Goal: Communication & Community: Answer question/provide support

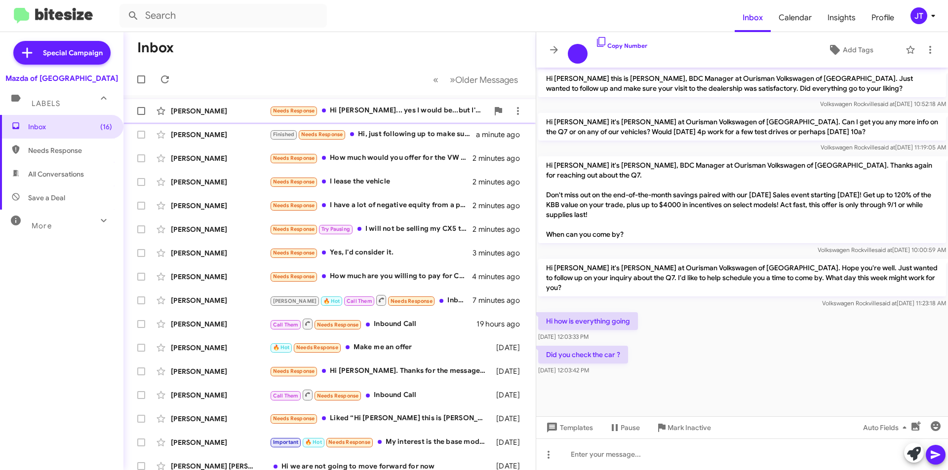
click at [402, 114] on div "Needs Response Hi Jamisha... yes I would be...but I'm currently in a lease. Wou…" at bounding box center [379, 110] width 219 height 11
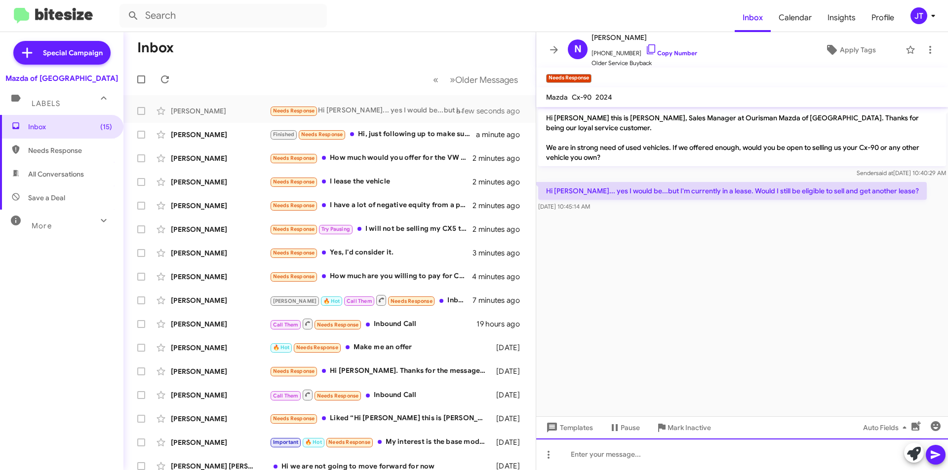
click at [578, 452] on div at bounding box center [742, 455] width 412 height 32
click at [583, 455] on div "Yes you will be able to!" at bounding box center [742, 455] width 412 height 32
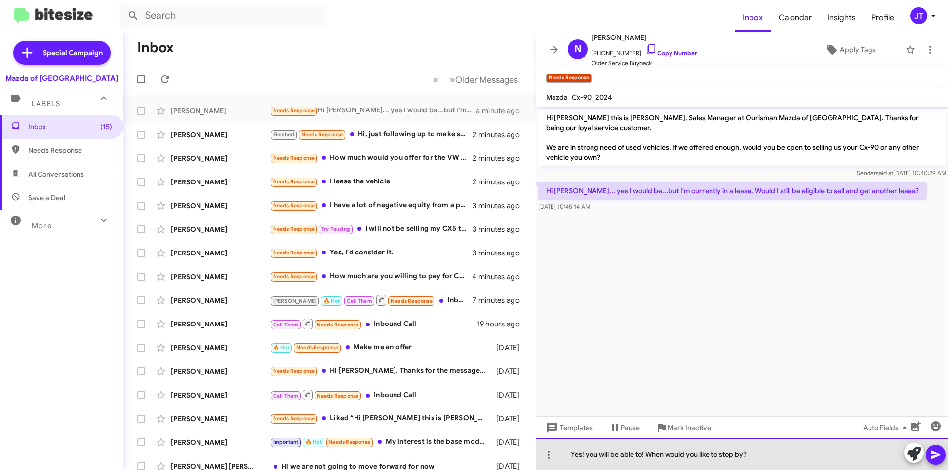
click at [744, 453] on div "Yes! you will be able to! When would you like to stop by?" at bounding box center [742, 455] width 412 height 32
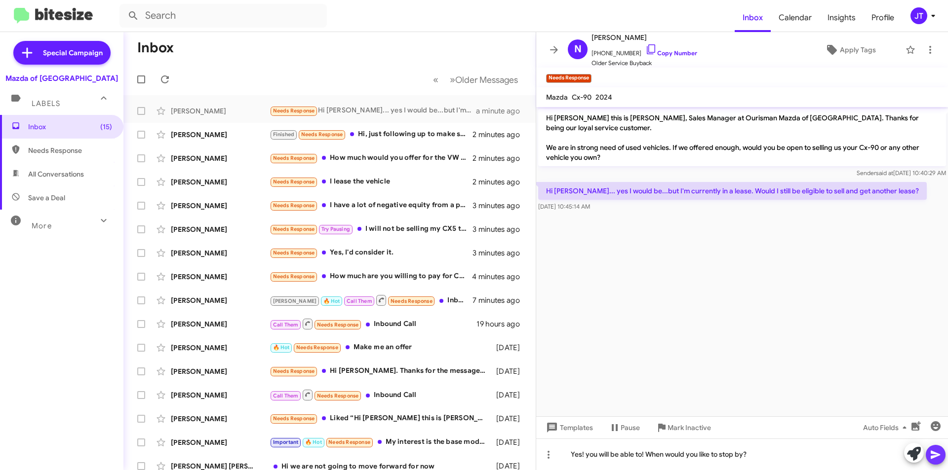
click at [935, 454] on icon at bounding box center [934, 455] width 9 height 8
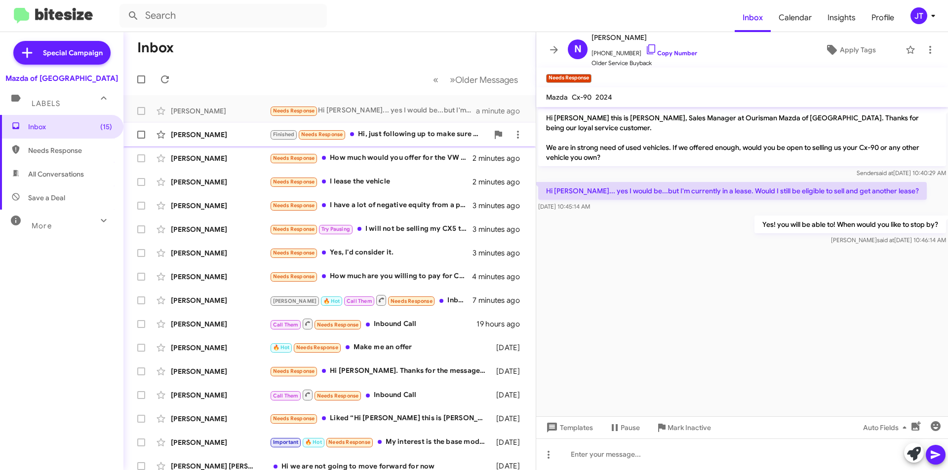
click at [408, 136] on div "Finished Needs Response Hi, just following up to make sure my deposit was refun…" at bounding box center [379, 134] width 219 height 11
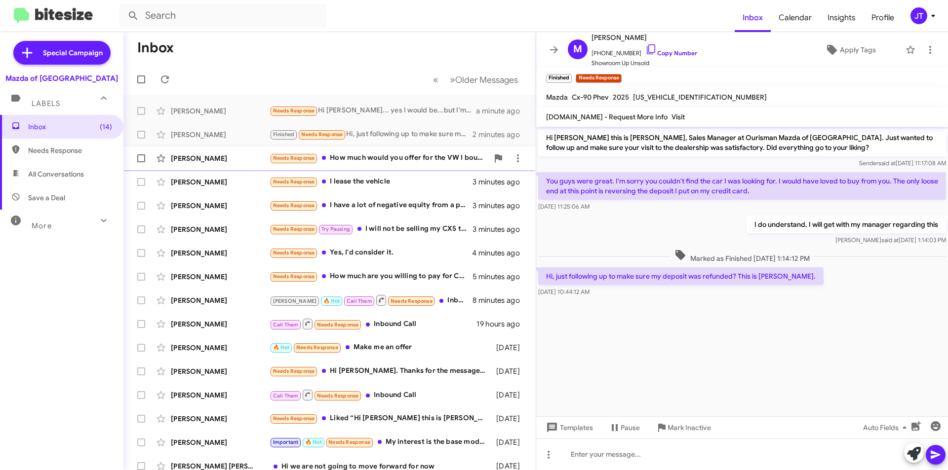
click at [392, 154] on div "Needs Response How much would you offer for the VW I bought from you?" at bounding box center [379, 158] width 219 height 11
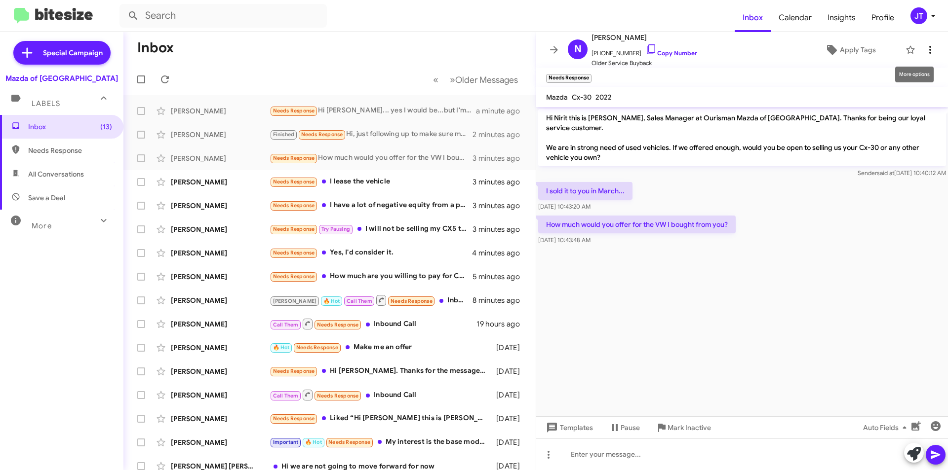
click at [924, 44] on icon at bounding box center [930, 50] width 12 height 12
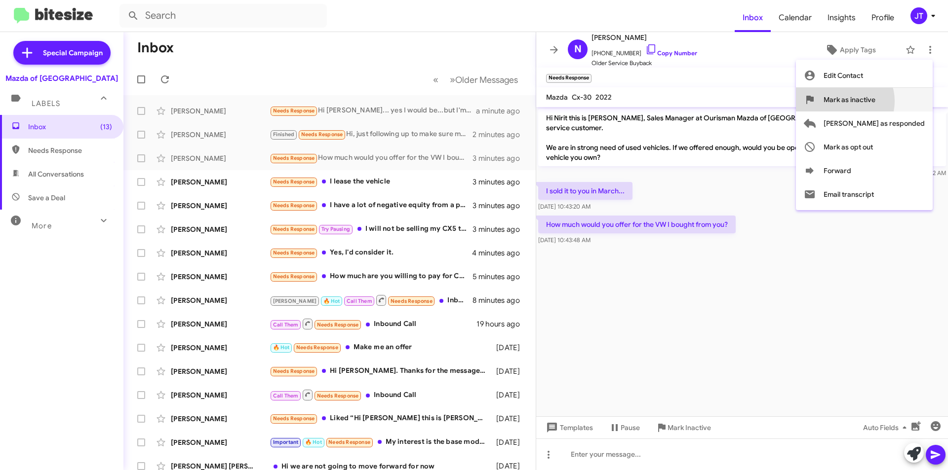
click at [875, 101] on span "Mark as inactive" at bounding box center [849, 100] width 52 height 24
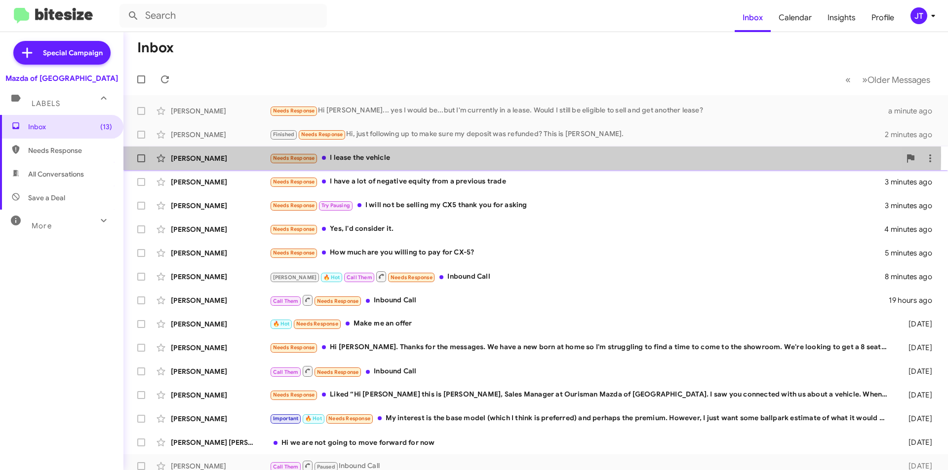
click at [482, 155] on div "Needs Response I lease the vehicle" at bounding box center [585, 158] width 631 height 11
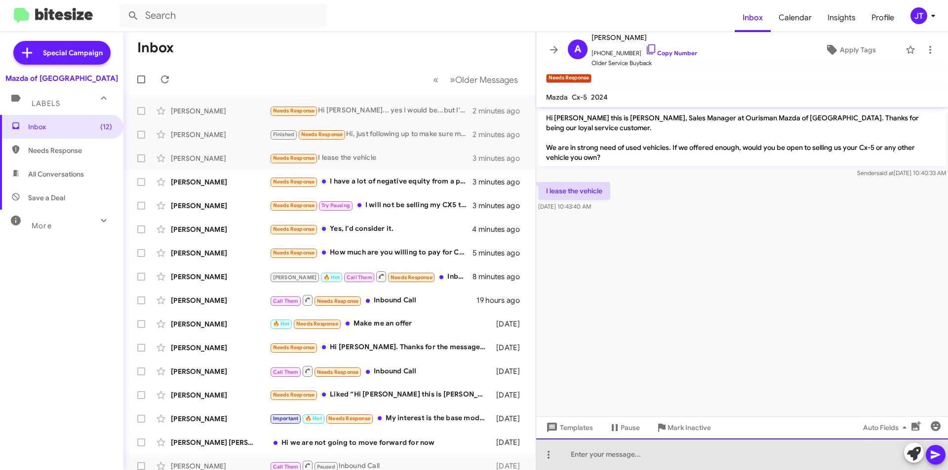
click at [592, 456] on div at bounding box center [742, 455] width 412 height 32
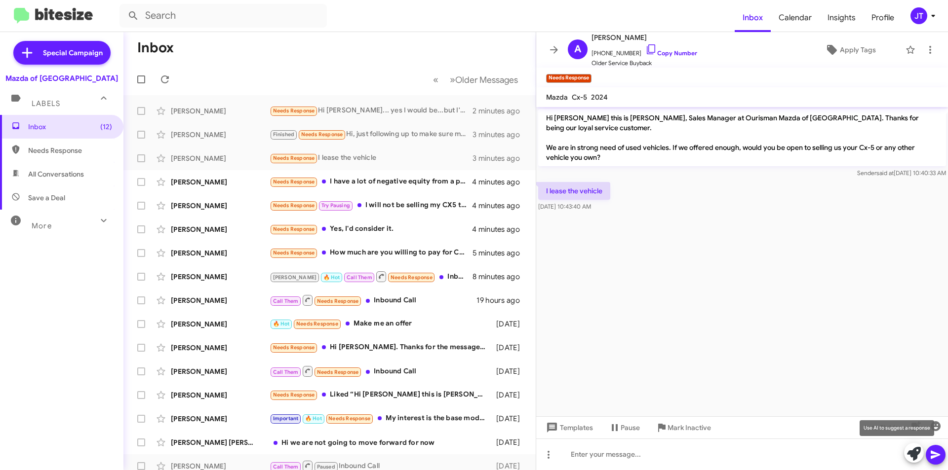
click at [912, 449] on icon at bounding box center [914, 454] width 14 height 14
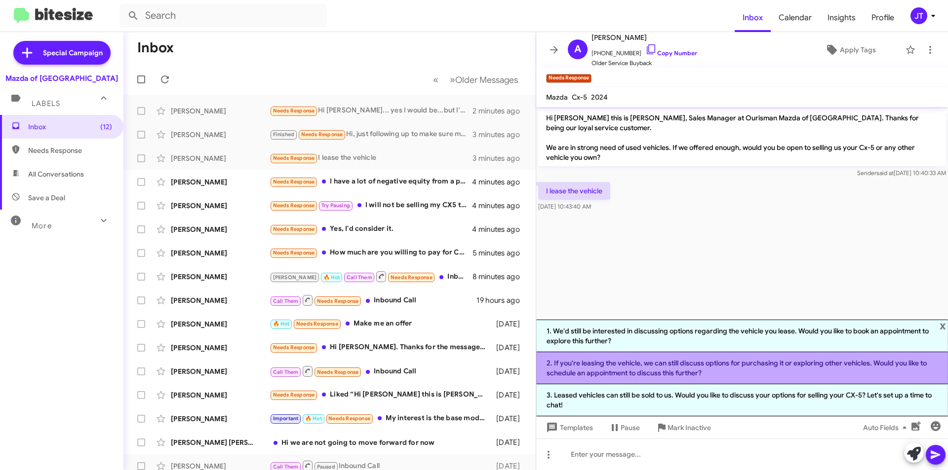
click at [699, 361] on li "2. If you're leasing the vehicle, we can still discuss options for purchasing i…" at bounding box center [742, 368] width 412 height 32
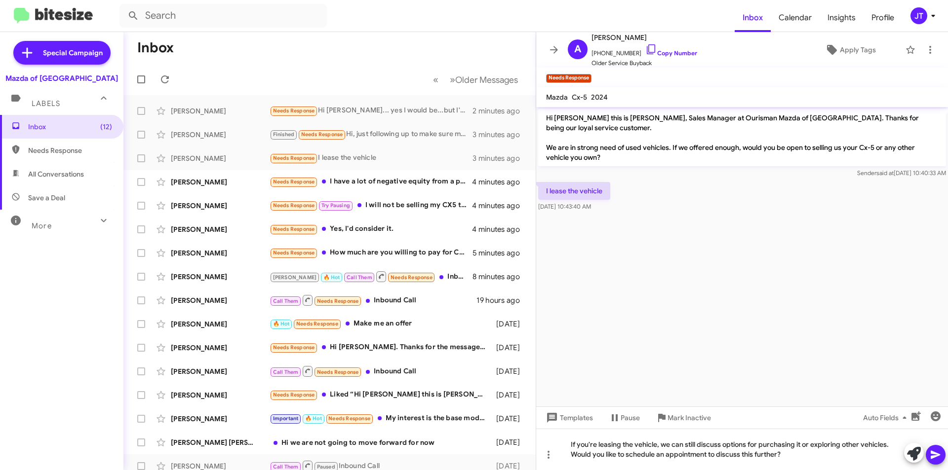
click at [935, 457] on icon at bounding box center [935, 455] width 12 height 12
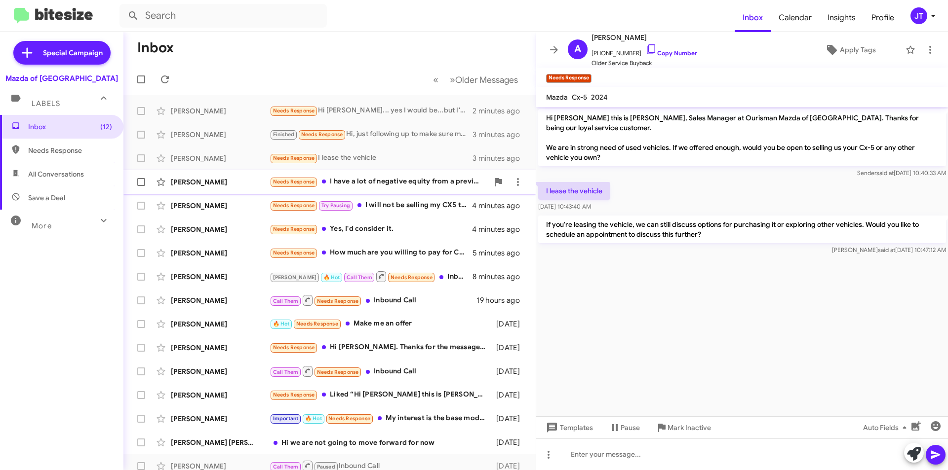
click at [397, 184] on div "Needs Response I have a lot of negative equity from a previous trade" at bounding box center [379, 181] width 219 height 11
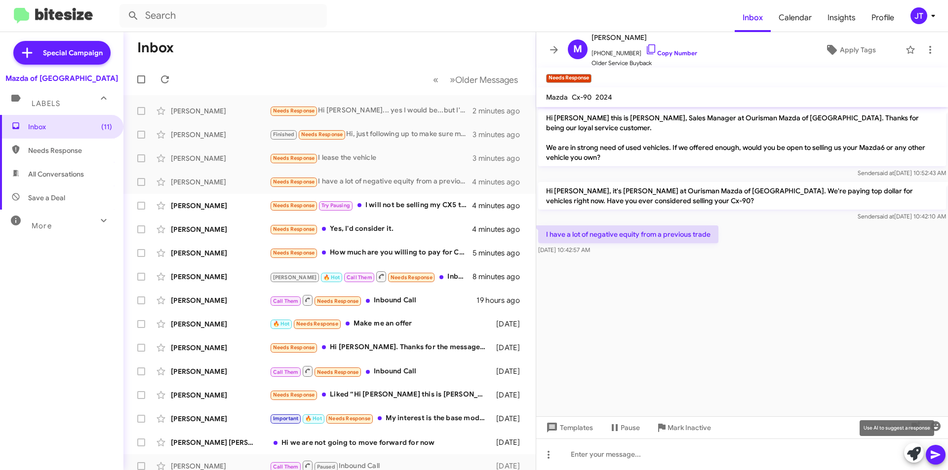
click at [919, 456] on icon at bounding box center [914, 454] width 14 height 14
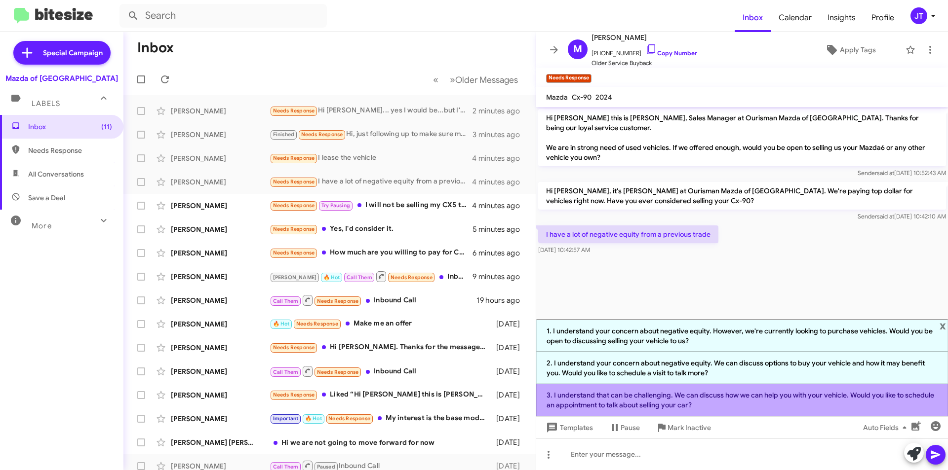
click at [740, 397] on li "3. I understand that can be challenging. We can discuss how we can help you wit…" at bounding box center [742, 401] width 412 height 32
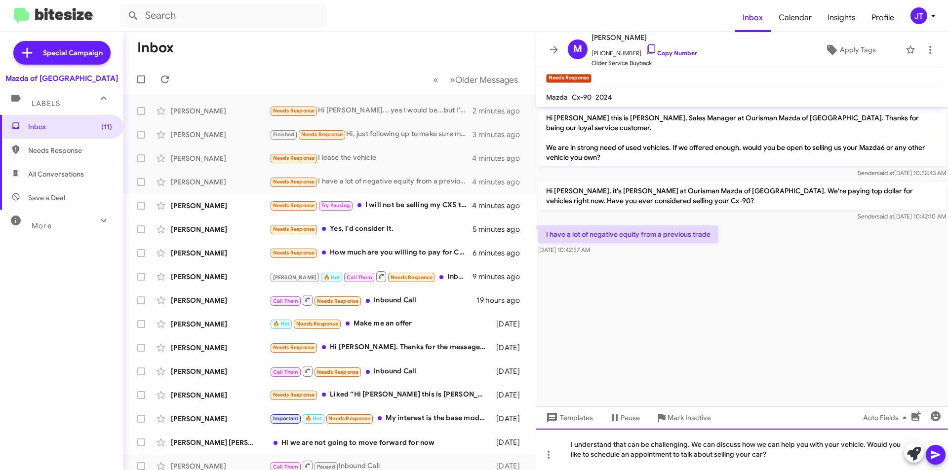
click at [866, 446] on div "I understand that can be challenging. We can discuss how we can help you with y…" at bounding box center [742, 449] width 412 height 41
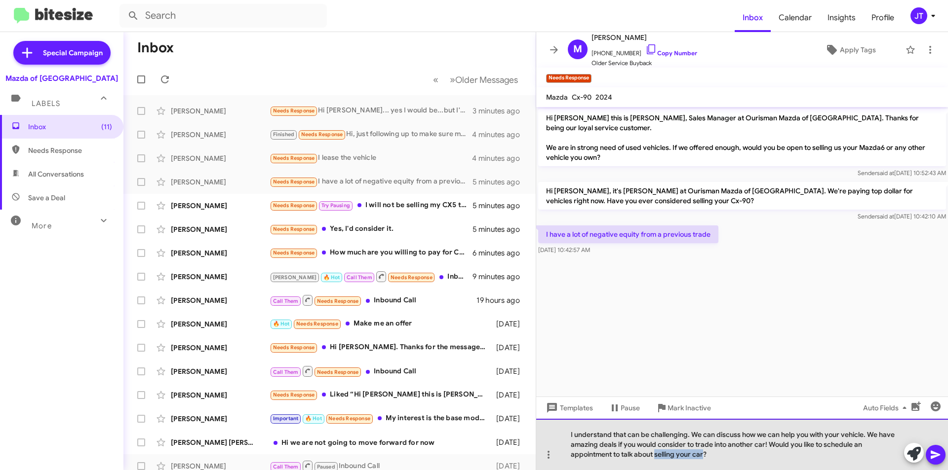
drag, startPoint x: 703, startPoint y: 455, endPoint x: 655, endPoint y: 454, distance: 48.4
click at [655, 454] on div "I understand that can be challenging. We can discuss how we can help you with y…" at bounding box center [742, 444] width 412 height 51
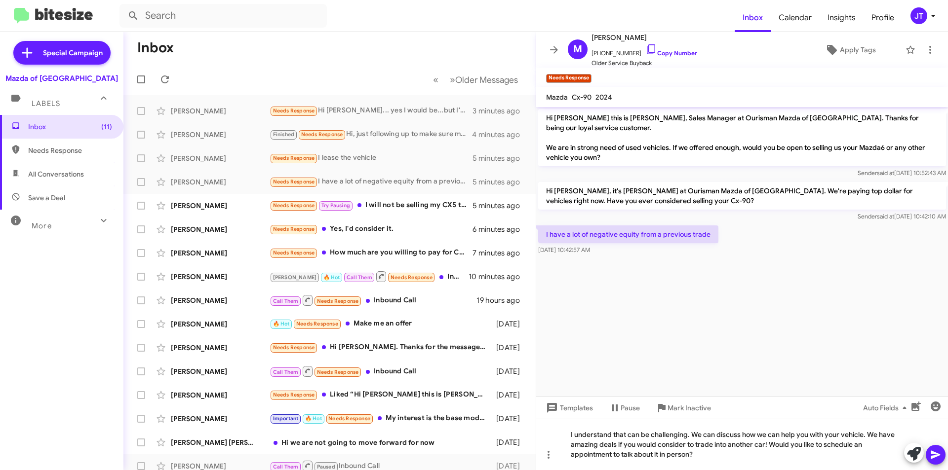
click at [940, 459] on icon at bounding box center [935, 455] width 12 height 12
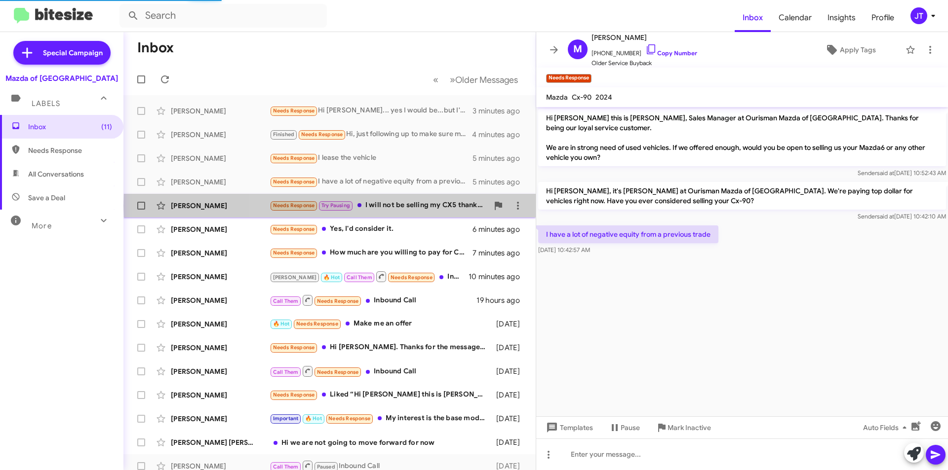
click at [404, 206] on div "Needs Response Try Pausing I will not be selling my CX5 thank you for asking" at bounding box center [379, 205] width 219 height 11
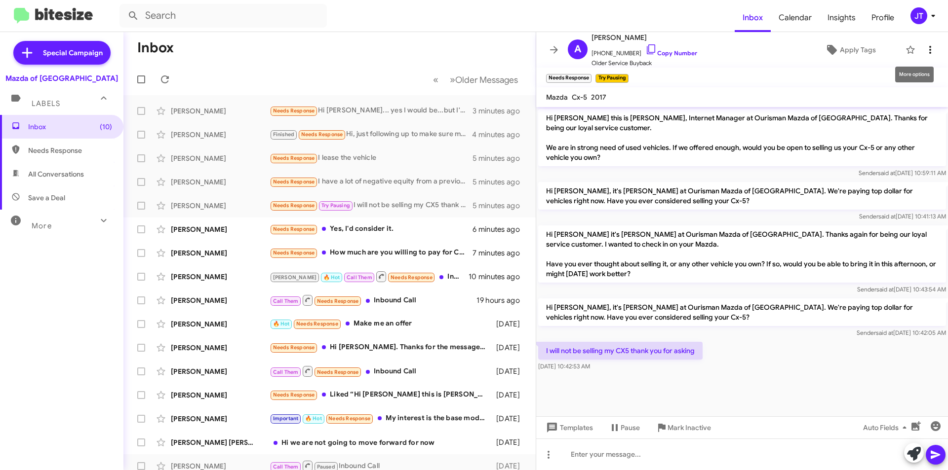
click at [929, 49] on icon at bounding box center [930, 50] width 2 height 8
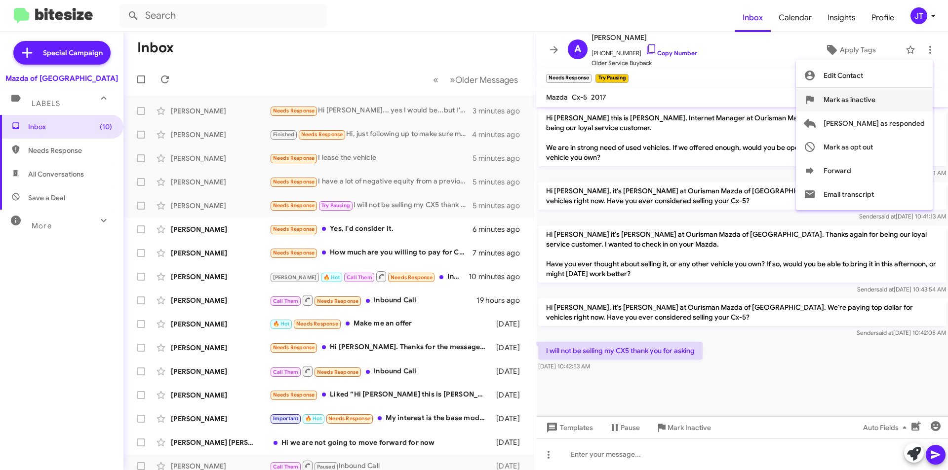
click at [875, 106] on span "Mark as inactive" at bounding box center [849, 100] width 52 height 24
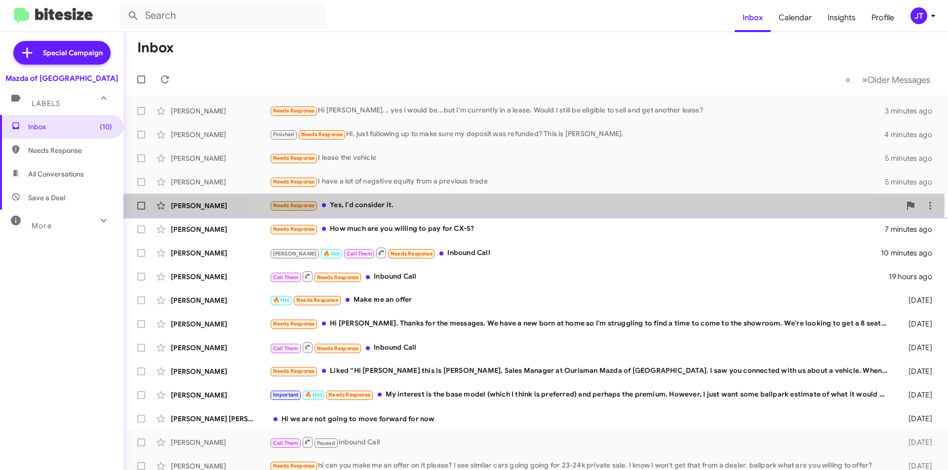
click at [534, 201] on div "Needs Response Yes, I'd consider it." at bounding box center [585, 205] width 631 height 11
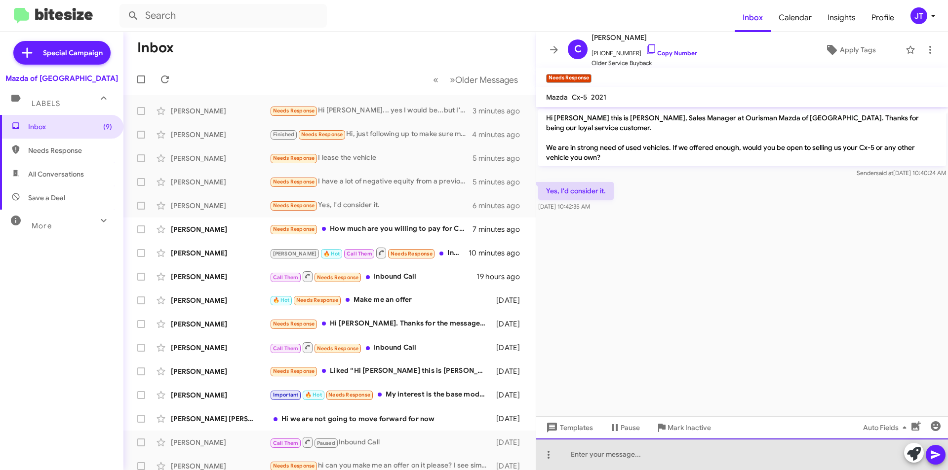
click at [606, 452] on div at bounding box center [742, 455] width 412 height 32
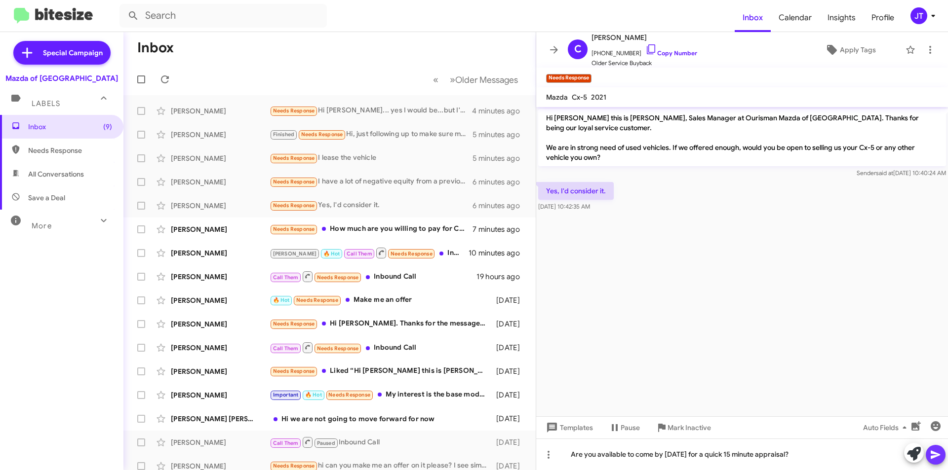
click at [932, 452] on icon at bounding box center [934, 455] width 9 height 8
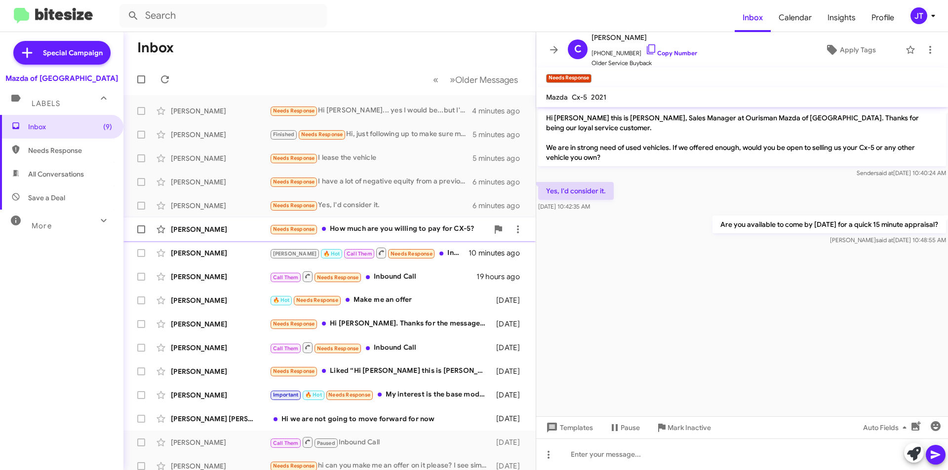
click at [390, 230] on div "Needs Response How much are you willing to pay for CX-5?" at bounding box center [379, 229] width 219 height 11
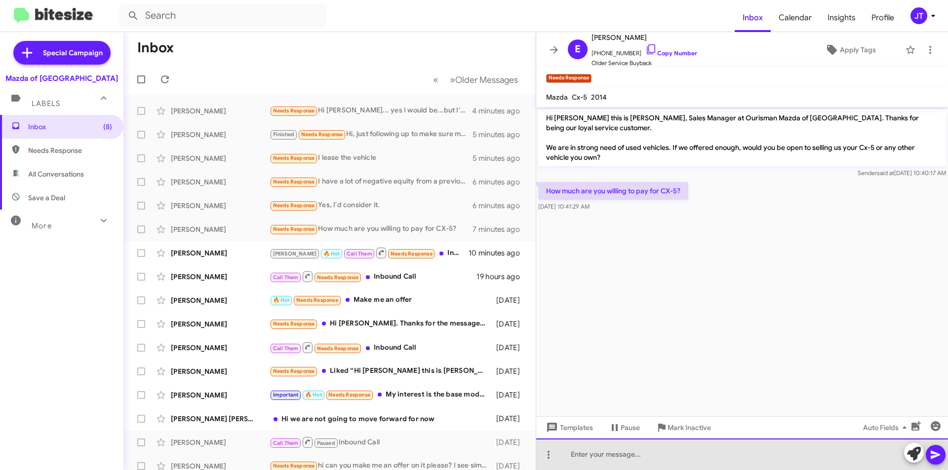
click at [605, 456] on div at bounding box center [742, 455] width 412 height 32
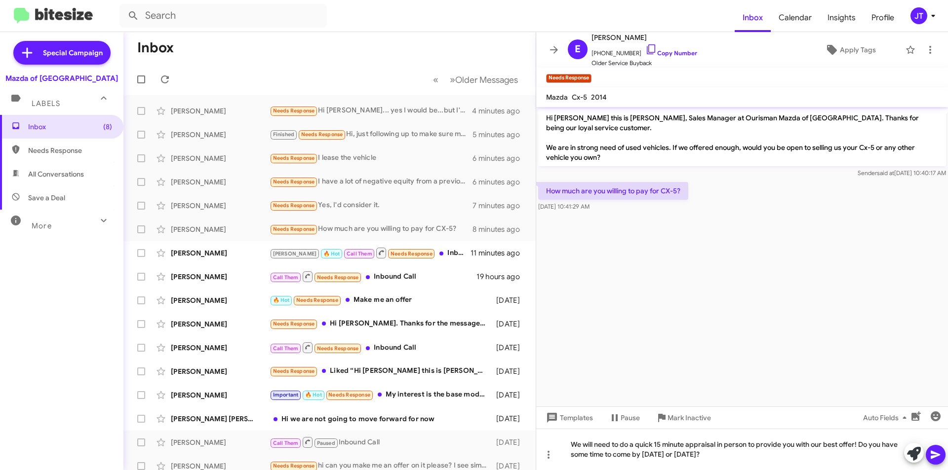
click at [935, 451] on icon at bounding box center [935, 455] width 12 height 12
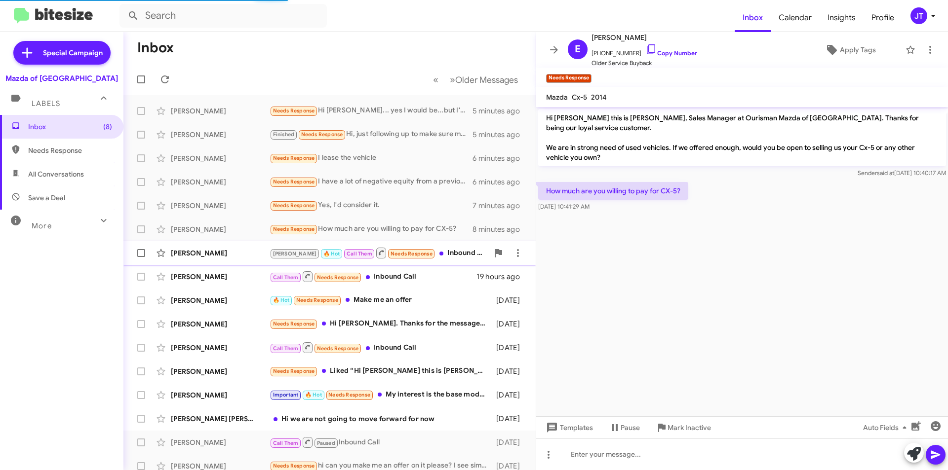
click at [446, 251] on div "Gustavo 🔥 Hot Call Them Needs Response Inbound Call" at bounding box center [379, 253] width 219 height 12
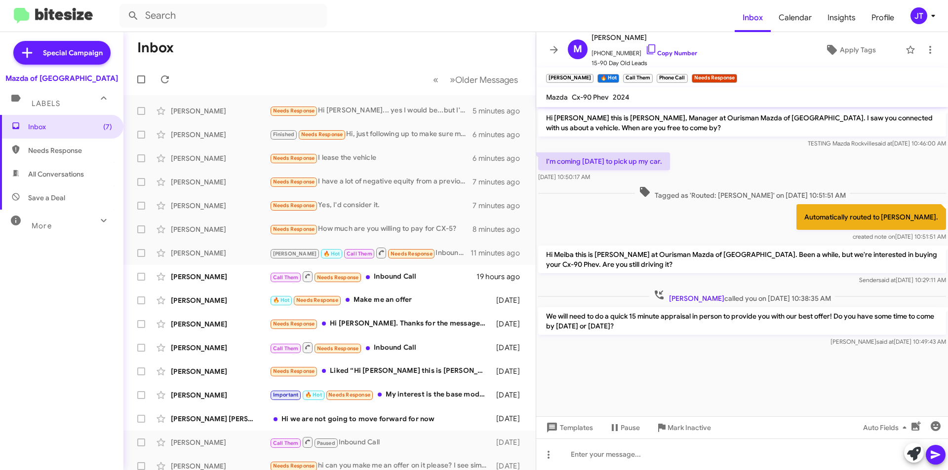
drag, startPoint x: 628, startPoint y: 325, endPoint x: 533, endPoint y: 313, distance: 96.5
click at [533, 313] on div "Inbox « Previous » Next Older Messages Natalie Transtamar Needs Response Hi Jam…" at bounding box center [535, 251] width 824 height 438
click at [608, 348] on div "We will need to do a quick 15 minute appraisal in person to provide you with ou…" at bounding box center [742, 327] width 412 height 43
drag, startPoint x: 623, startPoint y: 326, endPoint x: 544, endPoint y: 317, distance: 79.5
click at [544, 317] on p "We will need to do a quick 15 minute appraisal in person to provide you with ou…" at bounding box center [742, 322] width 408 height 28
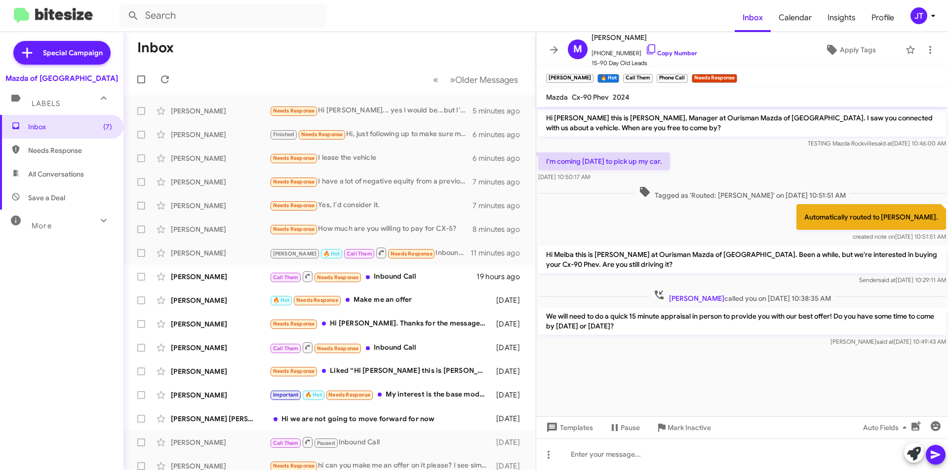
copy p "We will need to do a quick 15 minute appraisal in person to provide you with ou…"
click at [440, 250] on div "Gustavo 🔥 Hot Call Them Needs Response Inbound Call" at bounding box center [379, 253] width 219 height 12
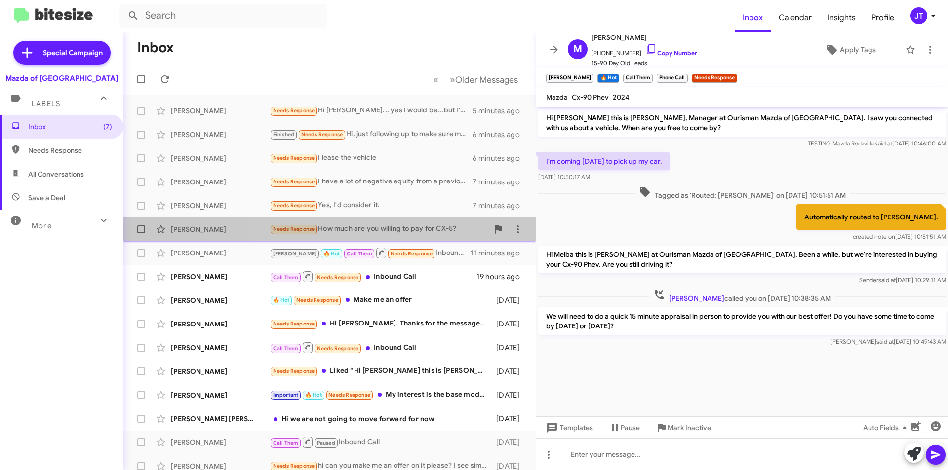
click at [435, 233] on div "Needs Response How much are you willing to pay for CX-5?" at bounding box center [379, 229] width 219 height 11
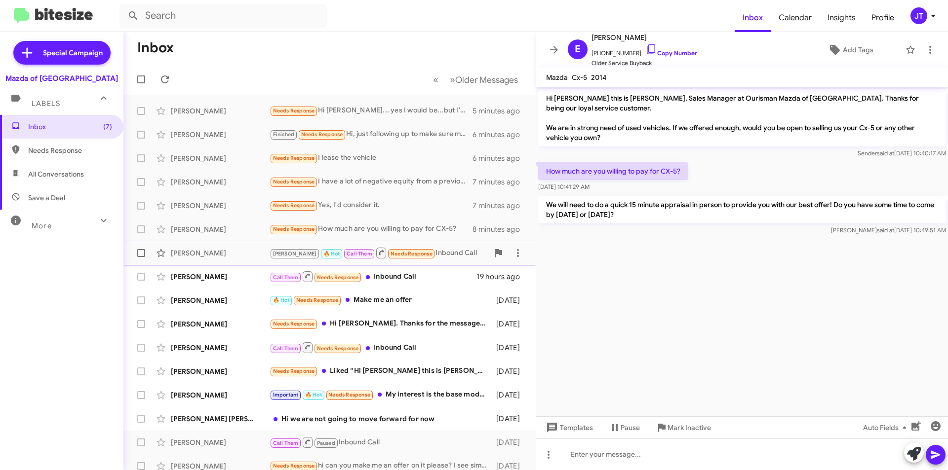
click at [446, 253] on div "Gustavo 🔥 Hot Call Them Needs Response Inbound Call" at bounding box center [379, 253] width 219 height 12
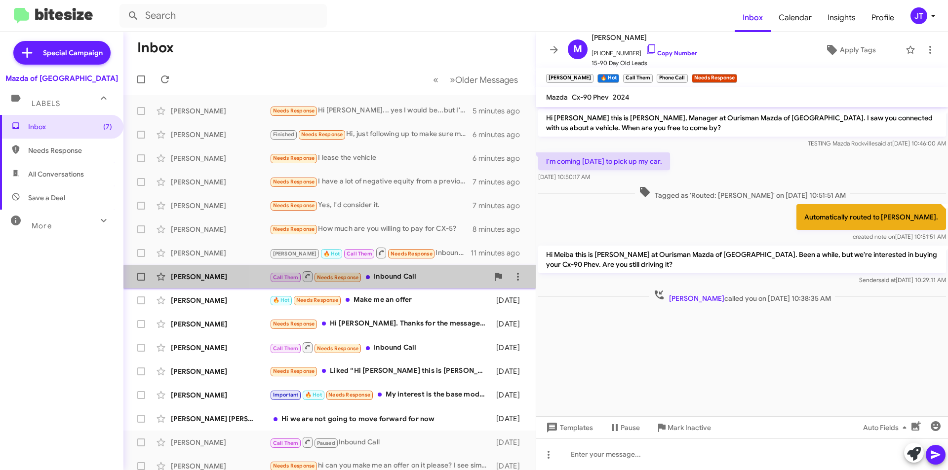
click at [432, 283] on div "Call Them Needs Response Inbound Call" at bounding box center [379, 276] width 219 height 12
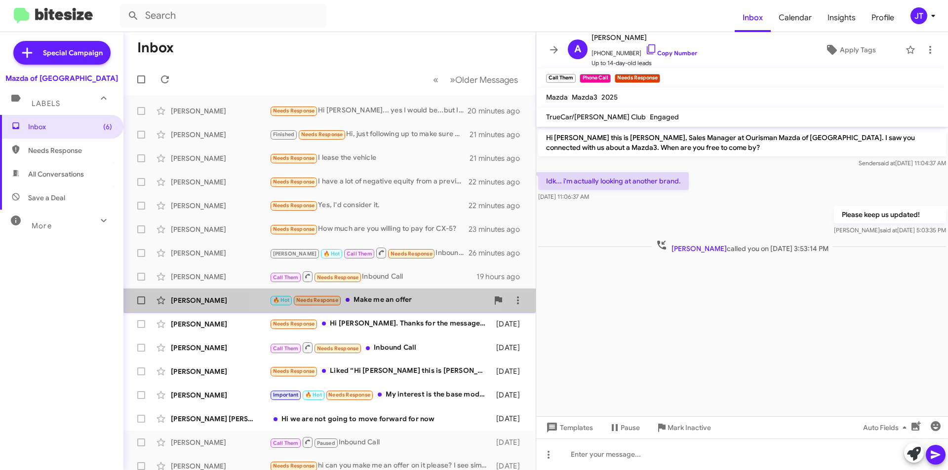
click at [384, 298] on div "🔥 Hot Needs Response Make me an offer" at bounding box center [379, 300] width 219 height 11
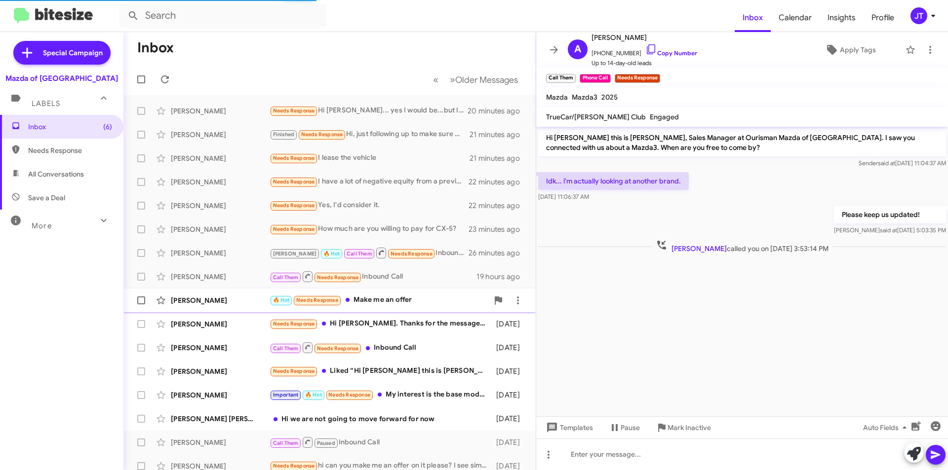
click at [399, 304] on div "🔥 Hot Needs Response Make me an offer" at bounding box center [379, 300] width 219 height 11
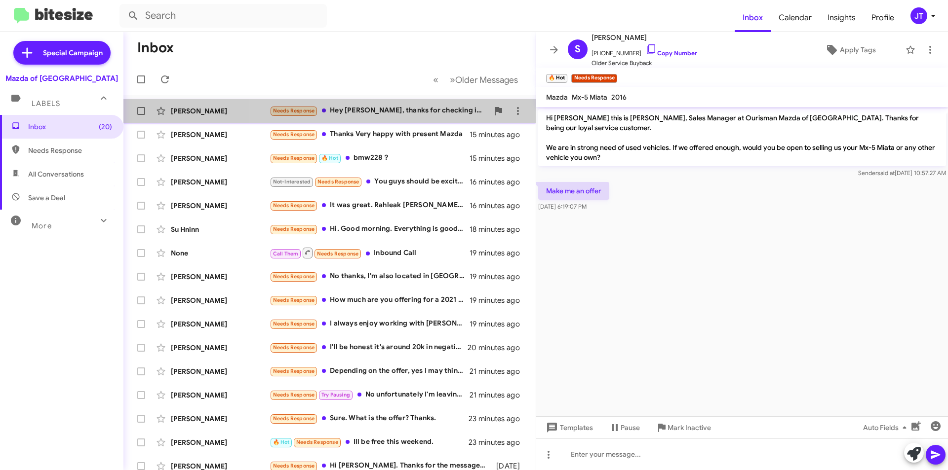
click at [401, 108] on div "Needs Response Hey Jamisha, thanks for checking in. All was perfect, thanks so …" at bounding box center [379, 110] width 219 height 11
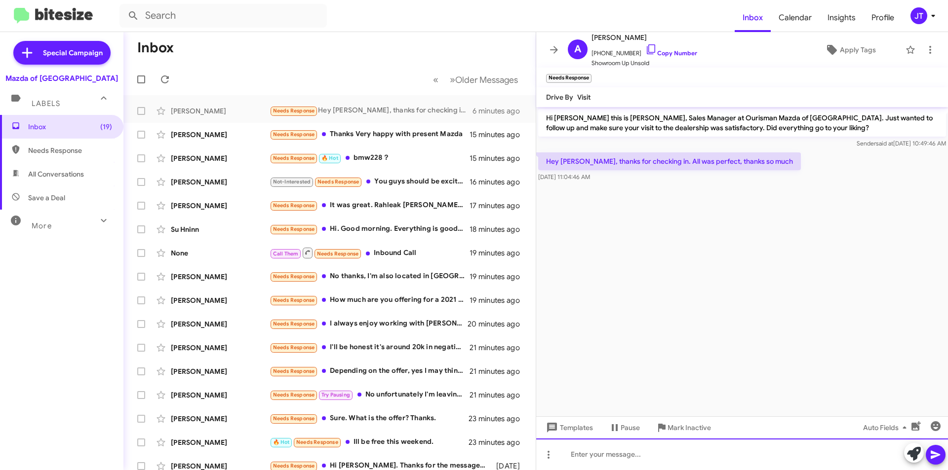
click at [622, 460] on div at bounding box center [742, 455] width 412 height 32
click at [936, 458] on icon at bounding box center [935, 455] width 12 height 12
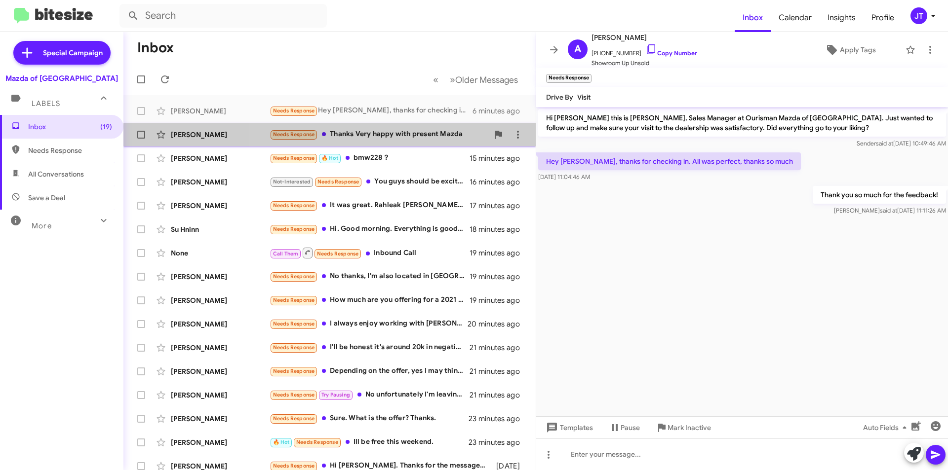
click at [373, 136] on div "Needs Response Thanks Very happy with present Mazda" at bounding box center [379, 134] width 219 height 11
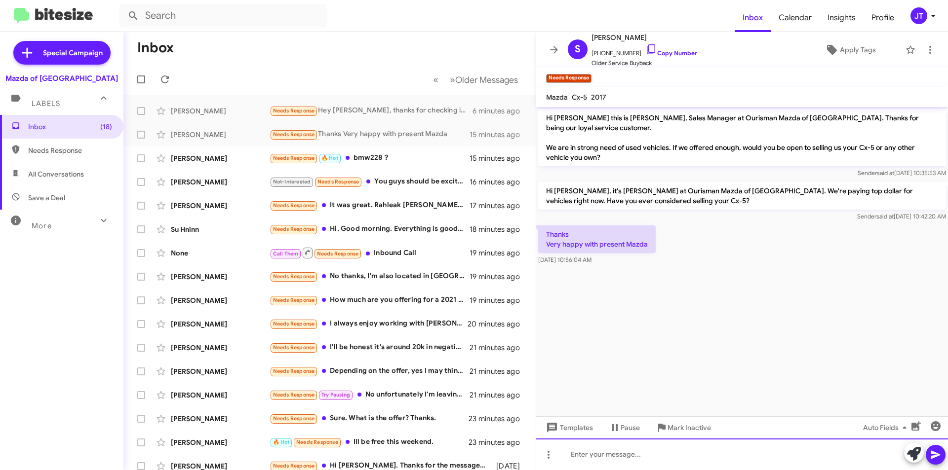
click at [628, 455] on div at bounding box center [742, 455] width 412 height 32
click at [939, 454] on icon at bounding box center [935, 455] width 12 height 12
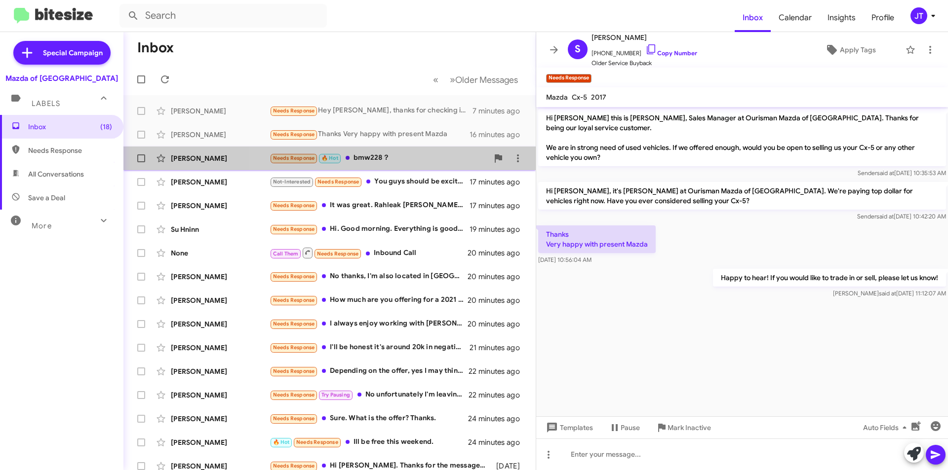
click at [385, 158] on div "Needs Response 🔥 Hot bmw228？" at bounding box center [379, 158] width 219 height 11
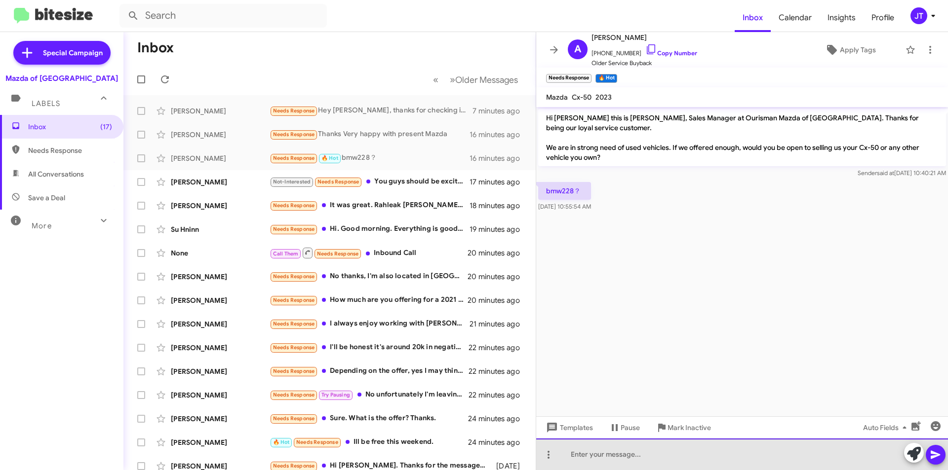
click at [615, 462] on div at bounding box center [742, 455] width 412 height 32
click at [750, 454] on div "Of course! Do you have some time to come by this week ?" at bounding box center [742, 455] width 412 height 32
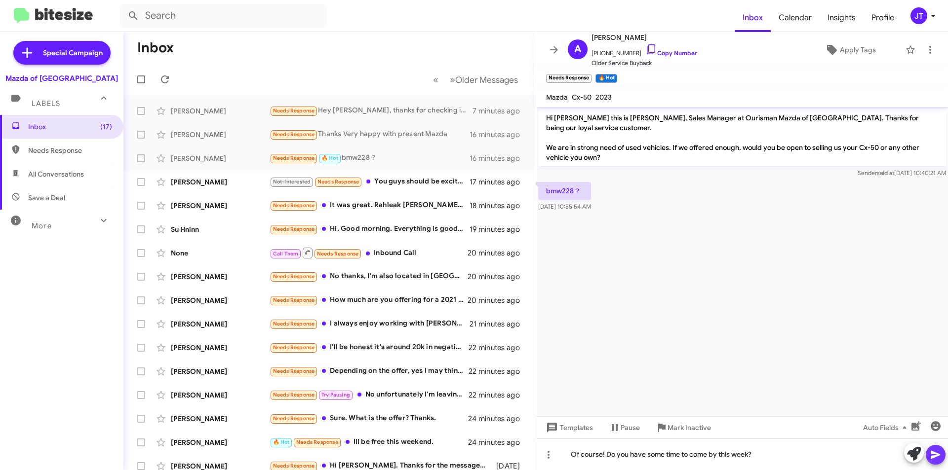
click at [943, 462] on button at bounding box center [935, 455] width 20 height 20
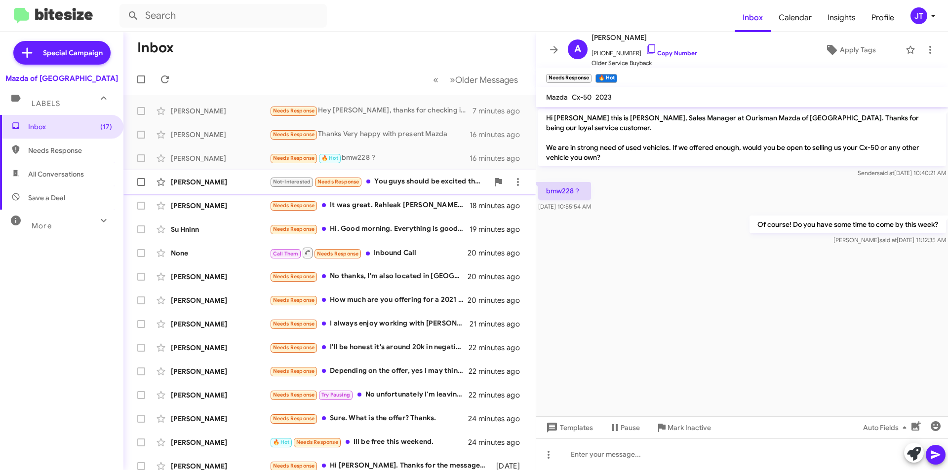
click at [420, 179] on div "Not-Interested Needs Response You guys should be excited that you have a very h…" at bounding box center [379, 181] width 219 height 11
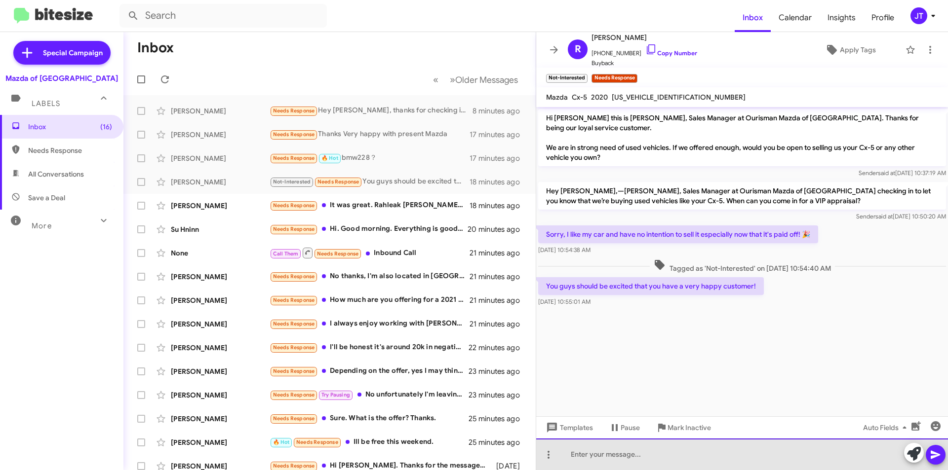
click at [611, 453] on div at bounding box center [742, 455] width 412 height 32
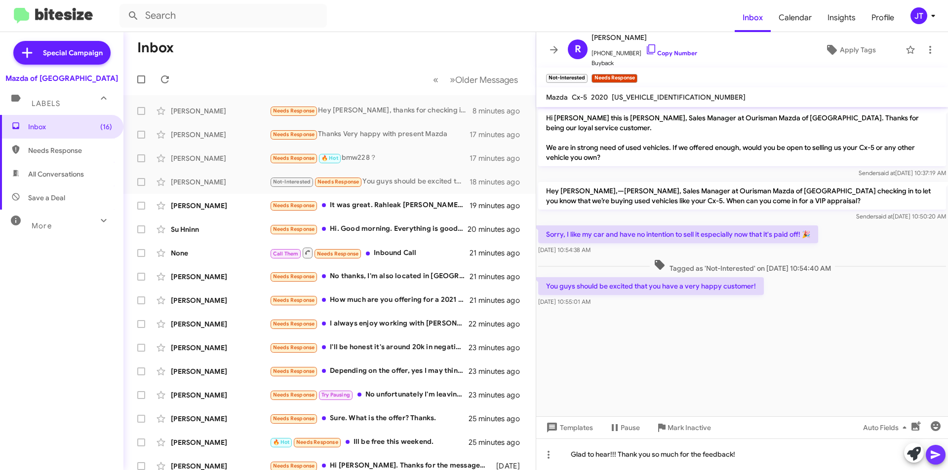
click at [942, 455] on button at bounding box center [935, 455] width 20 height 20
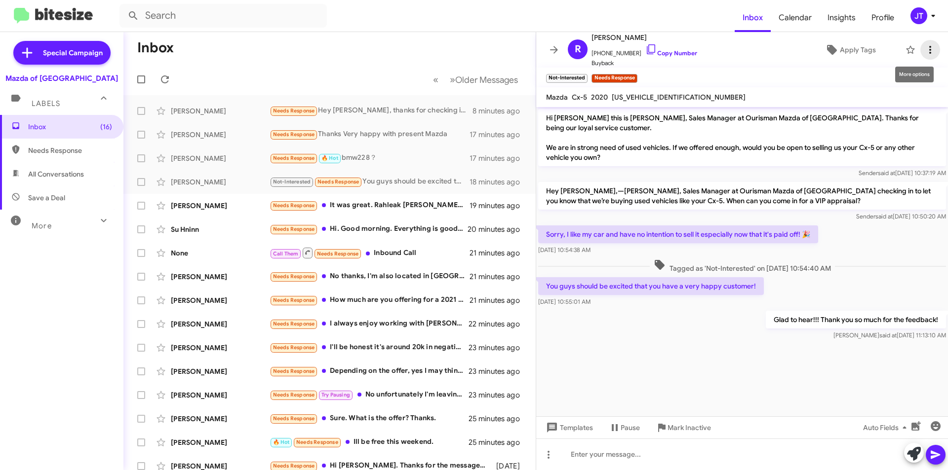
click at [929, 50] on icon at bounding box center [930, 50] width 2 height 8
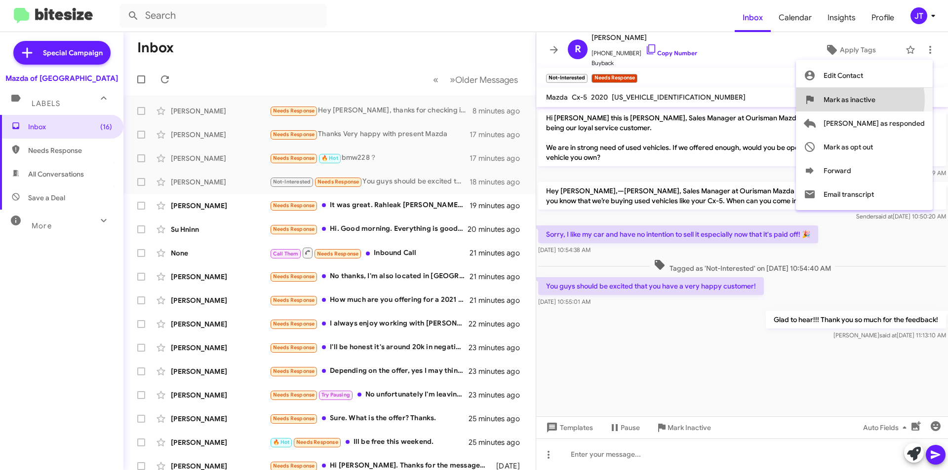
click at [875, 100] on span "Mark as inactive" at bounding box center [849, 100] width 52 height 24
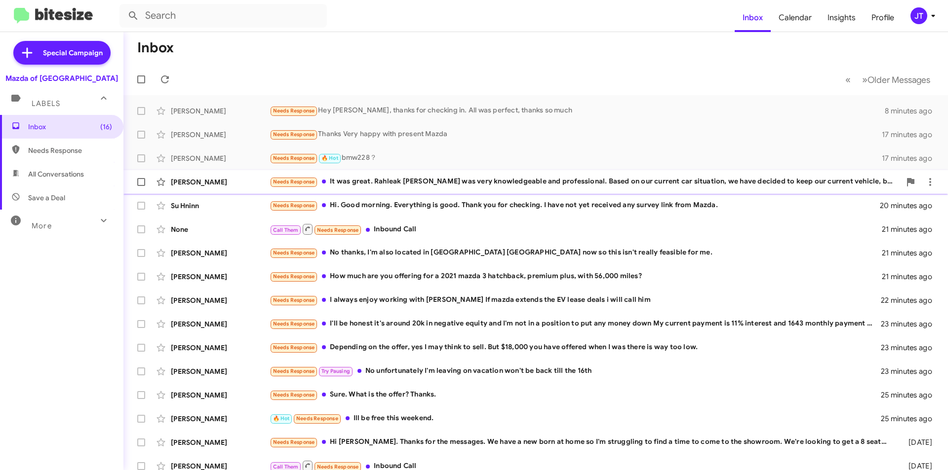
click at [529, 184] on div "Needs Response It was great. Rahleak Restrepo was very knowledgeable and profes…" at bounding box center [585, 181] width 631 height 11
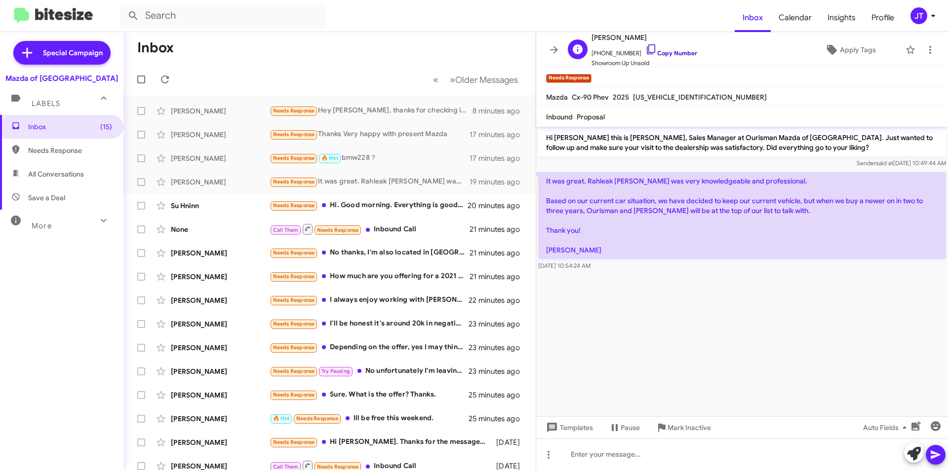
click at [659, 50] on link "Copy Number" at bounding box center [671, 52] width 52 height 7
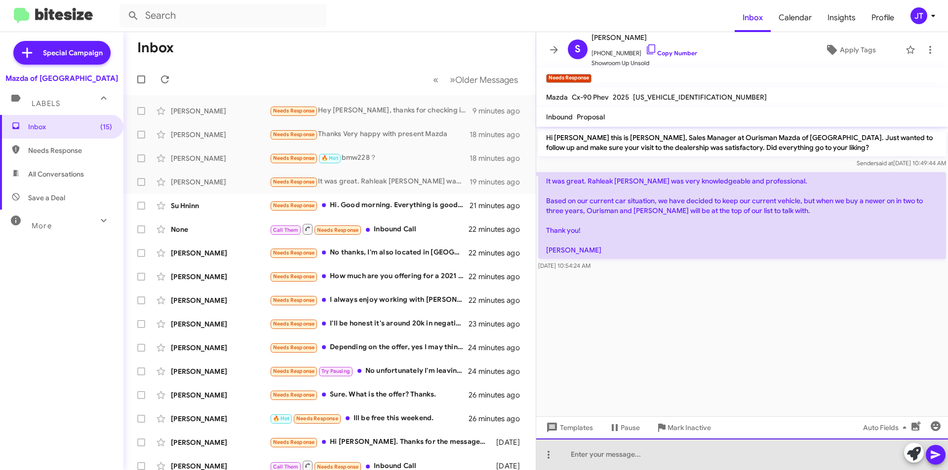
click at [601, 459] on div at bounding box center [742, 455] width 412 height 32
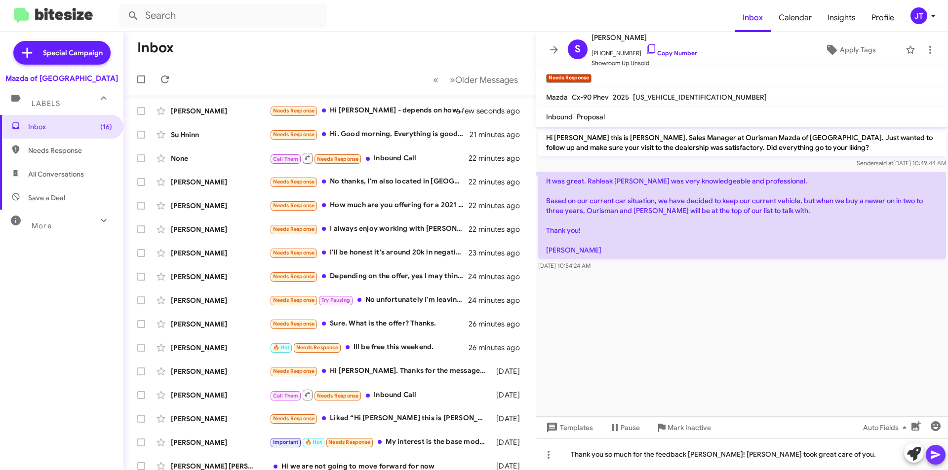
click at [939, 453] on icon at bounding box center [935, 455] width 12 height 12
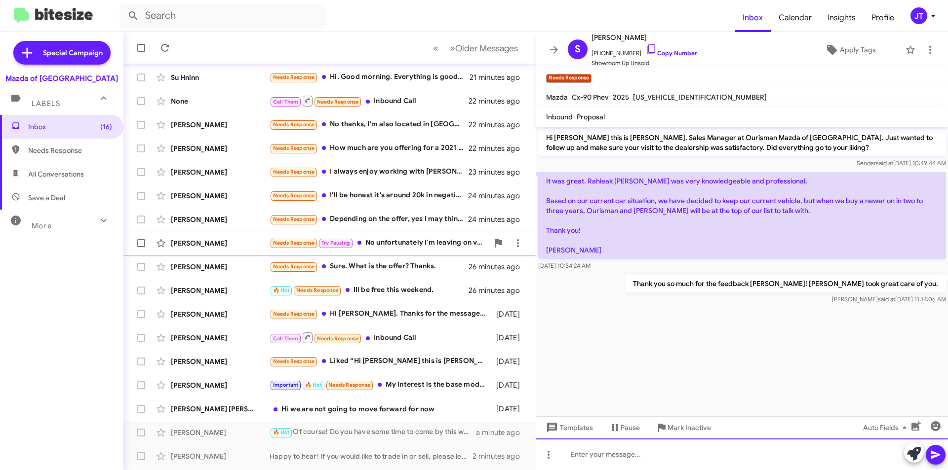
scroll to position [103, 0]
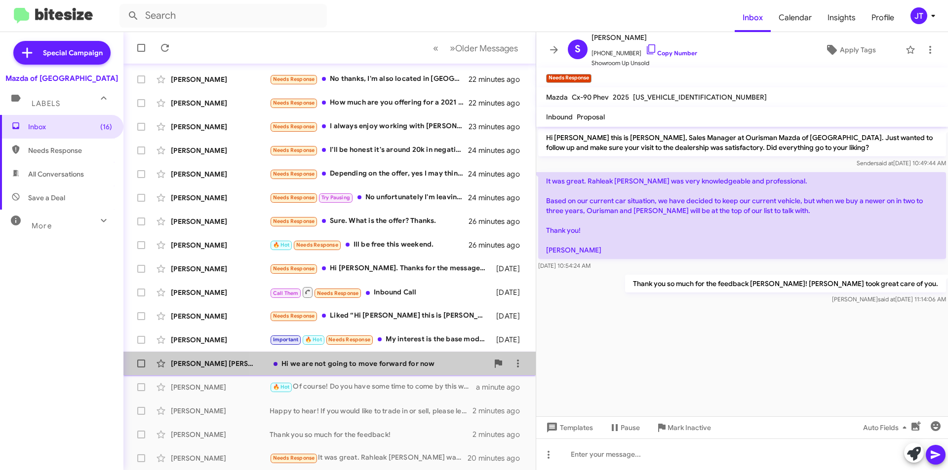
click at [381, 366] on div "Hi we are not going to move forward for now" at bounding box center [379, 364] width 219 height 10
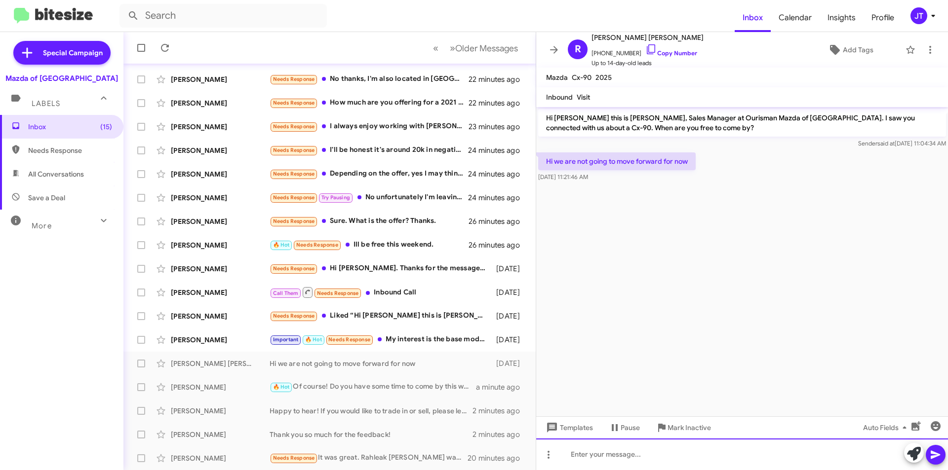
click at [615, 461] on div at bounding box center [742, 455] width 412 height 32
click at [911, 451] on icon at bounding box center [914, 454] width 14 height 14
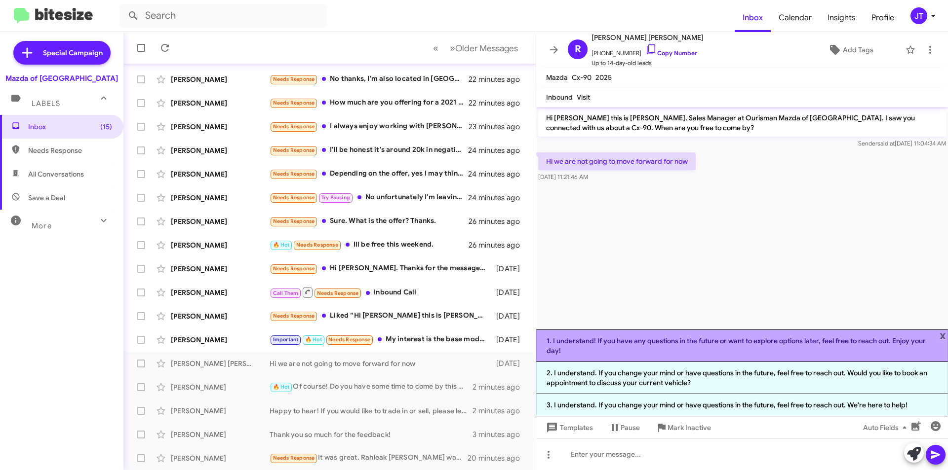
click at [631, 348] on li "1. I understand! If you have any questions in the future or want to explore opt…" at bounding box center [742, 346] width 412 height 33
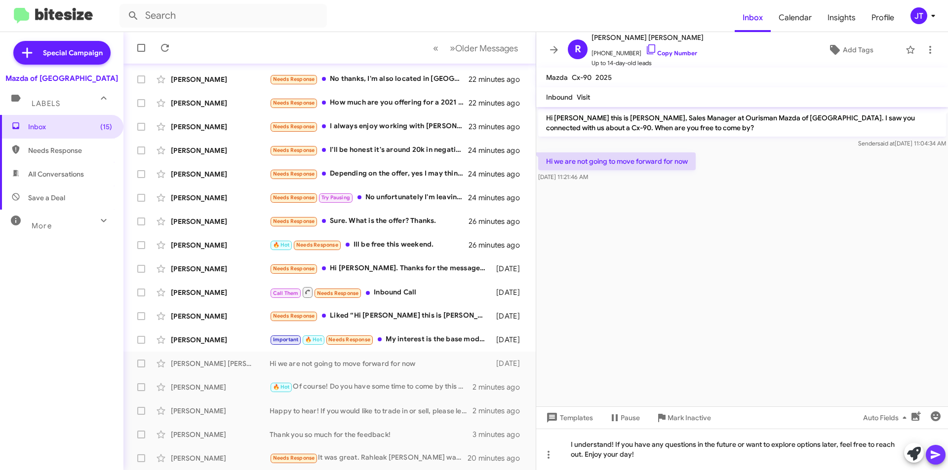
click at [934, 456] on icon at bounding box center [935, 455] width 12 height 12
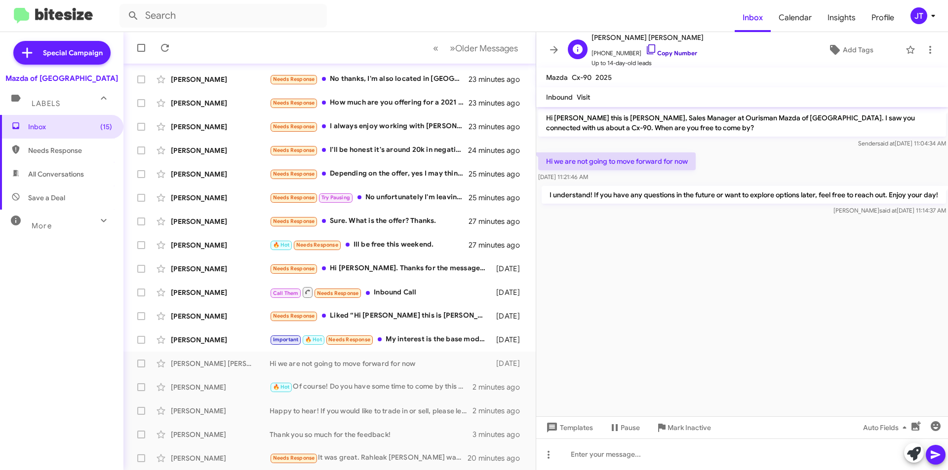
click at [674, 51] on link "Copy Number" at bounding box center [671, 52] width 52 height 7
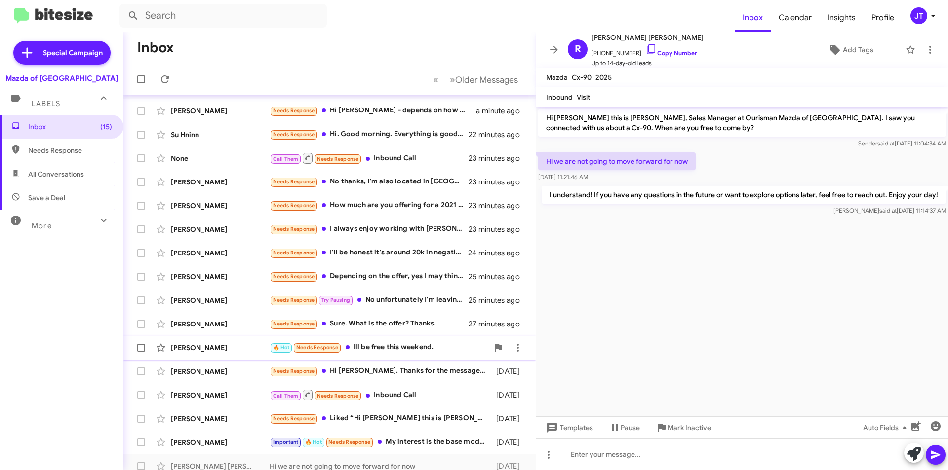
scroll to position [103, 0]
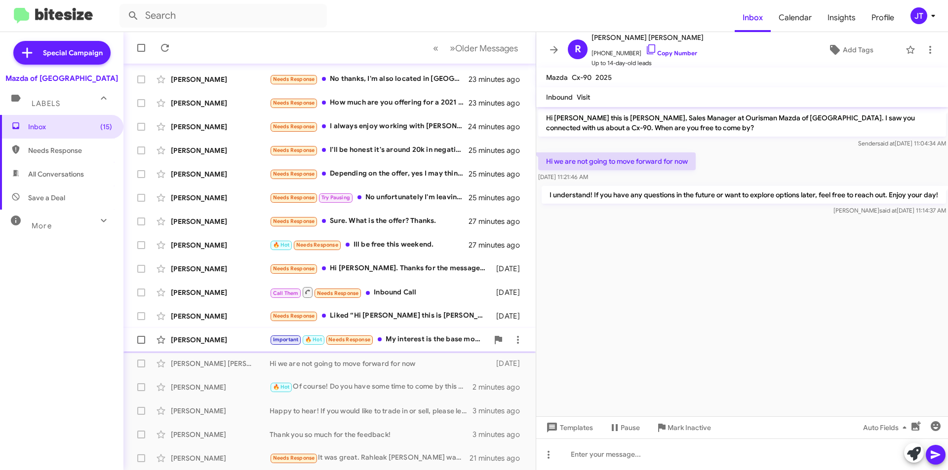
click at [423, 335] on div "Important 🔥 Hot Needs Response My interest is the base model (which I think is …" at bounding box center [379, 339] width 219 height 11
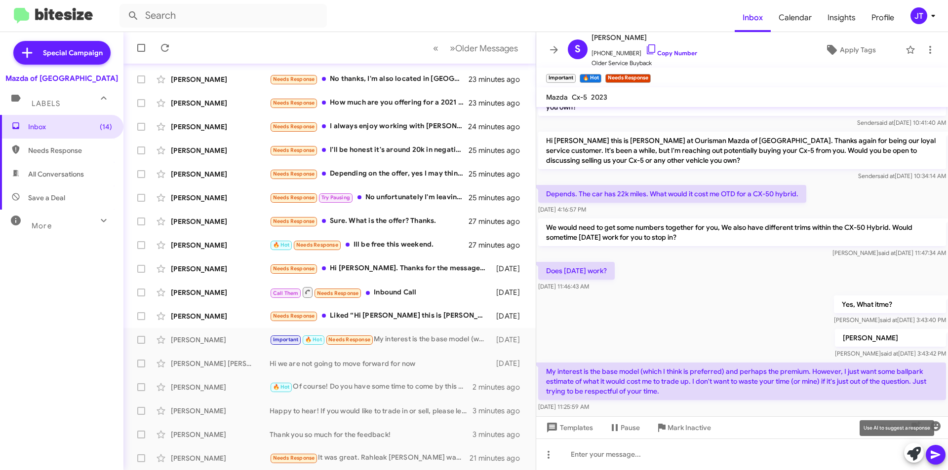
click at [908, 451] on icon at bounding box center [914, 454] width 14 height 14
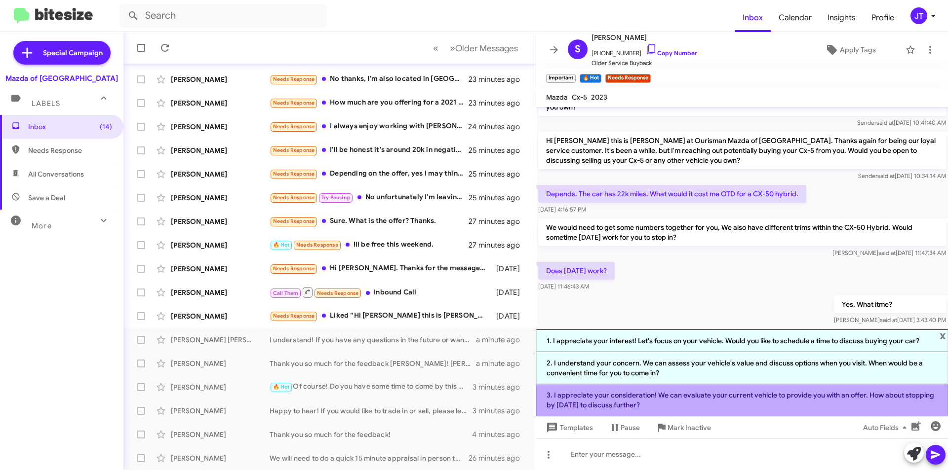
click at [677, 401] on li "3. I appreciate your consideration! We can evaluate your current vehicle to pro…" at bounding box center [742, 401] width 412 height 32
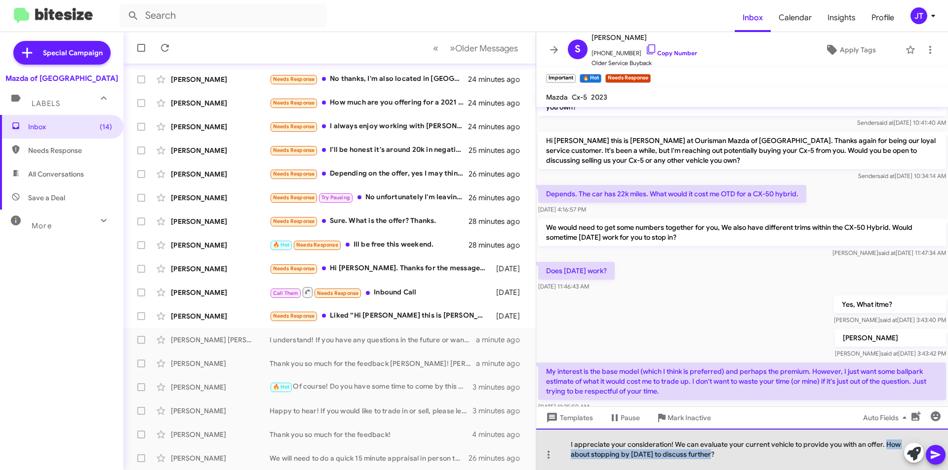
drag, startPoint x: 722, startPoint y: 460, endPoint x: 884, endPoint y: 447, distance: 162.4
click at [884, 447] on div "I appreciate your consideration! We can evaluate your current vehicle to provid…" at bounding box center [742, 449] width 412 height 41
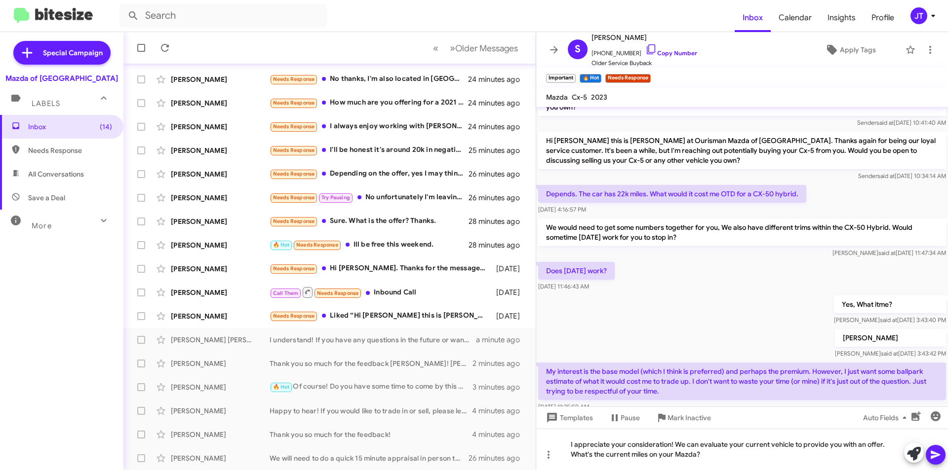
click at [939, 459] on icon at bounding box center [935, 455] width 12 height 12
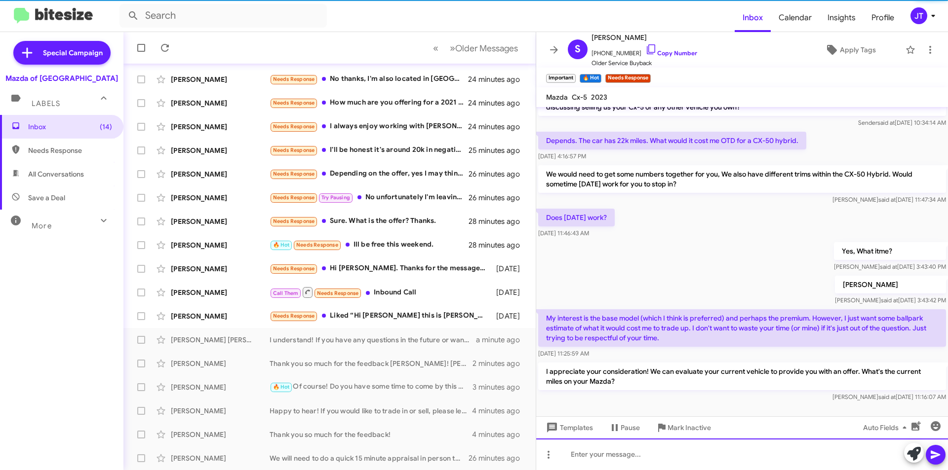
scroll to position [251, 0]
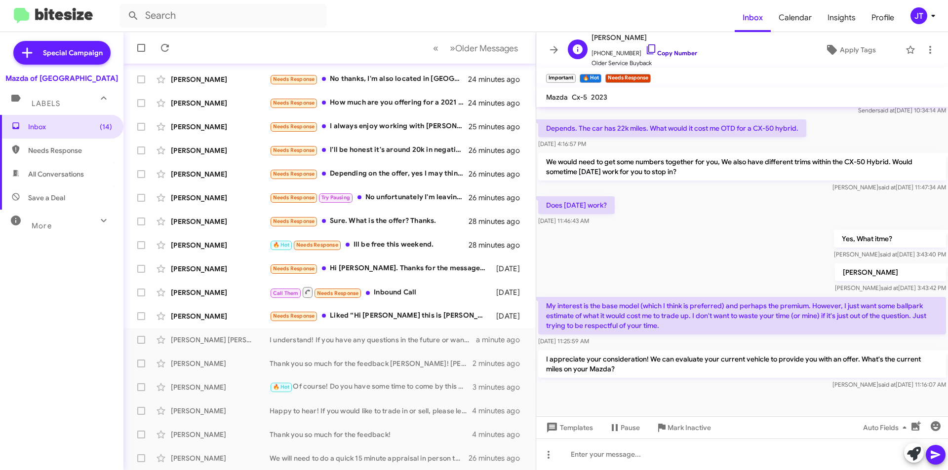
click at [671, 50] on link "Copy Number" at bounding box center [671, 52] width 52 height 7
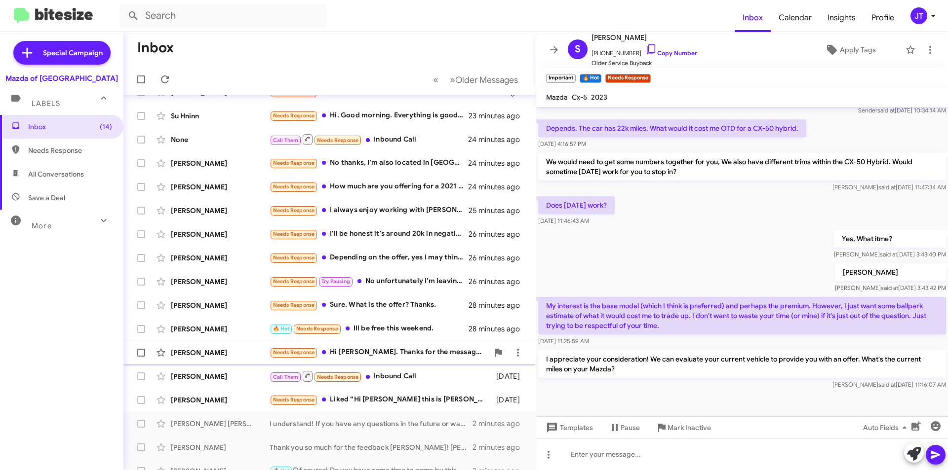
scroll to position [0, 0]
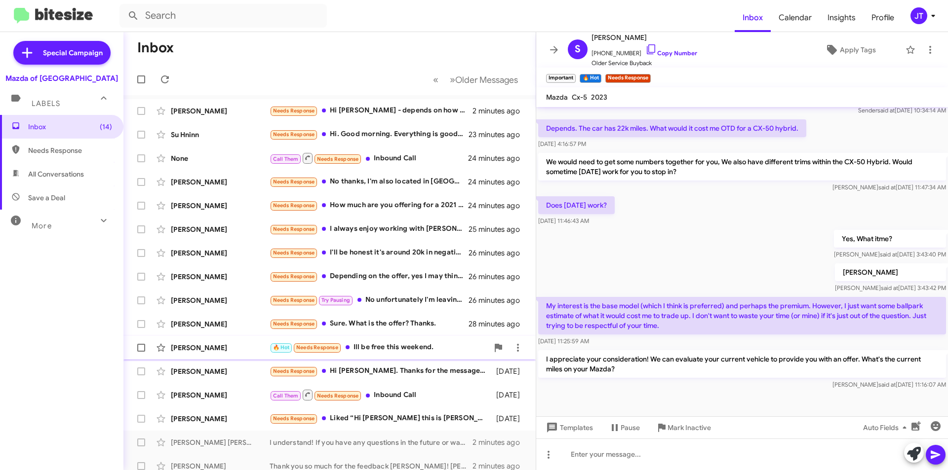
click at [395, 343] on div "🔥 Hot Needs Response Ill be free this weekend." at bounding box center [379, 347] width 219 height 11
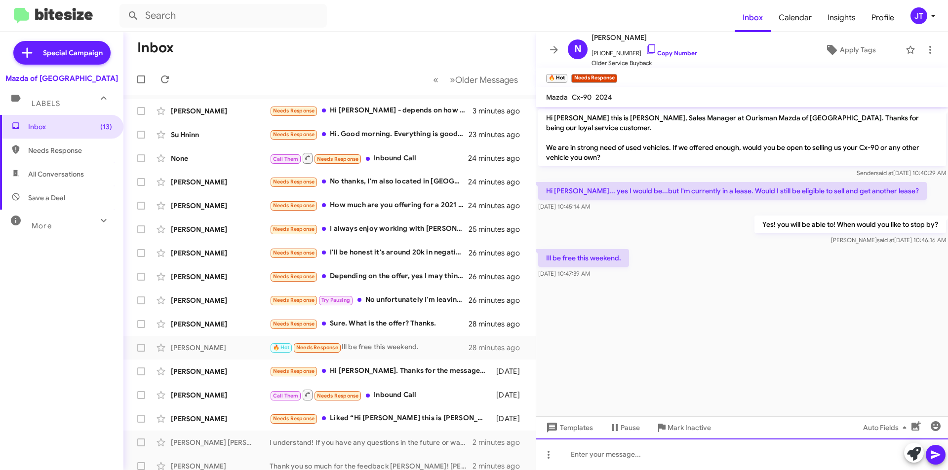
click at [625, 452] on div at bounding box center [742, 455] width 412 height 32
click at [935, 460] on icon at bounding box center [935, 455] width 12 height 12
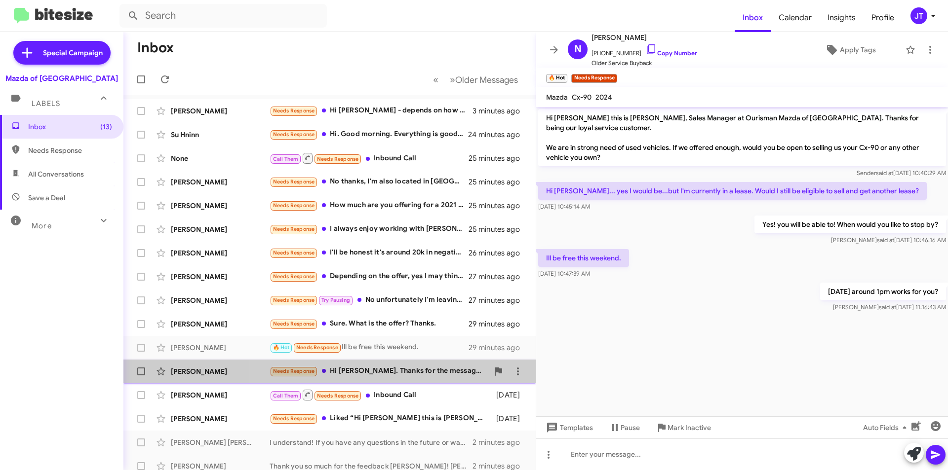
click at [424, 370] on div "Needs Response Hi Jamisha. Thanks for the messages. We have a new born at home …" at bounding box center [379, 371] width 219 height 11
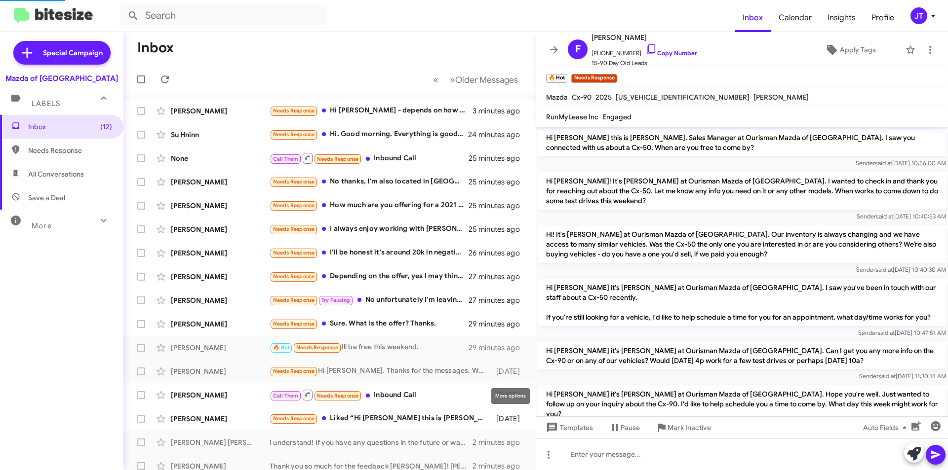
scroll to position [252, 0]
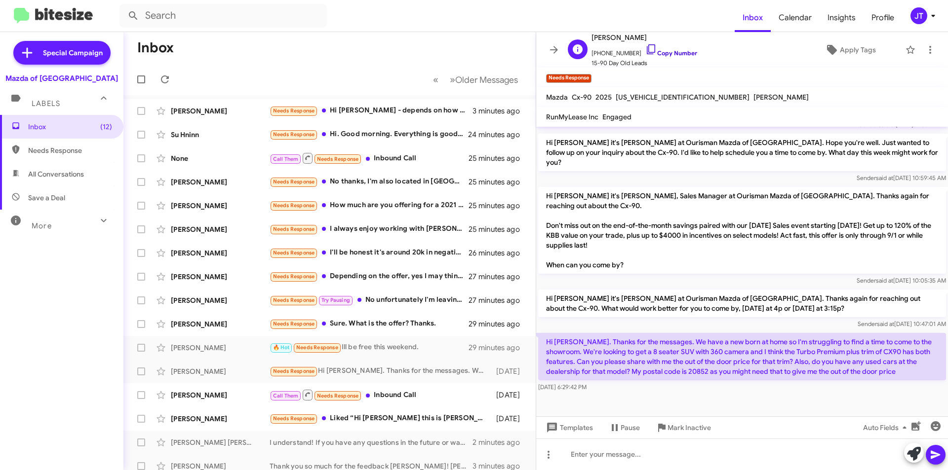
click at [677, 54] on link "Copy Number" at bounding box center [671, 52] width 52 height 7
click at [855, 47] on span "Apply Tags" at bounding box center [858, 50] width 36 height 18
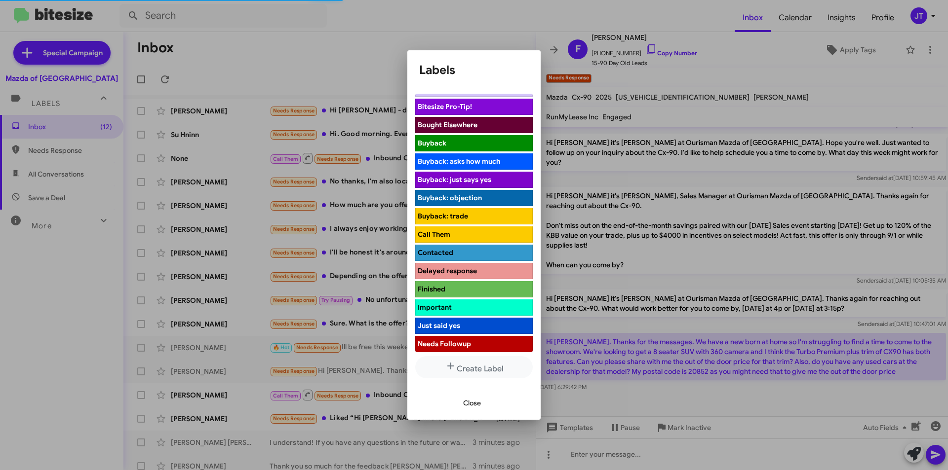
scroll to position [99, 0]
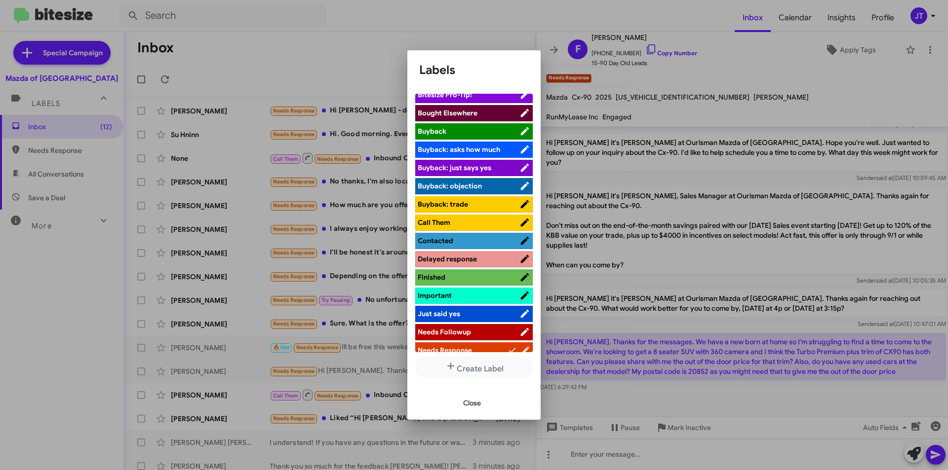
click at [453, 240] on span "Contacted" at bounding box center [469, 241] width 102 height 10
click at [478, 397] on span "Close" at bounding box center [472, 403] width 18 height 18
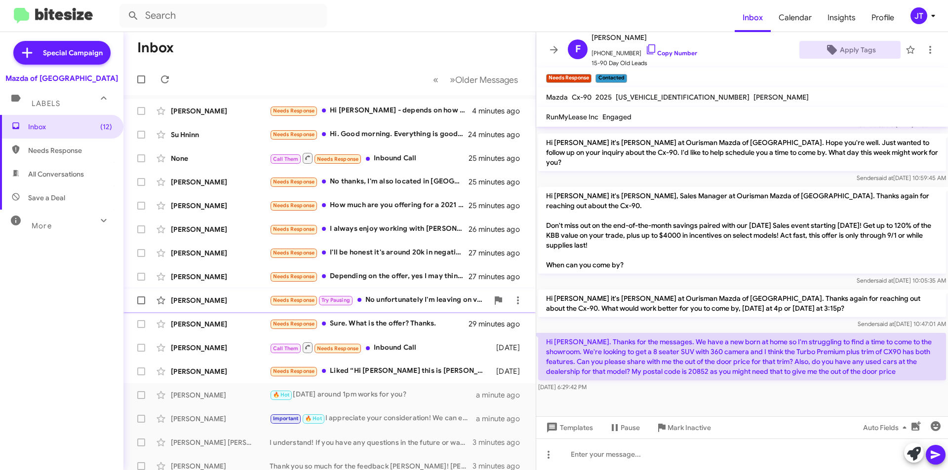
click at [402, 299] on div "Needs Response Try Pausing No unfortunately I'm leaving on vacation won't be ba…" at bounding box center [379, 300] width 219 height 11
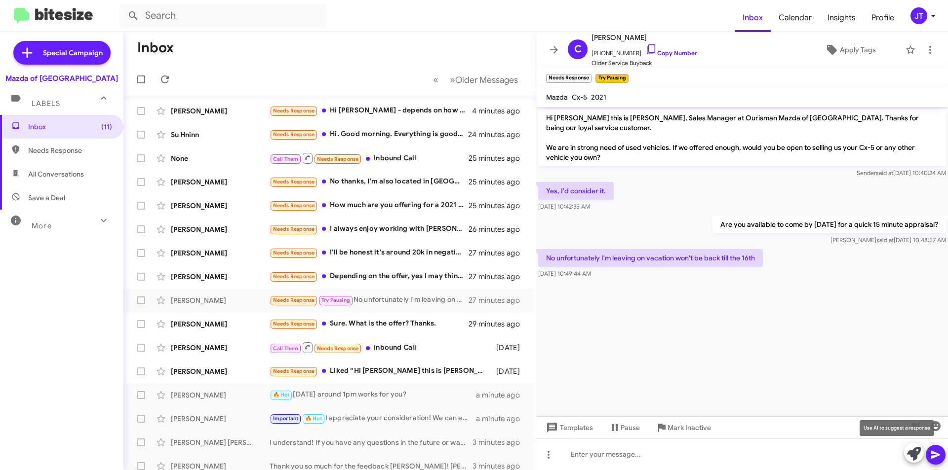
click at [908, 460] on icon at bounding box center [914, 454] width 14 height 14
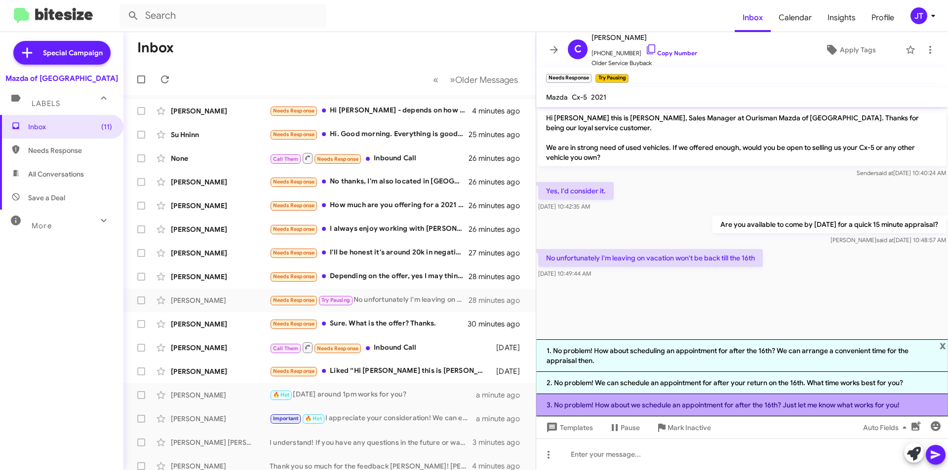
click at [720, 403] on li "3. No problem! How about we schedule an appointment for after the 16th? Just le…" at bounding box center [742, 405] width 412 height 22
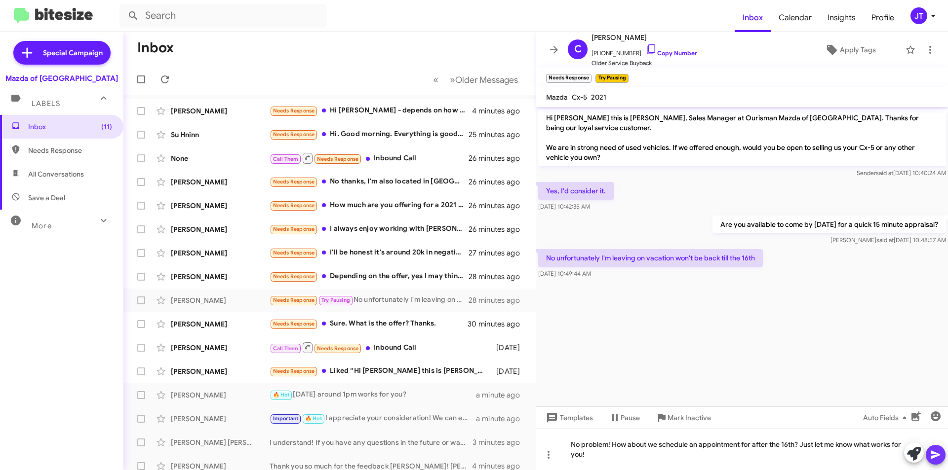
click at [935, 457] on icon at bounding box center [934, 455] width 9 height 8
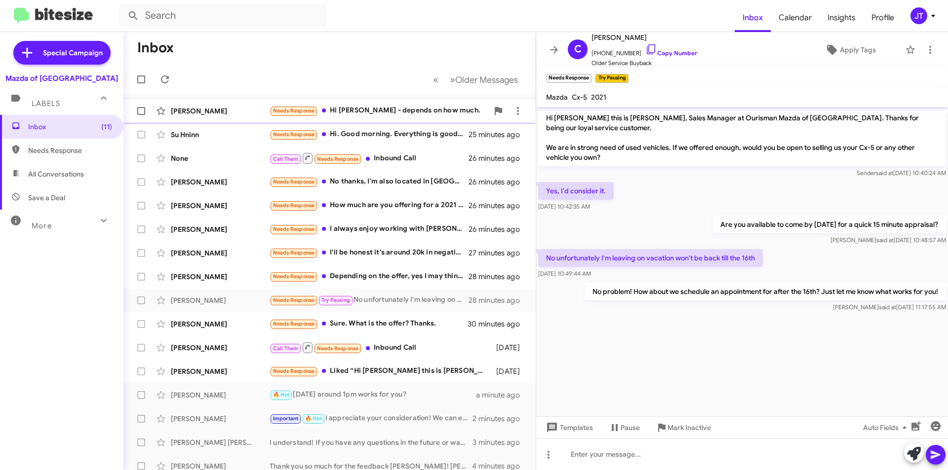
click at [394, 107] on div "Needs Response Hi Jamisha - depends on how much." at bounding box center [379, 110] width 219 height 11
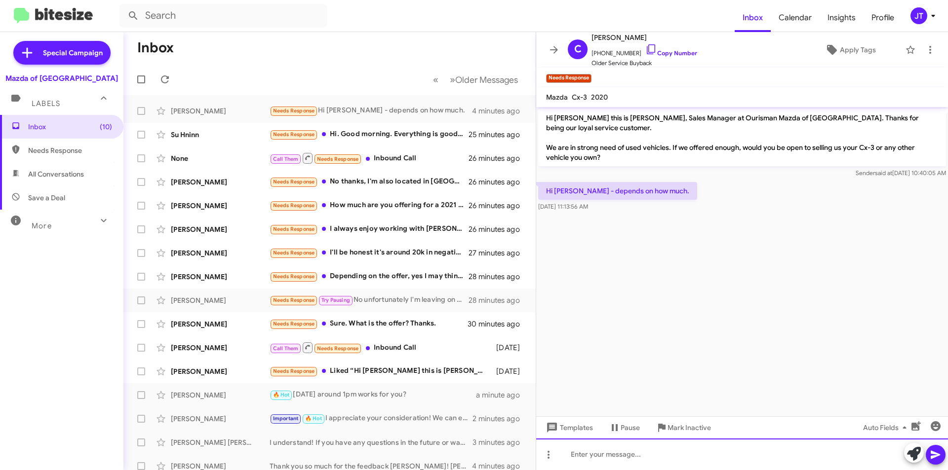
click at [605, 462] on div at bounding box center [742, 455] width 412 height 32
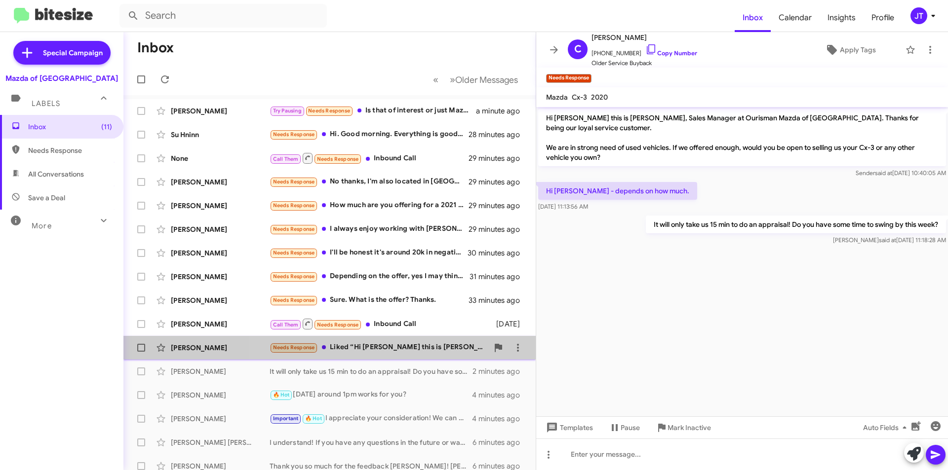
click at [406, 347] on div "Needs Response Liked “Hi Kemp this is Jamisha Coachman, Sales Manager at Ourism…" at bounding box center [379, 347] width 219 height 11
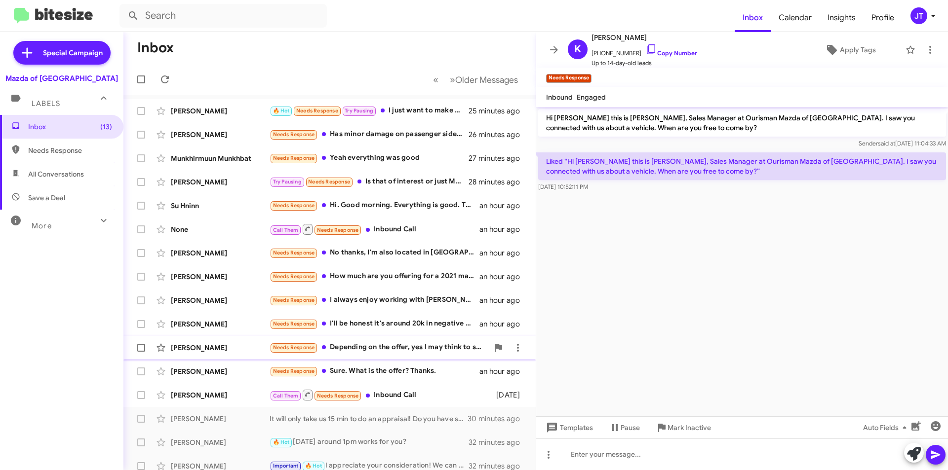
click at [420, 347] on div "Needs Response Depending on the offer, yes I may think to sell. But $18,000 you…" at bounding box center [379, 347] width 219 height 11
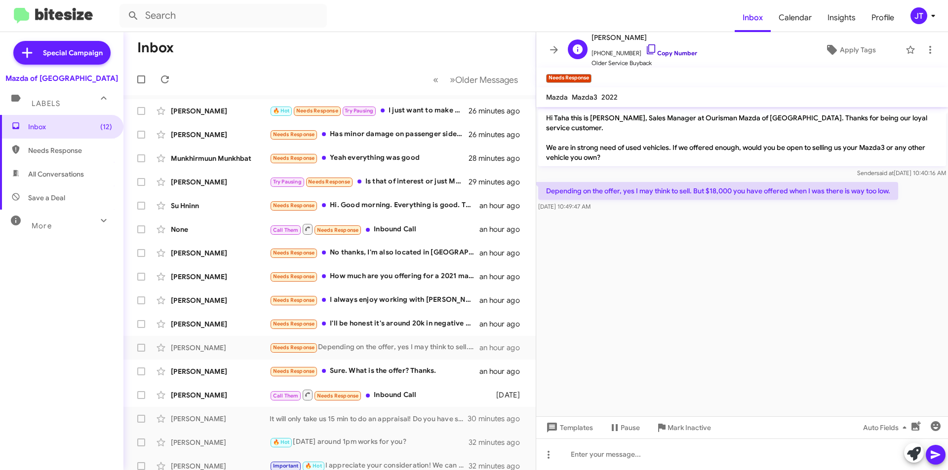
click at [672, 50] on link "Copy Number" at bounding box center [671, 52] width 52 height 7
click at [405, 203] on div "Needs Response Hi. Good morning. Everything is good. Thank you for checking. I …" at bounding box center [379, 205] width 219 height 11
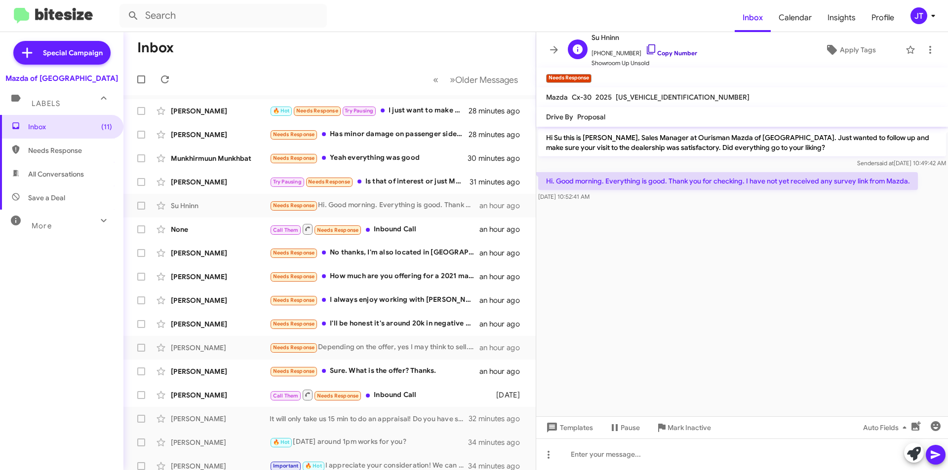
click at [669, 54] on link "Copy Number" at bounding box center [671, 52] width 52 height 7
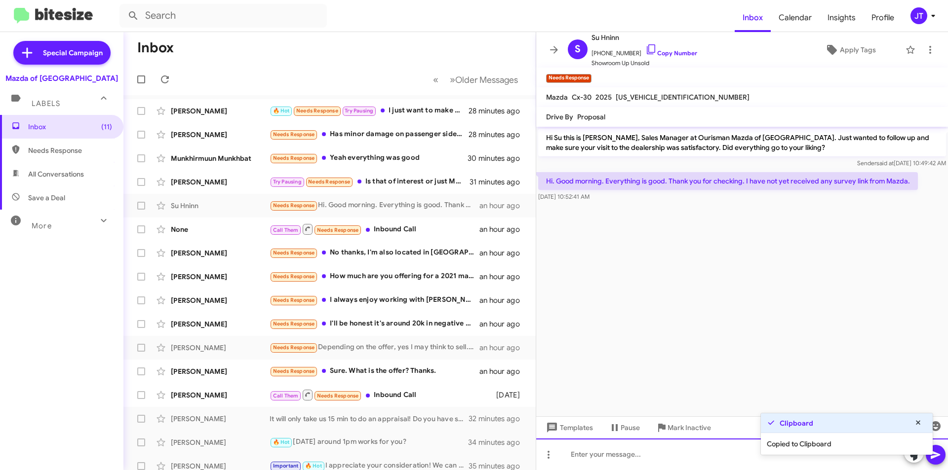
click at [638, 456] on div at bounding box center [742, 455] width 412 height 32
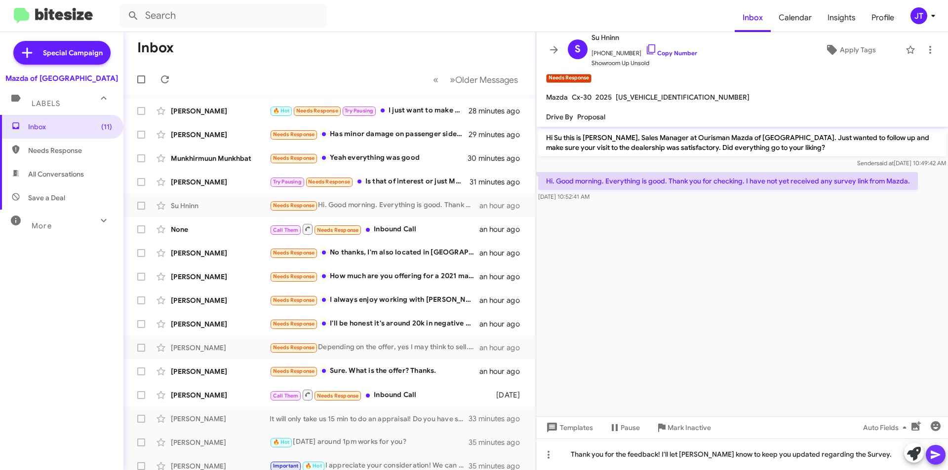
click at [932, 449] on icon at bounding box center [935, 455] width 12 height 12
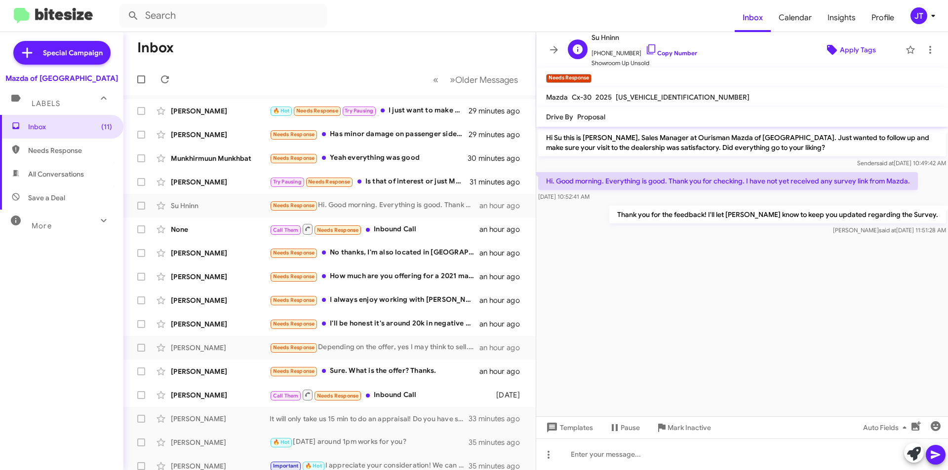
click at [863, 46] on span "Apply Tags" at bounding box center [858, 50] width 36 height 18
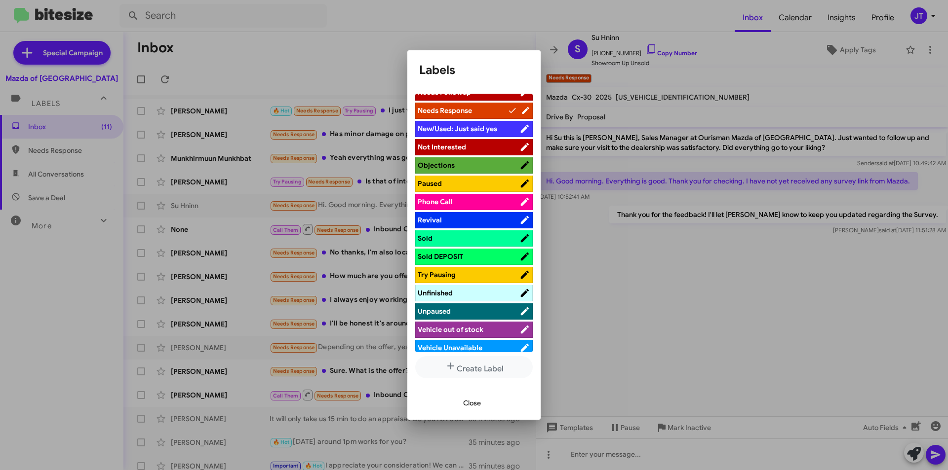
scroll to position [345, 0]
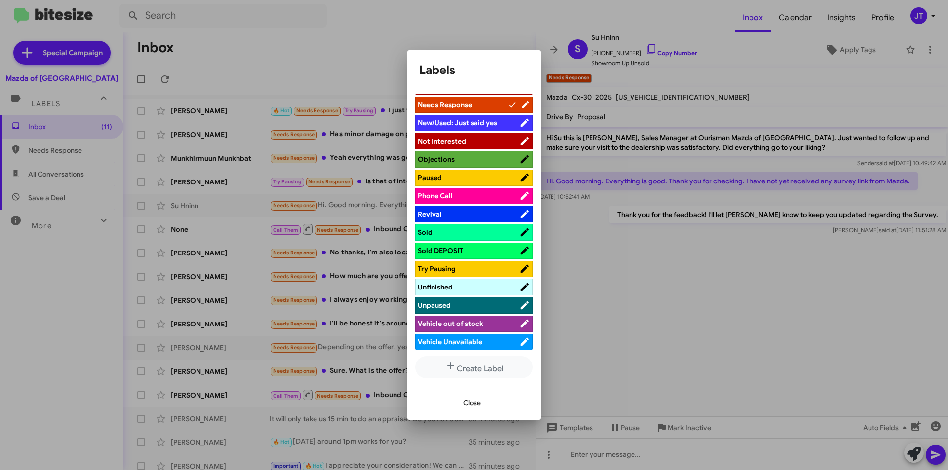
click at [449, 237] on span "Sold" at bounding box center [469, 233] width 102 height 10
click at [301, 39] on div at bounding box center [474, 235] width 948 height 470
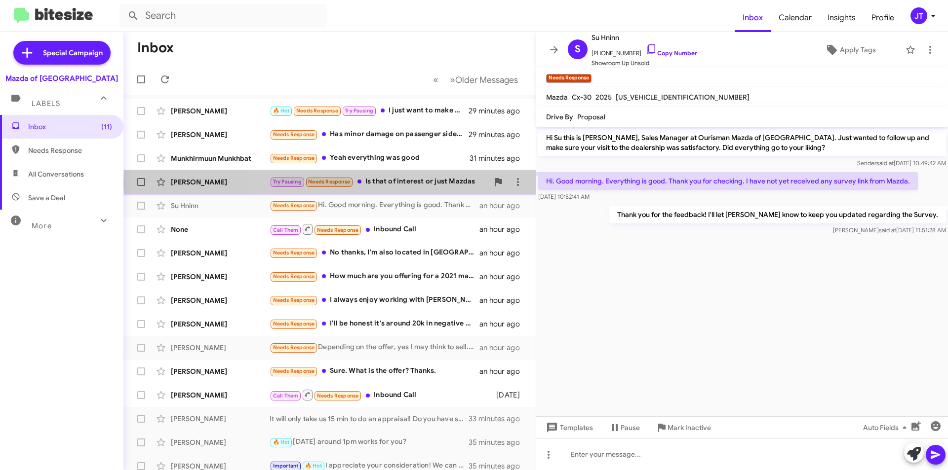
click at [426, 183] on div "Try Pausing Needs Response Is that of interest or just Mazdas" at bounding box center [379, 181] width 219 height 11
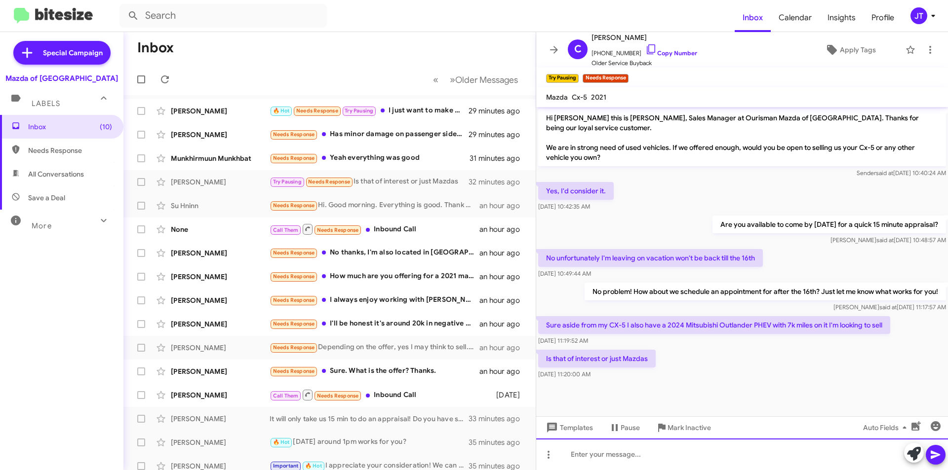
click at [624, 458] on div at bounding box center [742, 455] width 412 height 32
click at [939, 452] on icon at bounding box center [935, 455] width 12 height 12
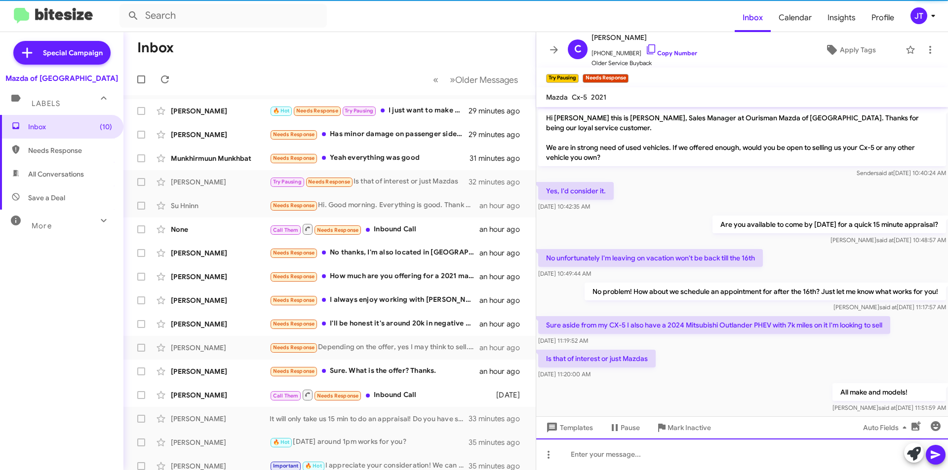
scroll to position [18, 0]
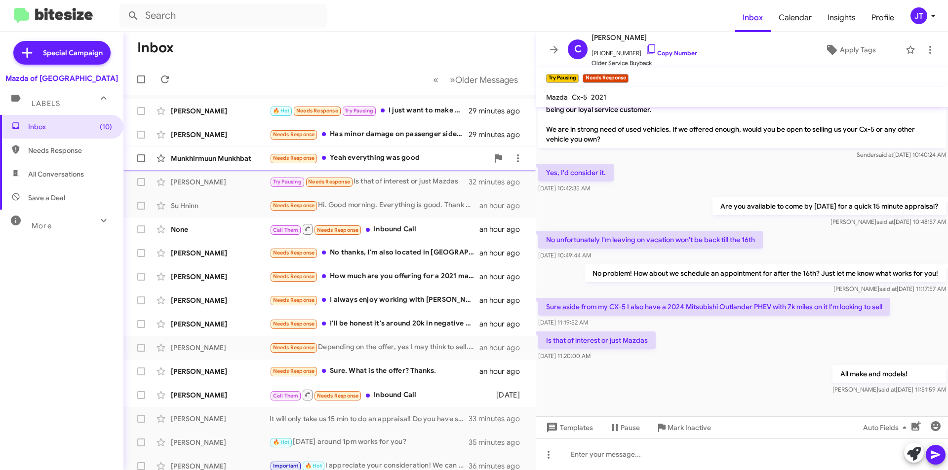
click at [375, 156] on div "Needs Response Yeah everything was good" at bounding box center [379, 158] width 219 height 11
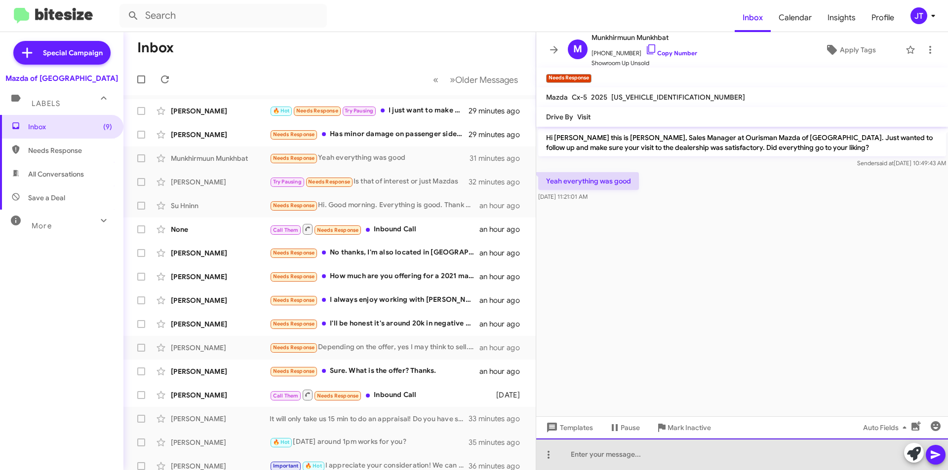
click at [621, 460] on div at bounding box center [742, 455] width 412 height 32
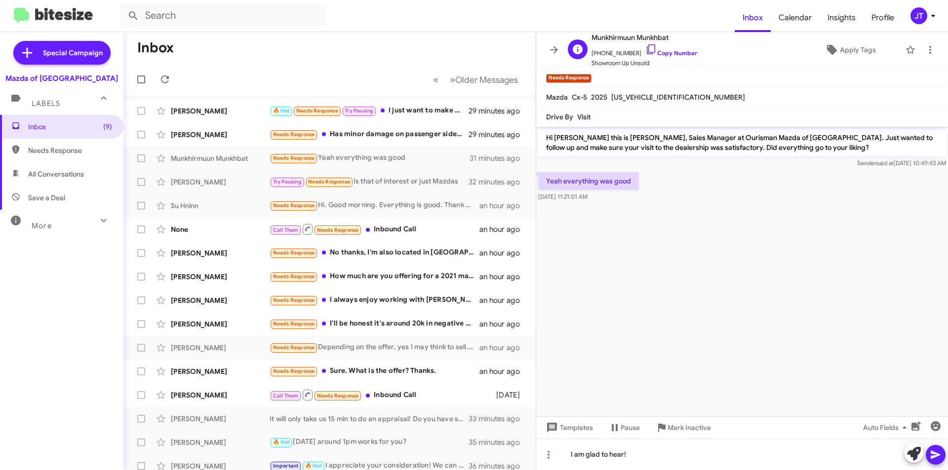
click at [675, 47] on span "+12407289896 Copy Number" at bounding box center [644, 50] width 106 height 15
click at [661, 57] on span "+12407289896 Copy Number" at bounding box center [644, 50] width 106 height 15
click at [662, 55] on link "Copy Number" at bounding box center [671, 52] width 52 height 7
click at [636, 457] on div "I am glad to hear!" at bounding box center [742, 455] width 412 height 32
click at [937, 454] on icon at bounding box center [934, 455] width 9 height 8
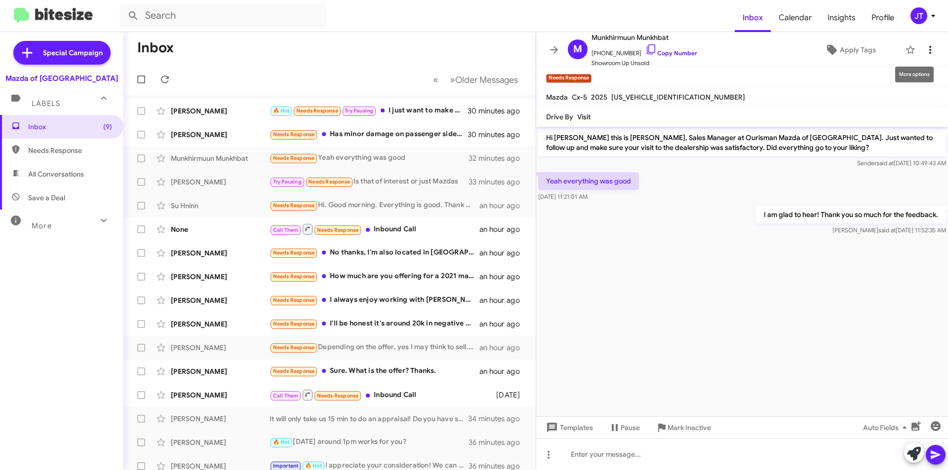
click at [925, 53] on icon at bounding box center [930, 50] width 12 height 12
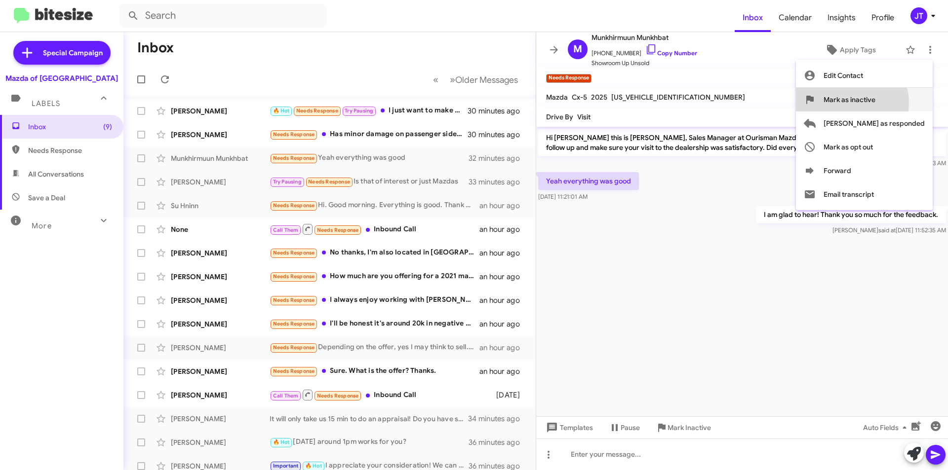
click at [875, 103] on span "Mark as inactive" at bounding box center [849, 100] width 52 height 24
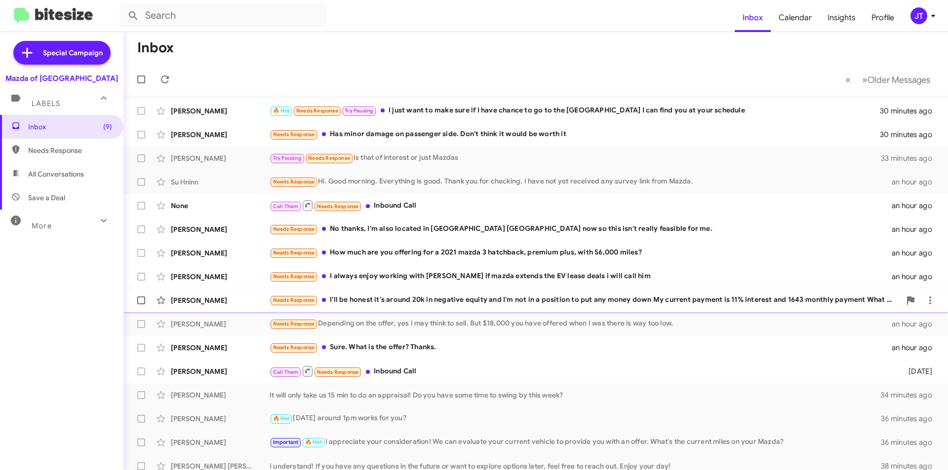
click at [450, 295] on div "Needs Response I'll be honest it's around 20k in negative equity and I'm not in…" at bounding box center [585, 300] width 631 height 11
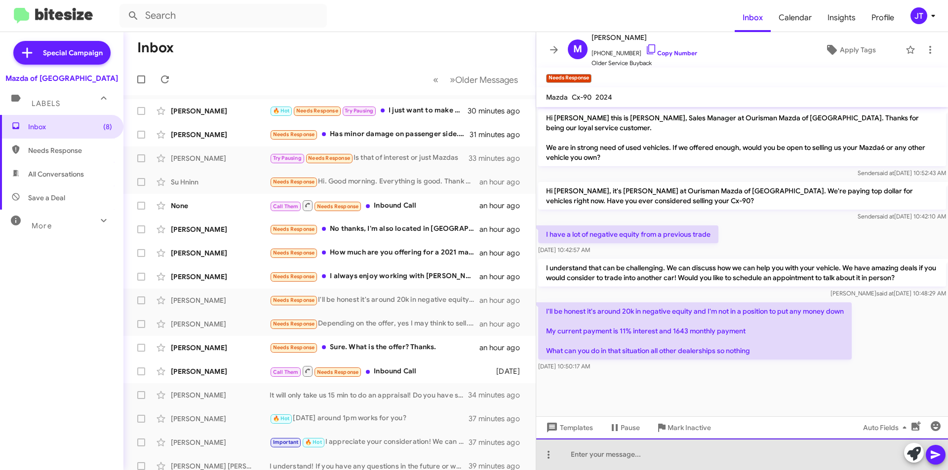
click at [667, 461] on div at bounding box center [742, 455] width 412 height 32
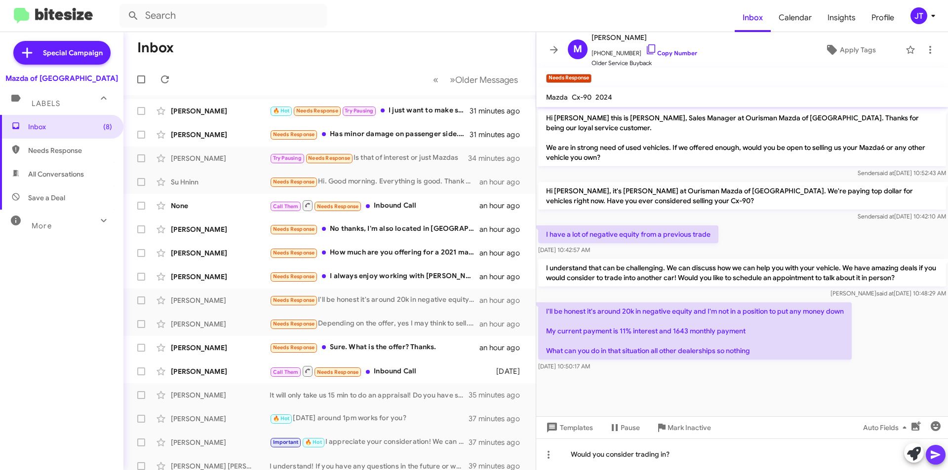
click at [932, 453] on icon at bounding box center [934, 455] width 9 height 8
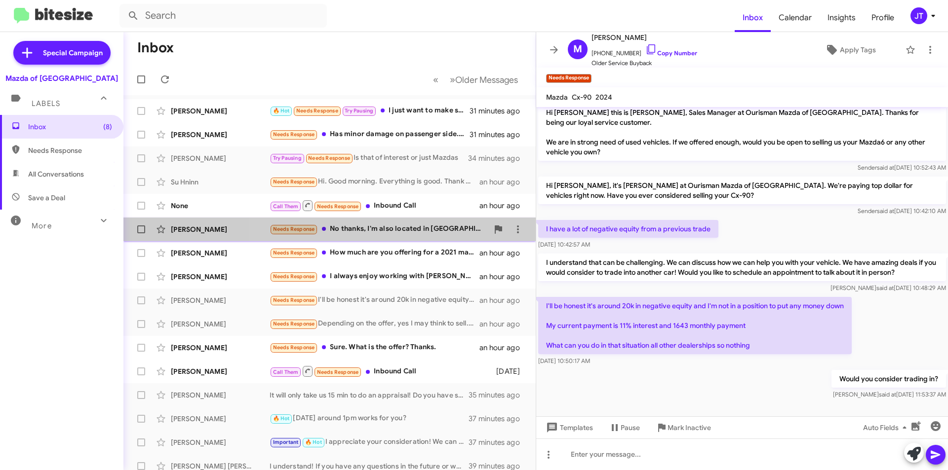
click at [417, 232] on div "Needs Response No thanks, I'm also located in Charlotte NC now so this isn't re…" at bounding box center [379, 229] width 219 height 11
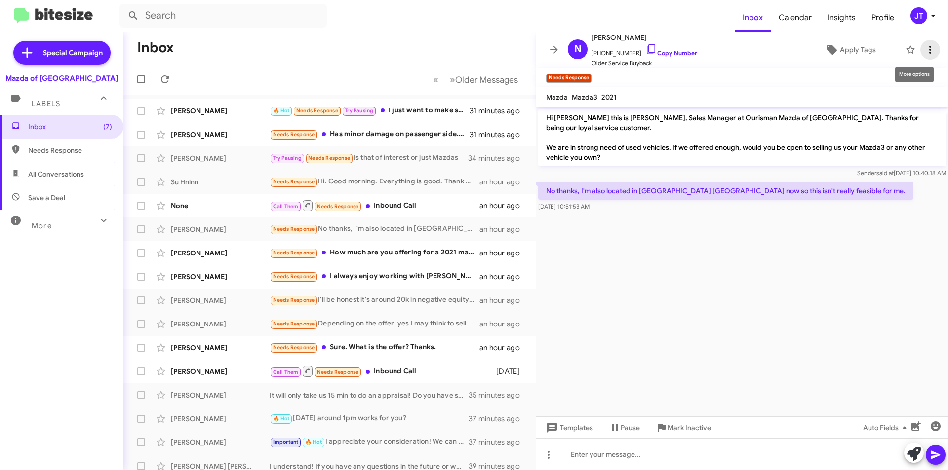
click at [924, 46] on icon at bounding box center [930, 50] width 12 height 12
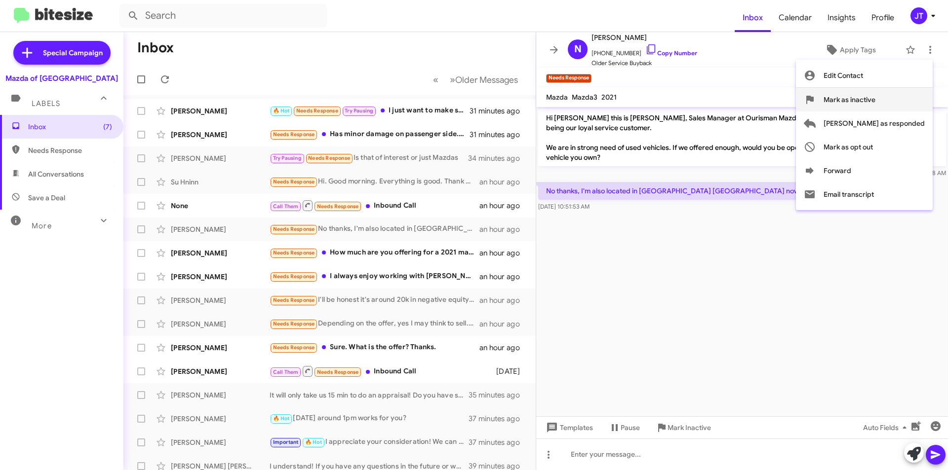
click at [875, 98] on span "Mark as inactive" at bounding box center [849, 100] width 52 height 24
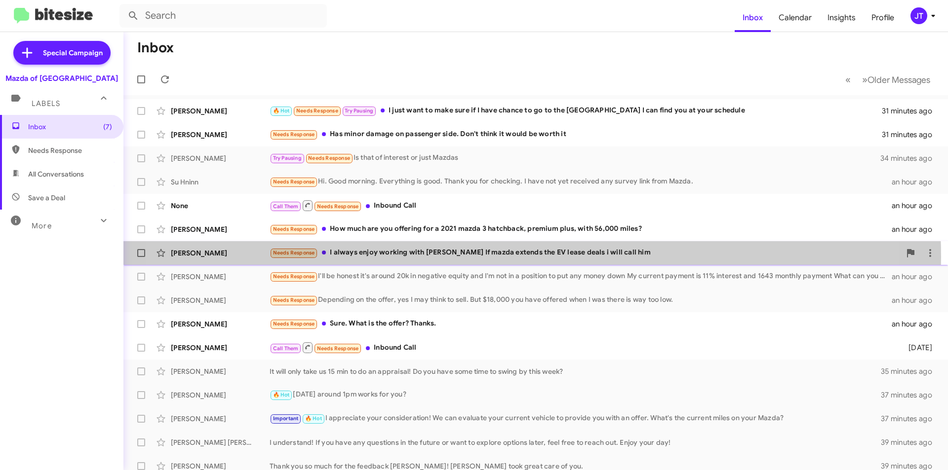
click at [480, 257] on div "Needs Response I always enjoy working with Ray P. If mazda extends the EV lease…" at bounding box center [585, 252] width 631 height 11
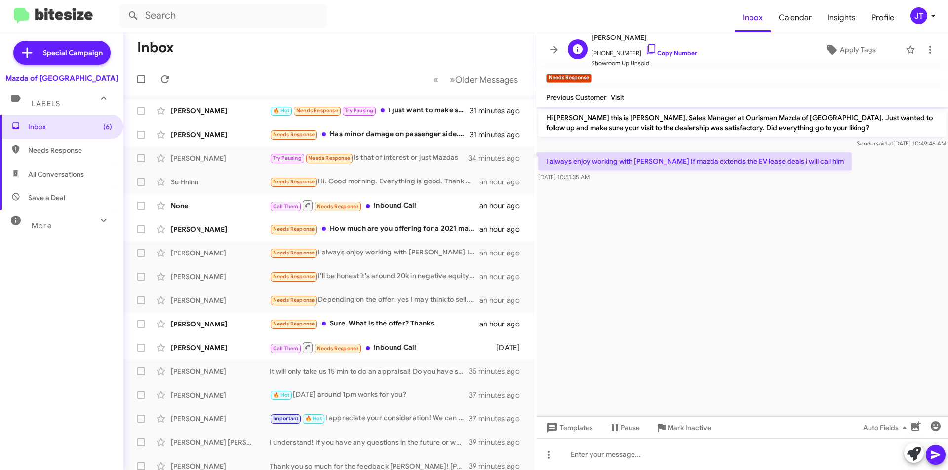
click at [660, 47] on span "+13016026353 Copy Number" at bounding box center [644, 50] width 106 height 15
click at [662, 51] on link "Copy Number" at bounding box center [671, 52] width 52 height 7
click at [913, 455] on icon at bounding box center [914, 454] width 14 height 14
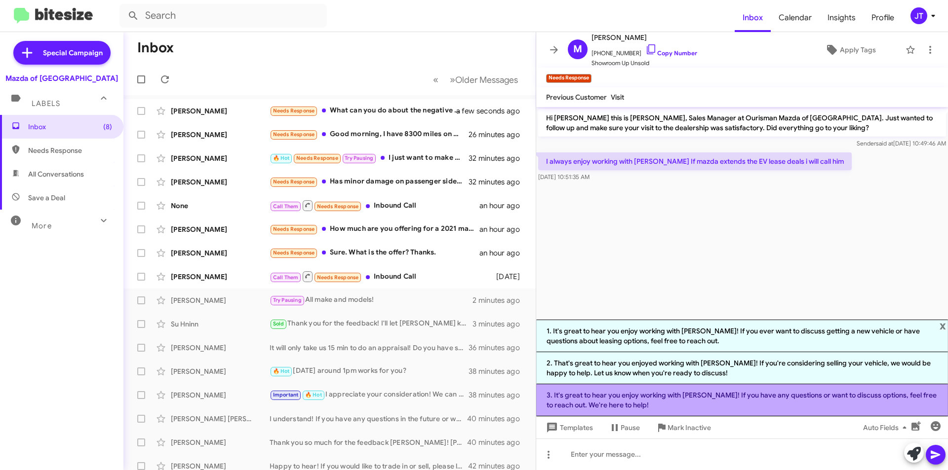
click at [647, 398] on li "3. It's great to hear you enjoy working with Ray! If you have any questions or …" at bounding box center [742, 401] width 412 height 32
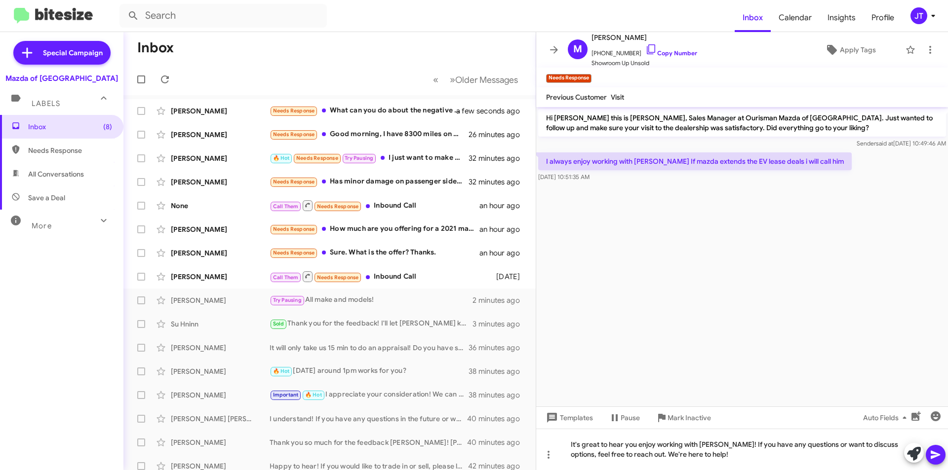
click at [936, 456] on icon at bounding box center [934, 455] width 9 height 8
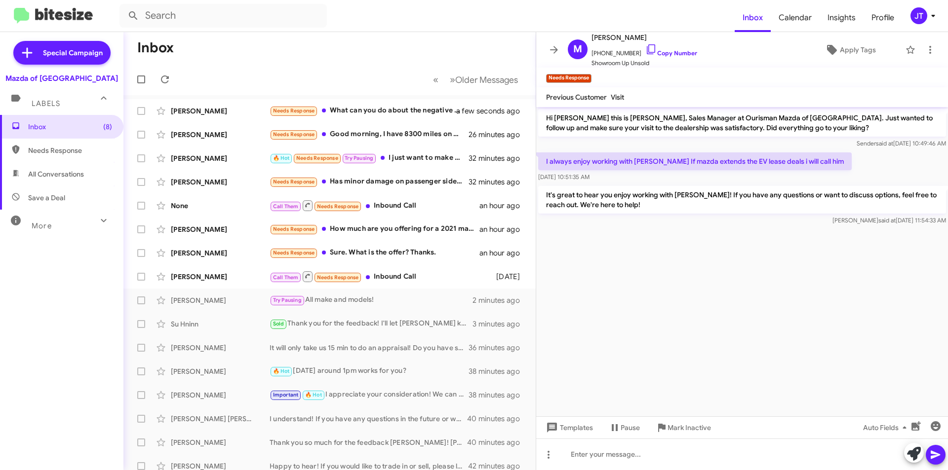
click at [932, 9] on span "JT" at bounding box center [925, 15] width 30 height 17
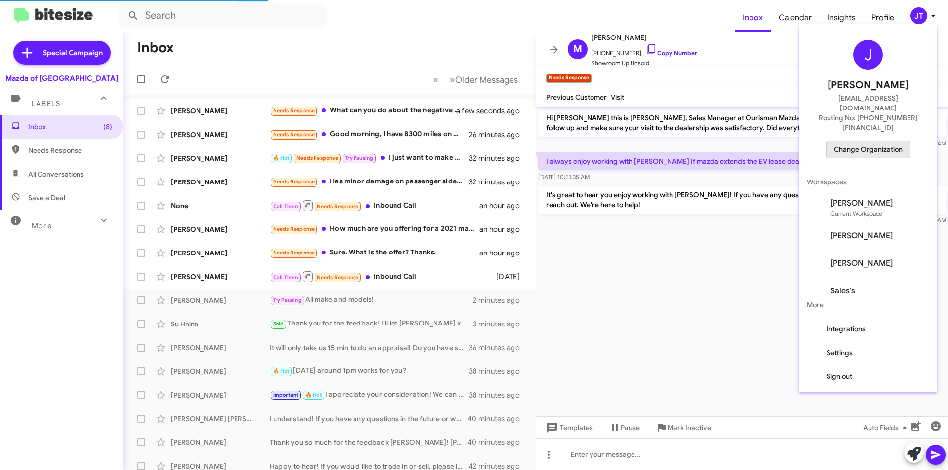
click at [867, 141] on span "Change Organization" at bounding box center [868, 149] width 69 height 17
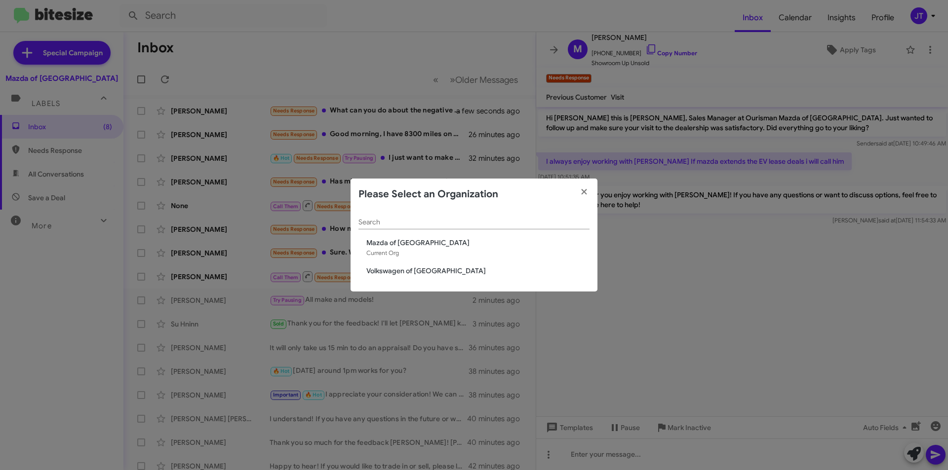
click at [405, 275] on span "Volkswagen of [GEOGRAPHIC_DATA]" at bounding box center [477, 271] width 223 height 10
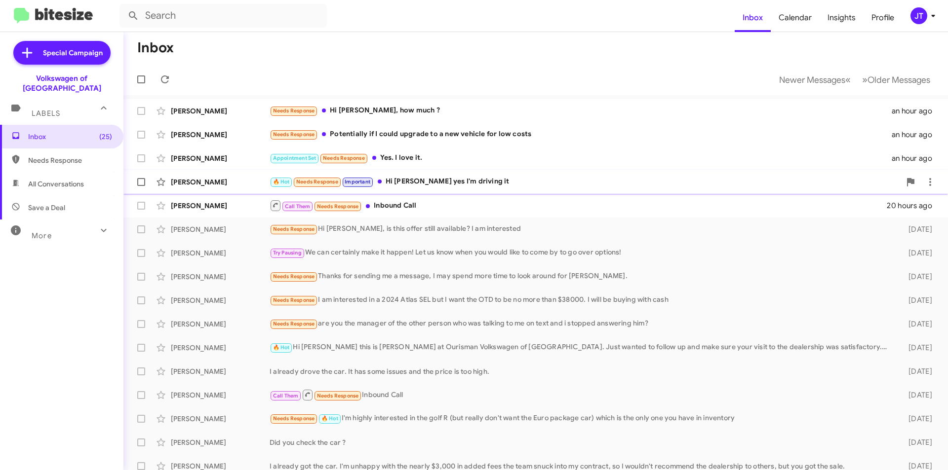
click at [472, 179] on div "🔥 Hot Needs Response Important Hi jamisha yes I'm driving it" at bounding box center [585, 181] width 631 height 11
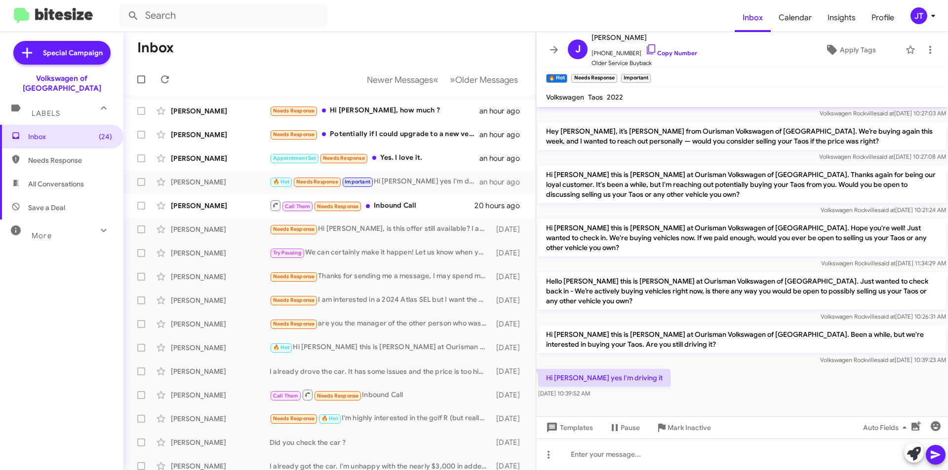
scroll to position [281, 0]
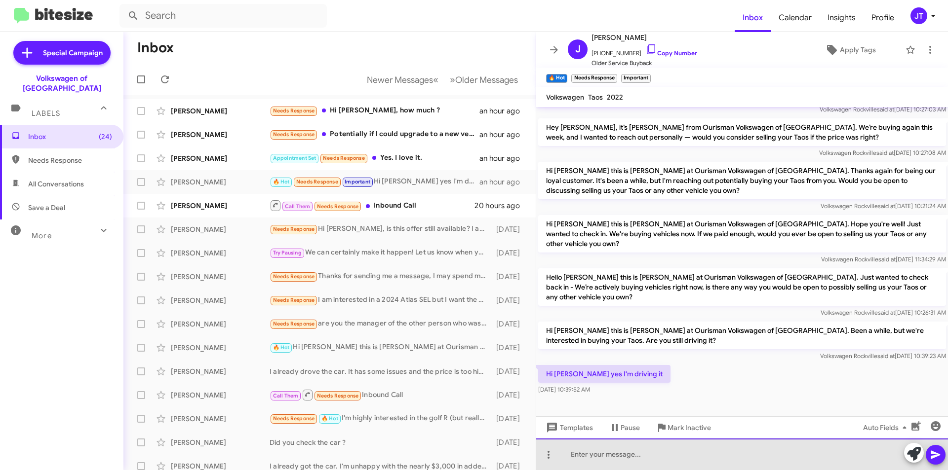
click at [588, 457] on div at bounding box center [742, 455] width 412 height 32
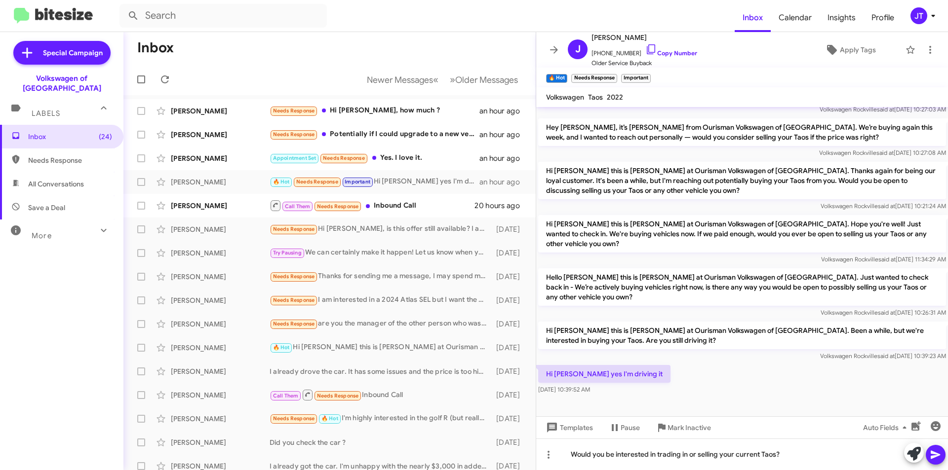
click at [935, 458] on icon at bounding box center [935, 455] width 12 height 12
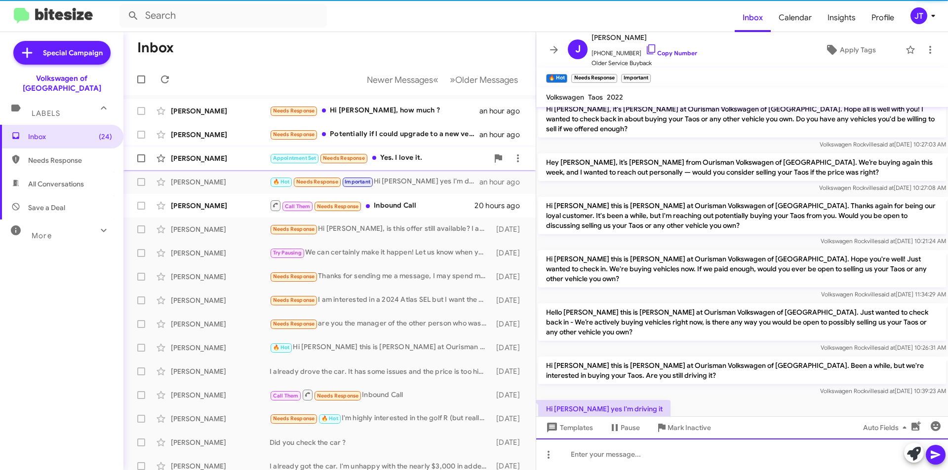
scroll to position [317, 0]
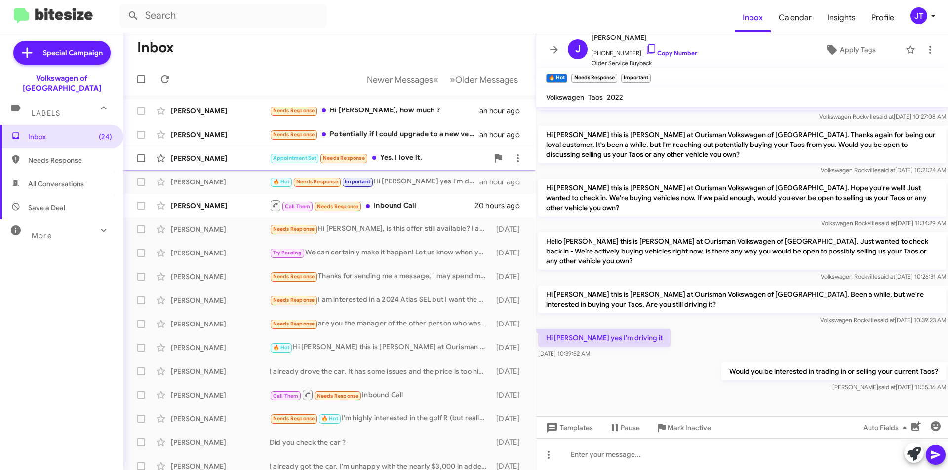
click at [436, 167] on div "Elizabeth Turpen Appointment Set Needs Response Yes. I love it. an hour ago" at bounding box center [329, 159] width 396 height 20
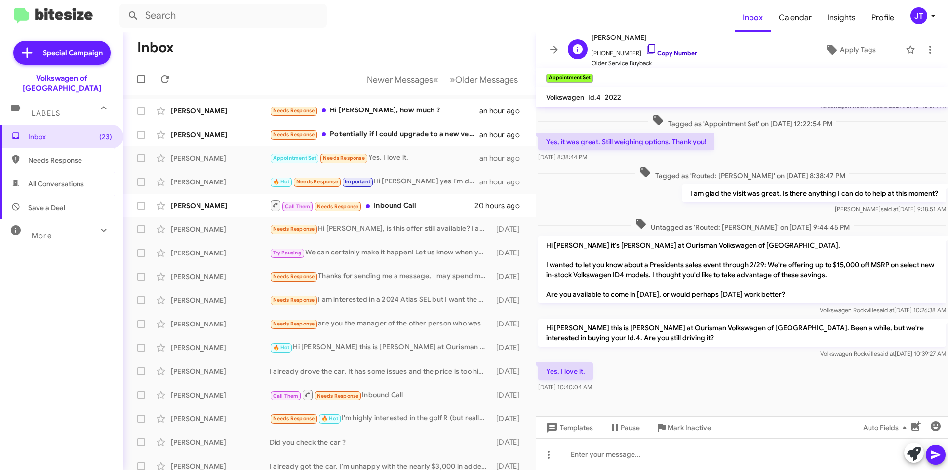
click at [655, 54] on link "Copy Number" at bounding box center [671, 52] width 52 height 7
click at [729, 380] on div "Yes. I love it. Sep 3, 2025, 10:40:04 AM" at bounding box center [742, 378] width 412 height 34
click at [924, 48] on icon at bounding box center [930, 50] width 12 height 12
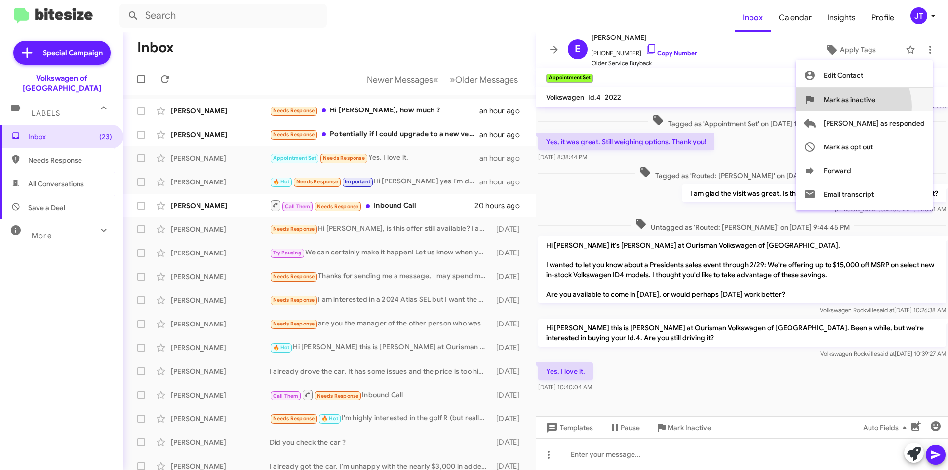
click at [875, 107] on span "Mark as inactive" at bounding box center [849, 100] width 52 height 24
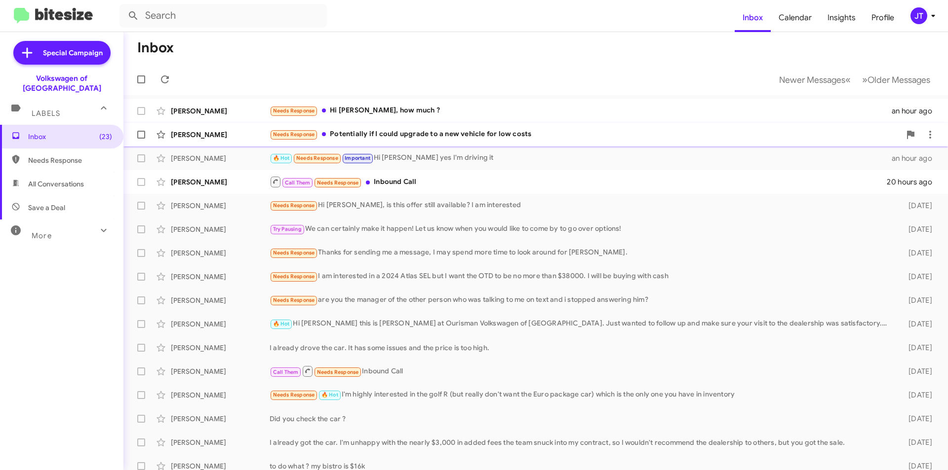
click at [457, 131] on div "Needs Response Potentially if I could upgrade to a new vehicle for low costs" at bounding box center [585, 134] width 631 height 11
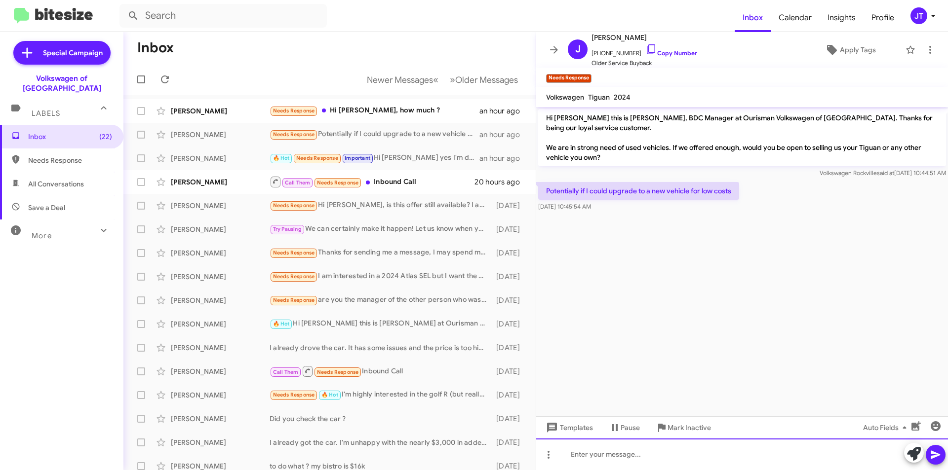
click at [595, 458] on div at bounding box center [742, 455] width 412 height 32
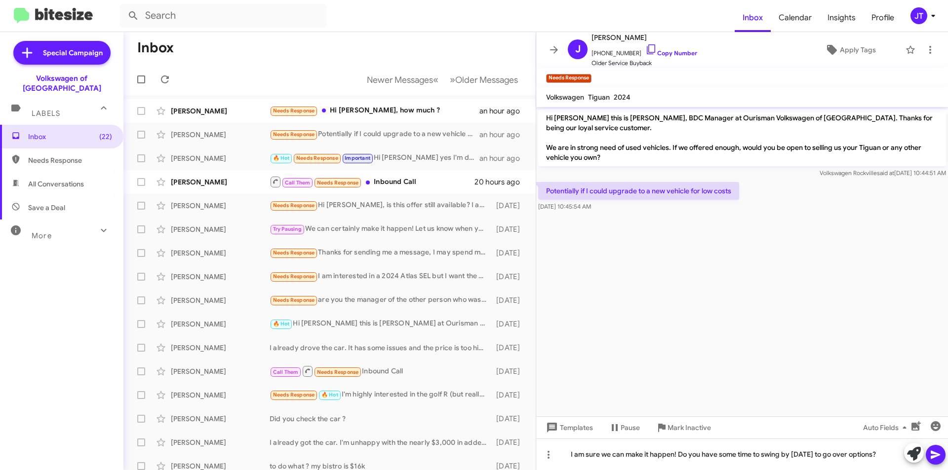
click at [941, 456] on button at bounding box center [935, 455] width 20 height 20
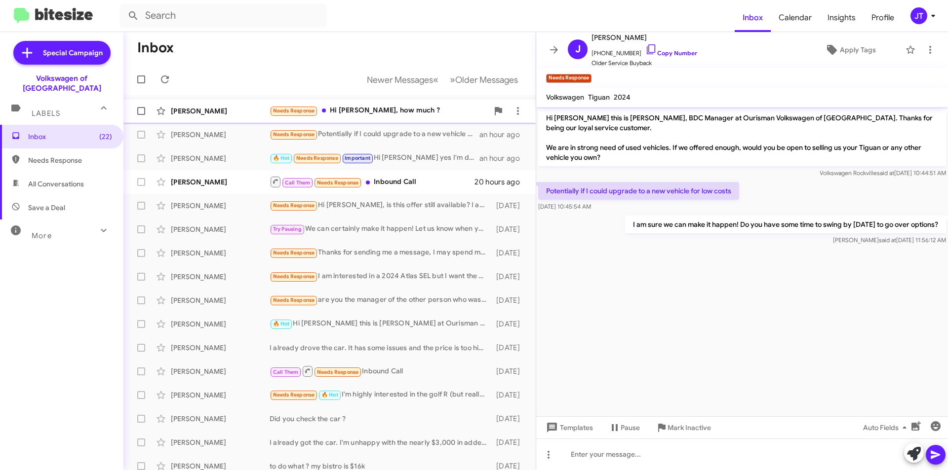
click at [427, 107] on div "Needs Response Hi Jamisha, how much ?" at bounding box center [379, 110] width 219 height 11
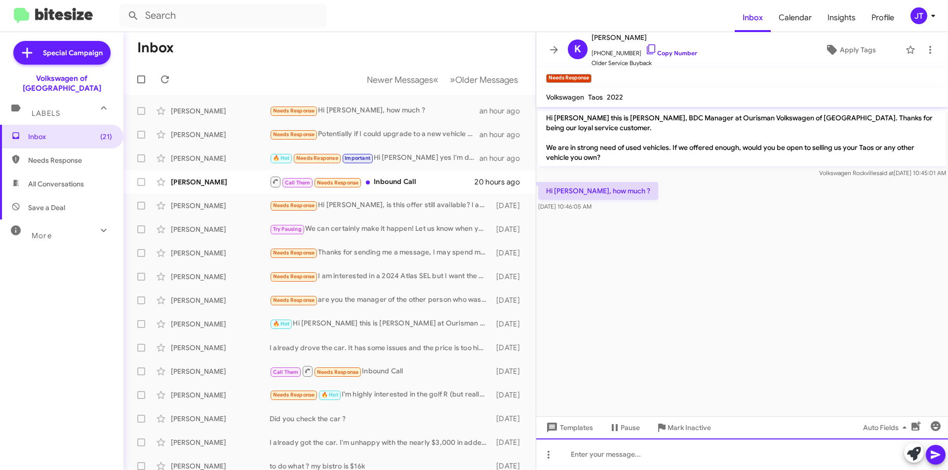
click at [592, 467] on div at bounding box center [742, 455] width 412 height 32
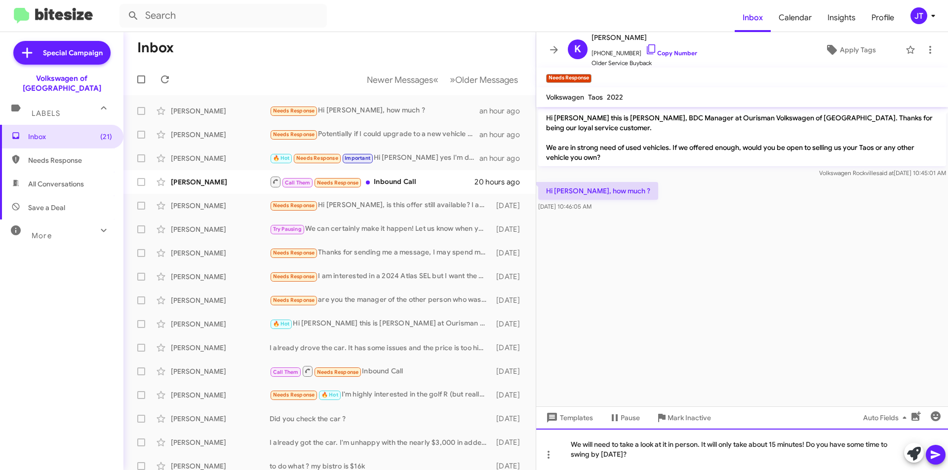
click at [946, 448] on div "We will need to take a look at it in person. It will only take about 15 minutes…" at bounding box center [742, 449] width 412 height 41
click at [939, 464] on span at bounding box center [935, 455] width 12 height 20
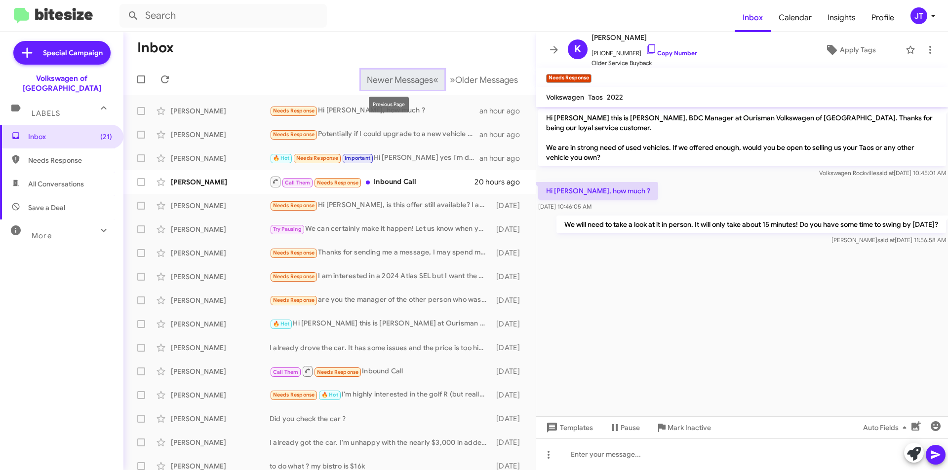
click at [388, 78] on span "Newer Messages" at bounding box center [400, 80] width 66 height 11
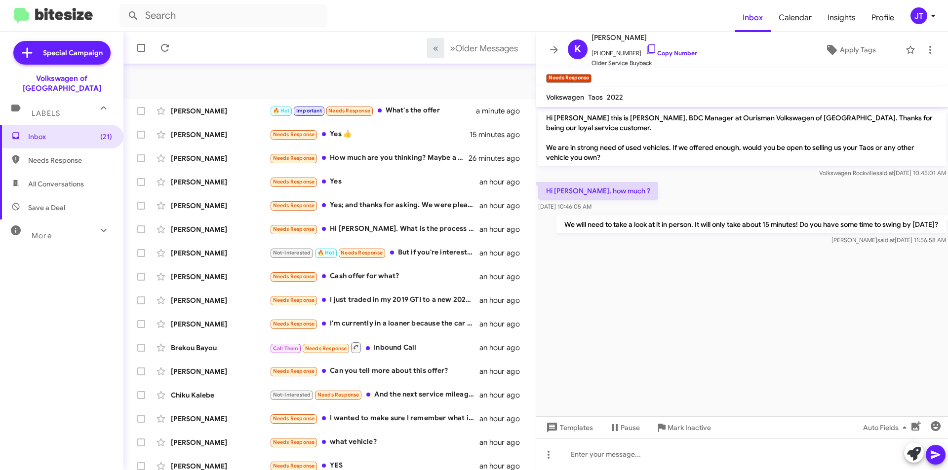
scroll to position [103, 0]
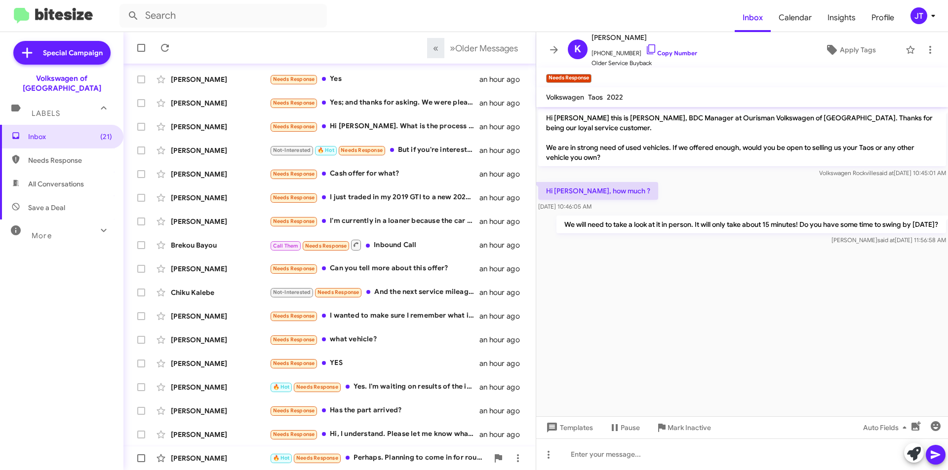
click at [410, 460] on div "🔥 Hot Needs Response Perhaps. Planning to come in for routine service this week…" at bounding box center [379, 458] width 219 height 11
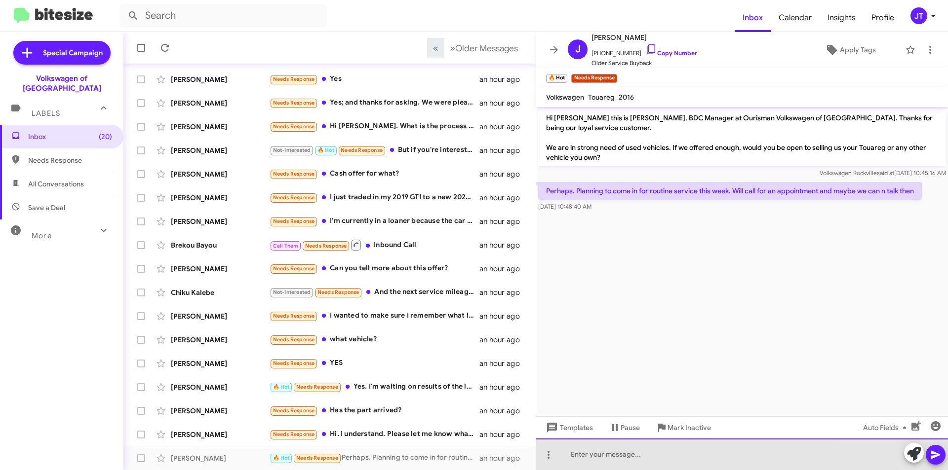
click at [639, 455] on div at bounding box center [742, 455] width 412 height 32
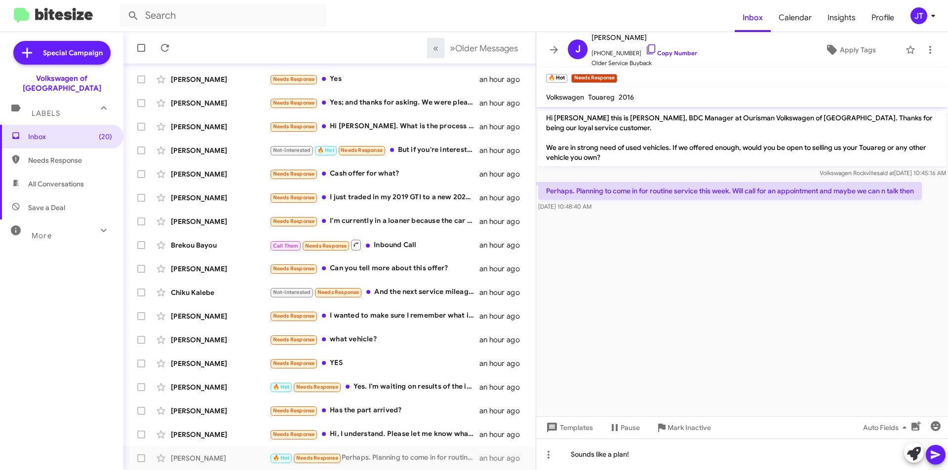
click at [931, 456] on icon at bounding box center [934, 455] width 9 height 8
click at [402, 438] on div "Needs Response Hi, I understand. Please let me know what the offer would be and…" at bounding box center [379, 434] width 219 height 11
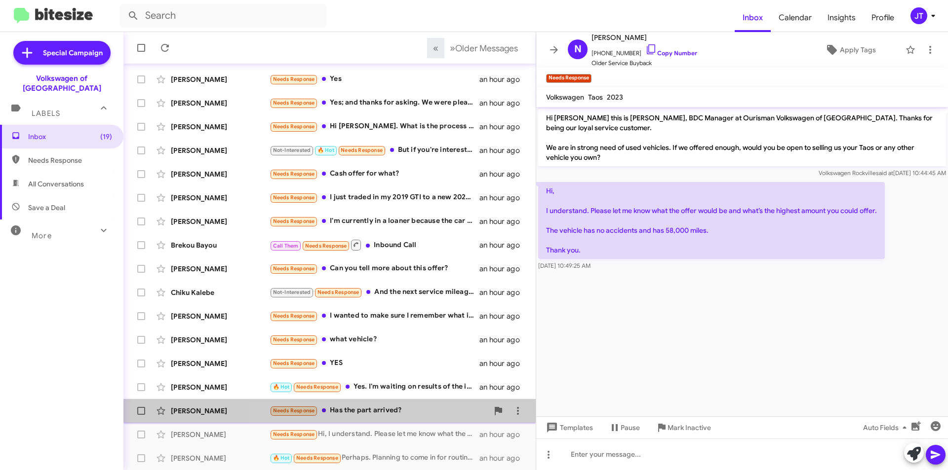
click at [400, 410] on div "Needs Response Has the part arrived?" at bounding box center [379, 410] width 219 height 11
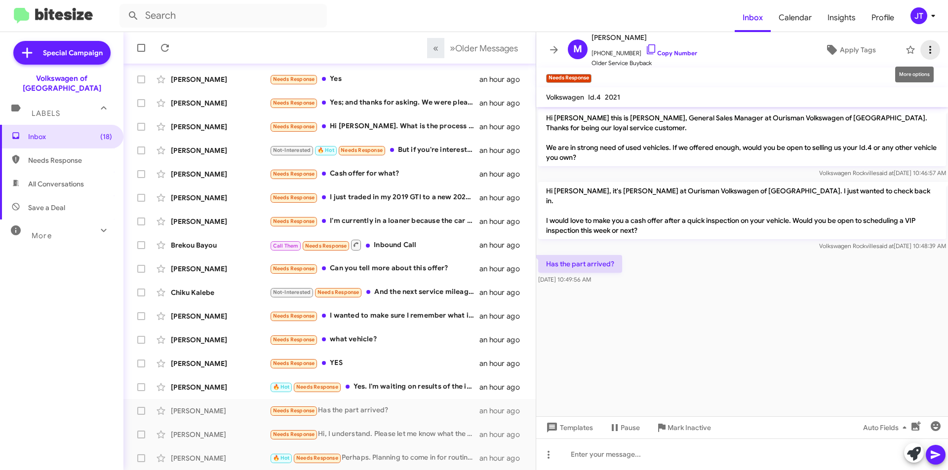
click at [924, 48] on icon at bounding box center [930, 50] width 12 height 12
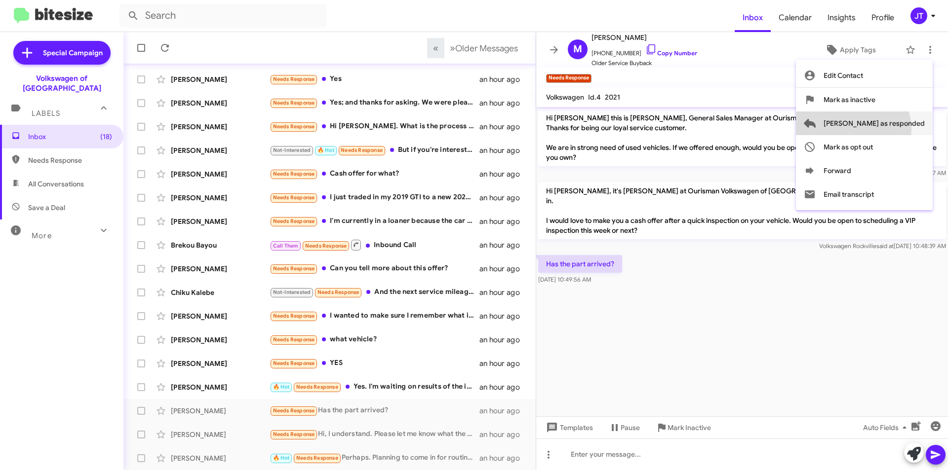
click at [892, 129] on span "[PERSON_NAME] as responded" at bounding box center [873, 124] width 101 height 24
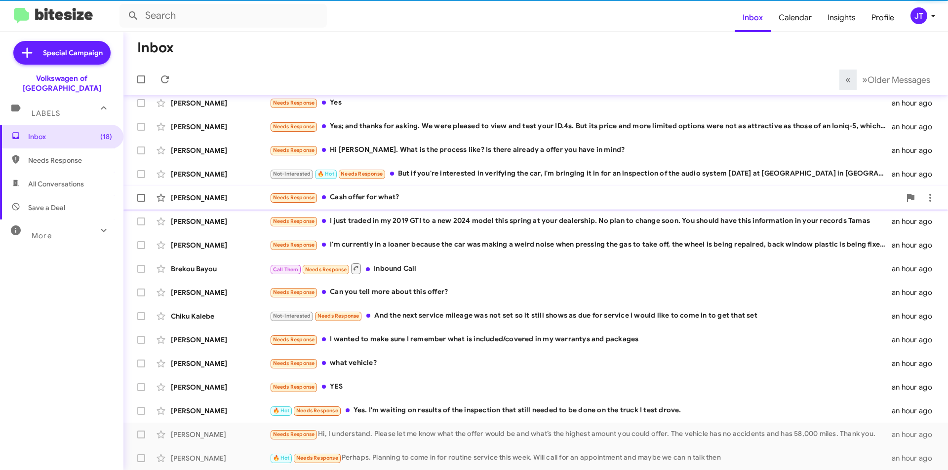
scroll to position [79, 0]
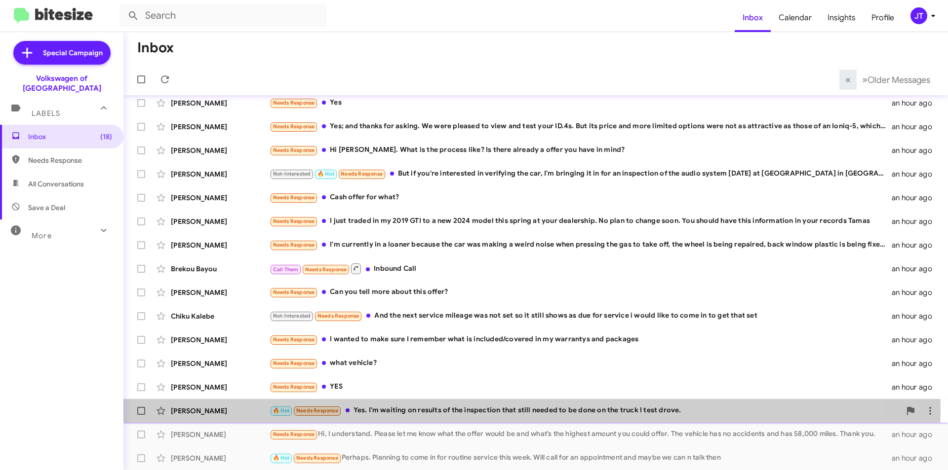
click at [472, 411] on div "🔥 Hot Needs Response Yes. I'm waiting on results of the inspection that still n…" at bounding box center [585, 410] width 631 height 11
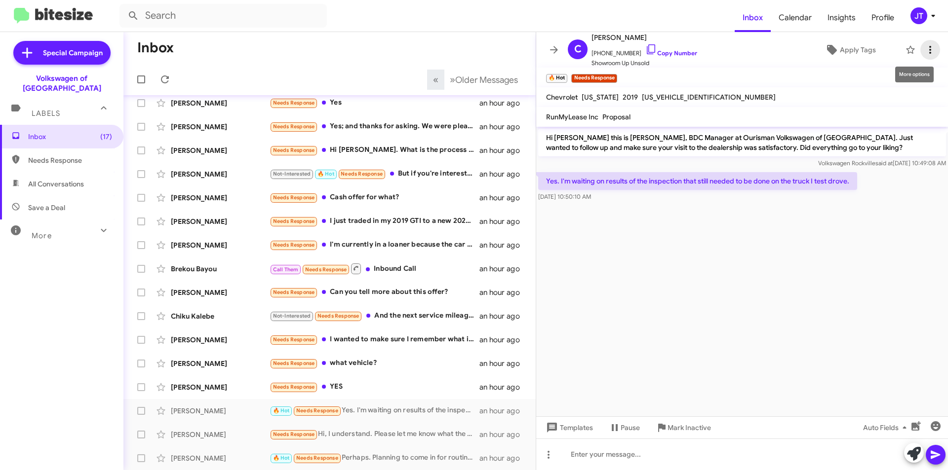
click at [925, 48] on icon at bounding box center [930, 50] width 12 height 12
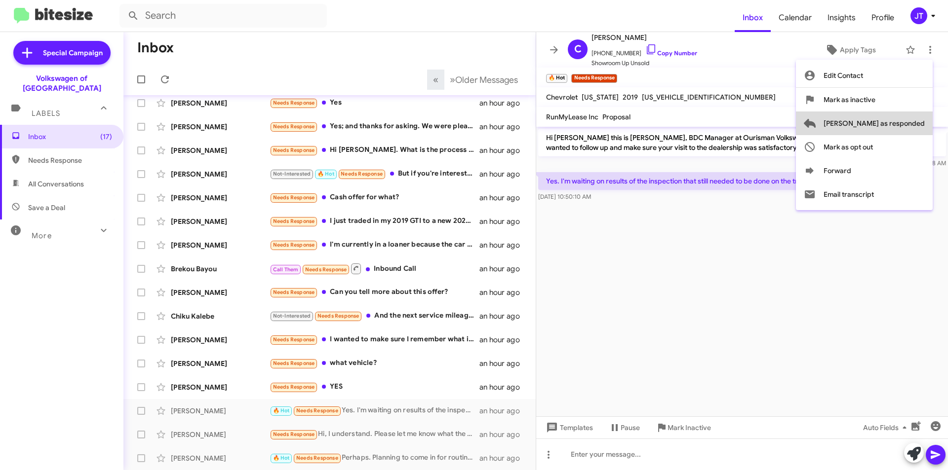
click at [911, 121] on span "[PERSON_NAME] as responded" at bounding box center [873, 124] width 101 height 24
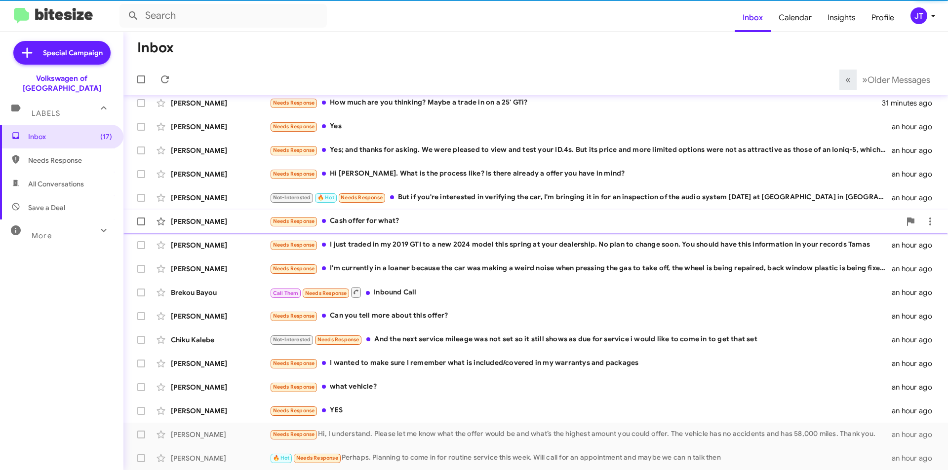
scroll to position [55, 0]
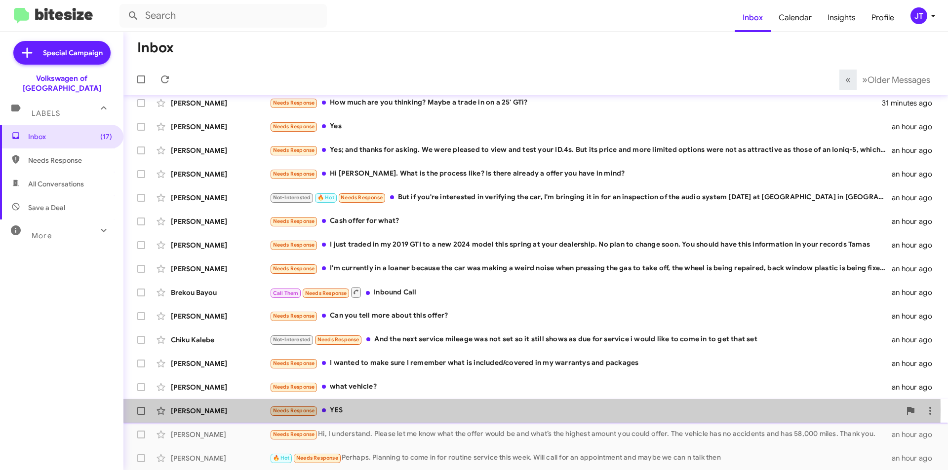
click at [408, 410] on div "Needs Response YES" at bounding box center [585, 410] width 631 height 11
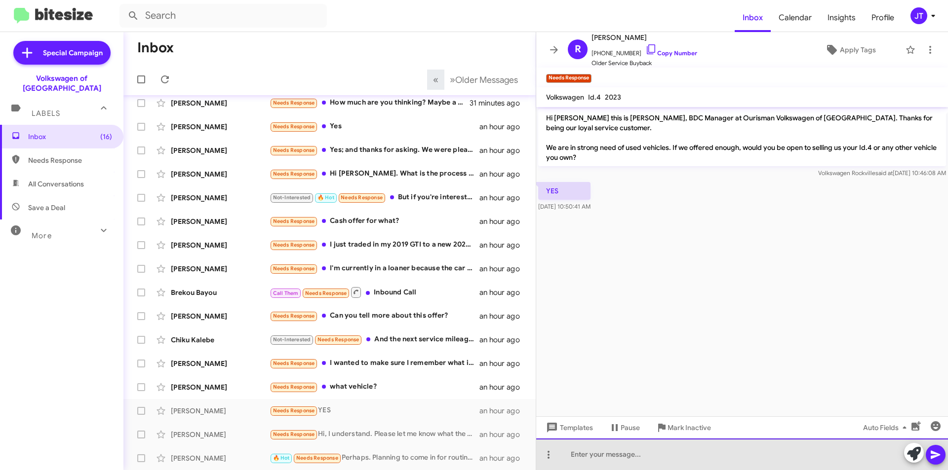
click at [657, 462] on div at bounding box center [742, 455] width 412 height 32
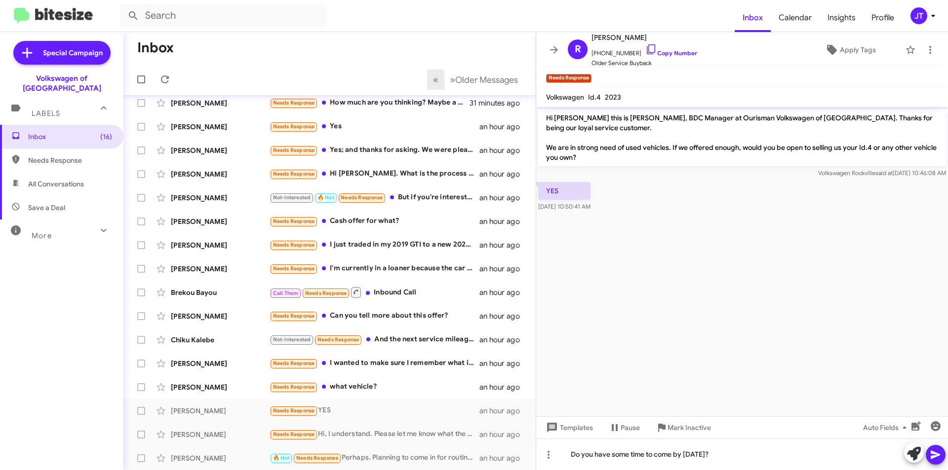
click at [937, 460] on icon at bounding box center [935, 455] width 12 height 12
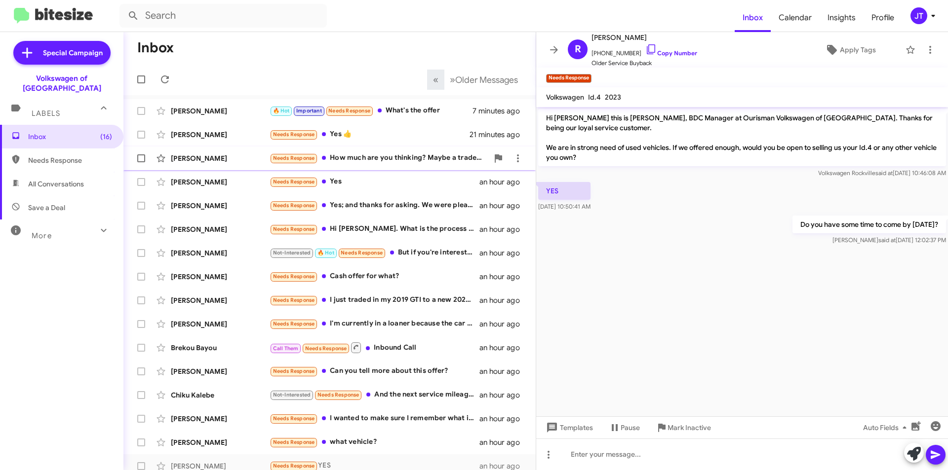
click at [420, 159] on div "Needs Response How much are you thinking? Maybe a trade in on a 25' GTi?" at bounding box center [379, 158] width 219 height 11
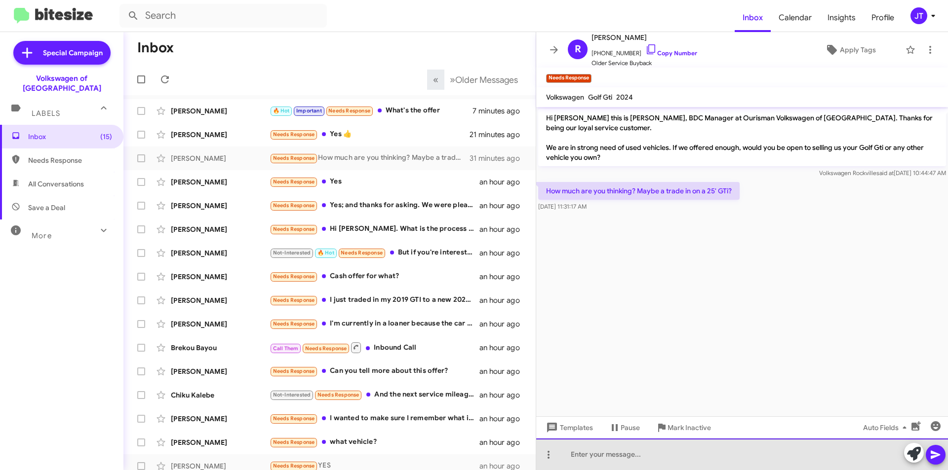
click at [602, 454] on div at bounding box center [742, 455] width 412 height 32
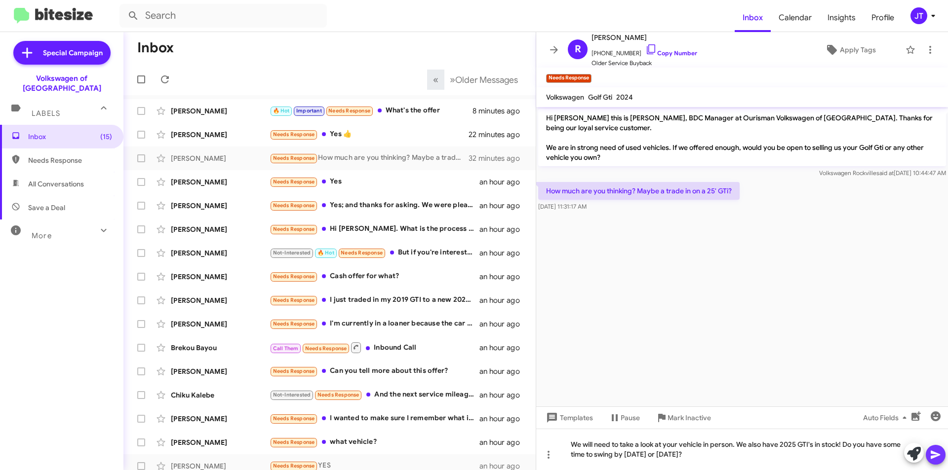
click at [936, 455] on icon at bounding box center [935, 455] width 12 height 12
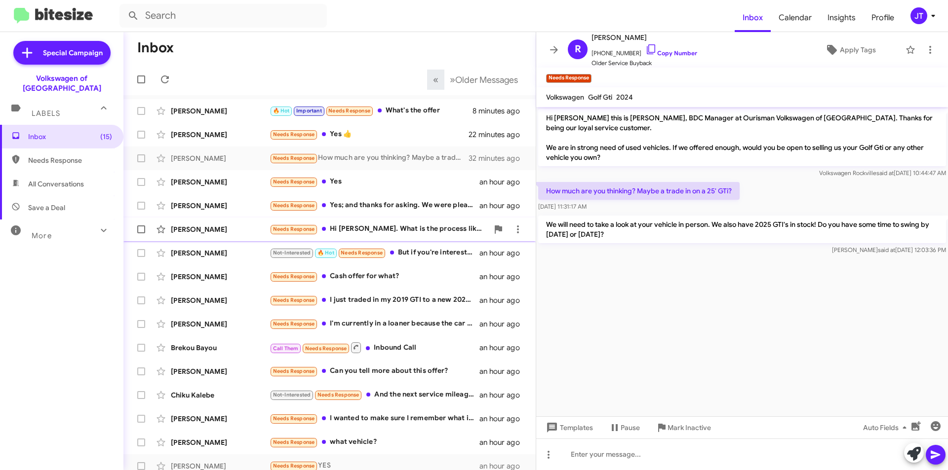
click at [396, 219] on span "Eduardo Paz Needs Response Hi Jamisha. What is the process like? Is there alrea…" at bounding box center [329, 230] width 412 height 24
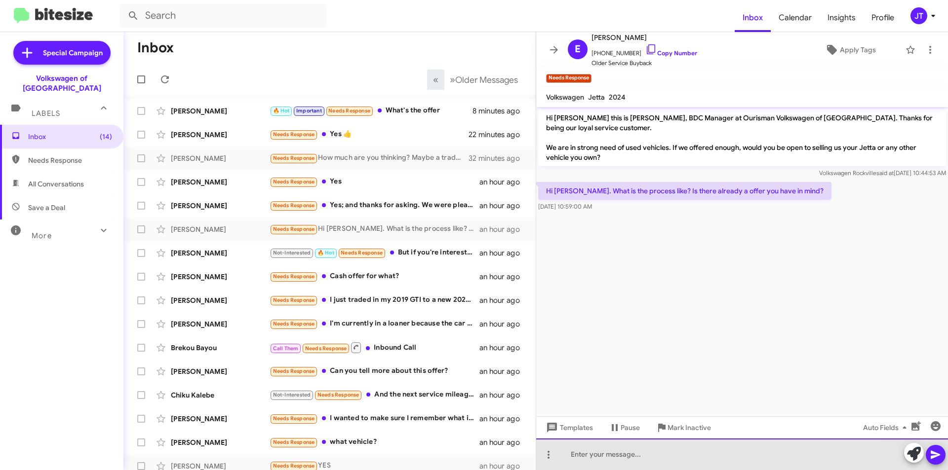
click at [602, 463] on div at bounding box center [742, 455] width 412 height 32
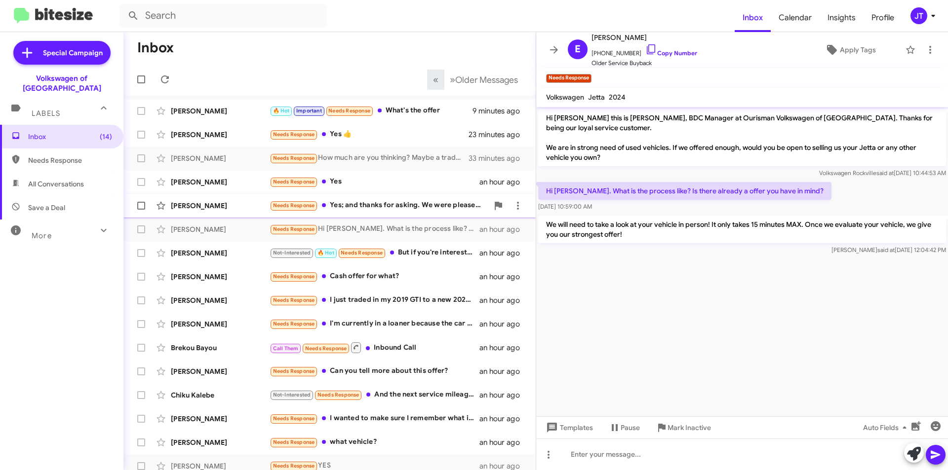
click at [388, 201] on div "Needs Response Yes; and thanks for asking. We were pleased to view and test you…" at bounding box center [379, 205] width 219 height 11
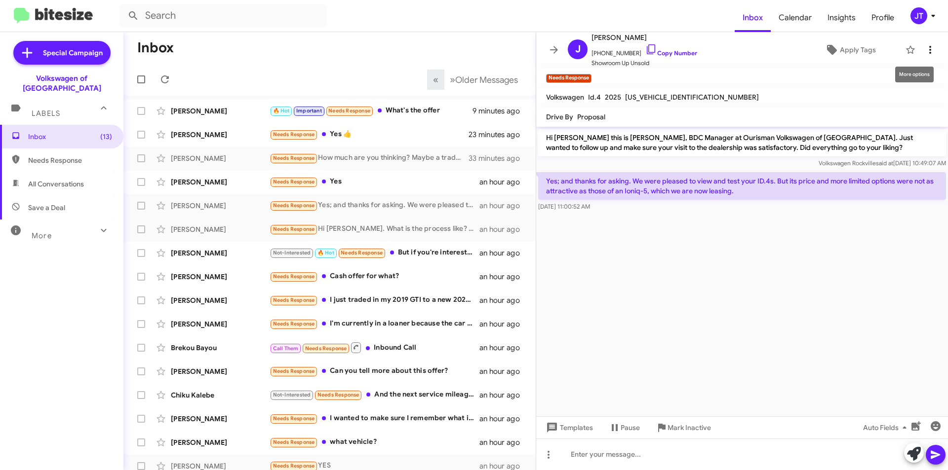
click at [924, 45] on icon at bounding box center [930, 50] width 12 height 12
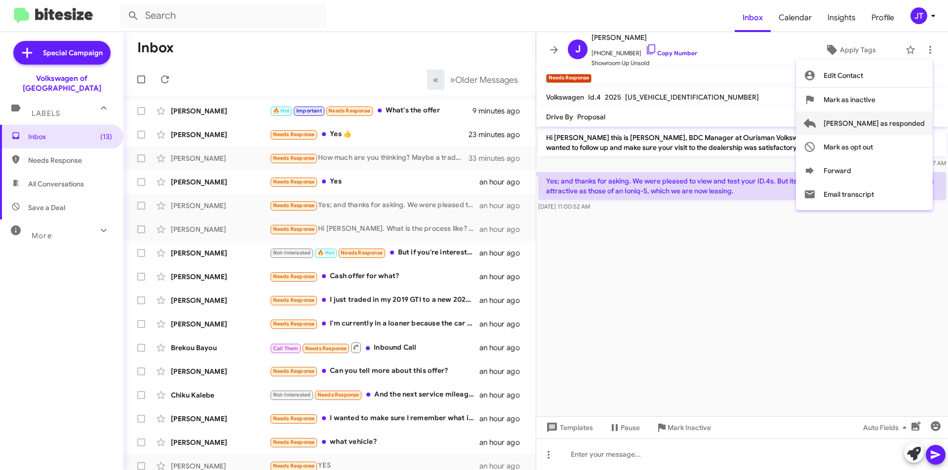
click at [881, 126] on span "[PERSON_NAME] as responded" at bounding box center [873, 124] width 101 height 24
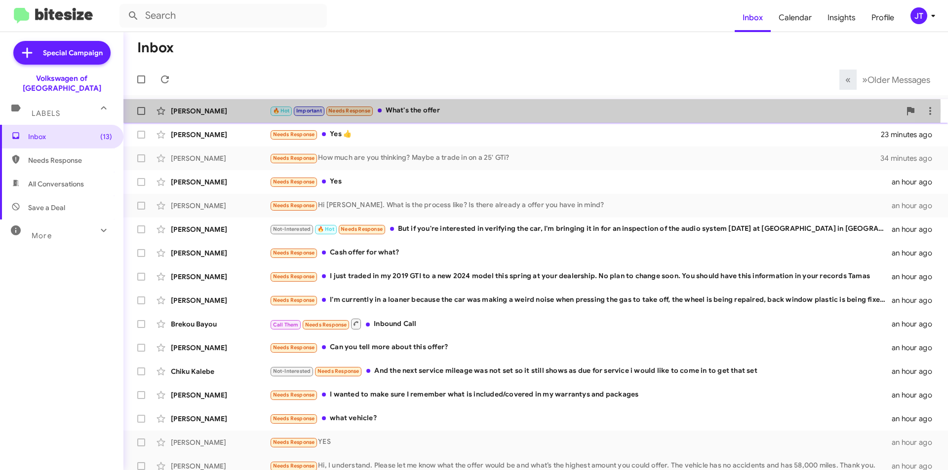
click at [426, 112] on div "🔥 Hot Important Needs Response What's the offer" at bounding box center [585, 110] width 631 height 11
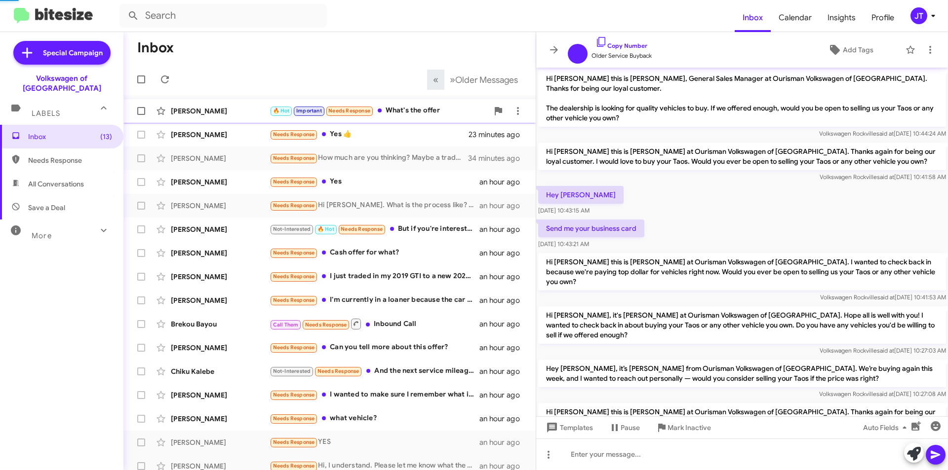
scroll to position [349, 0]
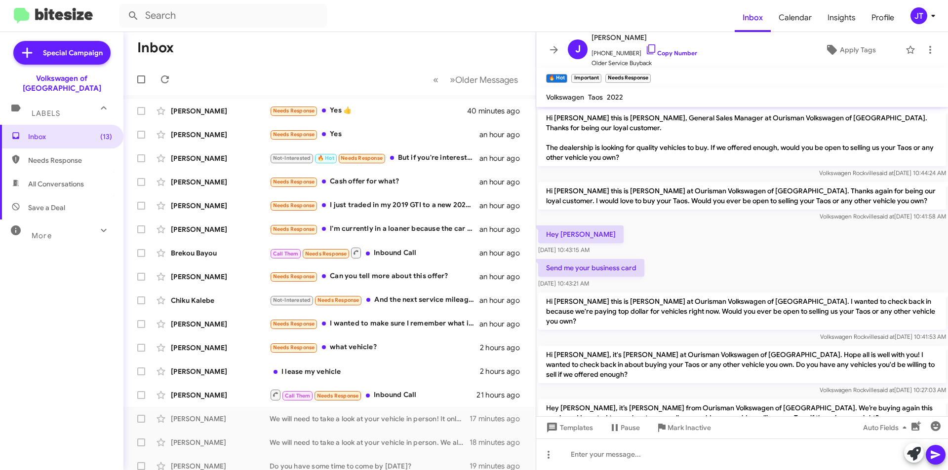
scroll to position [389, 0]
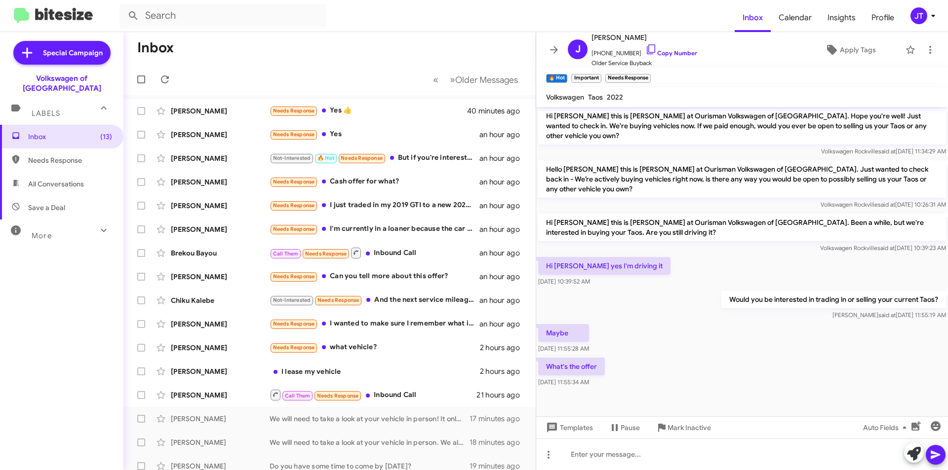
click at [387, 101] on div "[PERSON_NAME] Needs Response Yes 👍 40 minutes ago" at bounding box center [329, 111] width 396 height 20
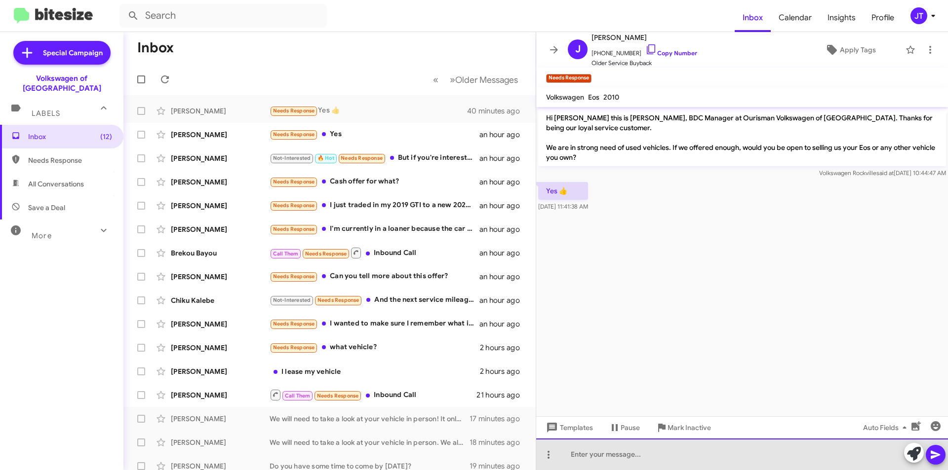
click at [604, 453] on div at bounding box center [742, 455] width 412 height 32
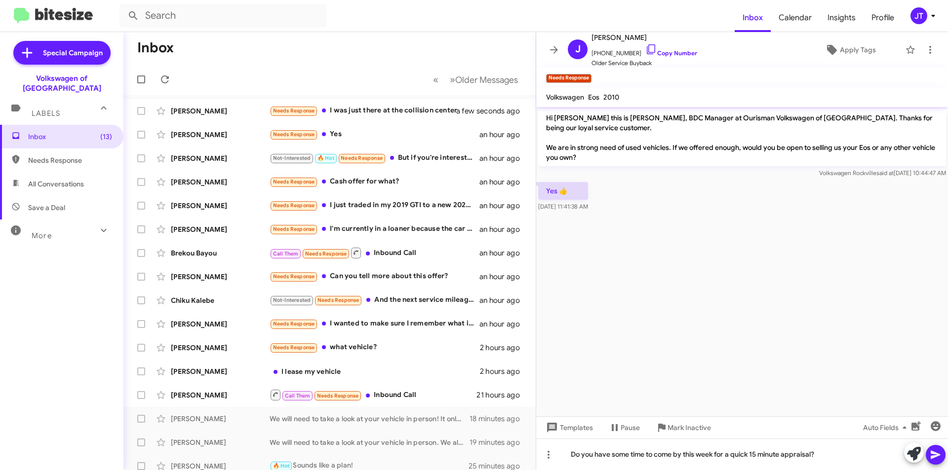
click at [934, 459] on icon at bounding box center [935, 455] width 12 height 12
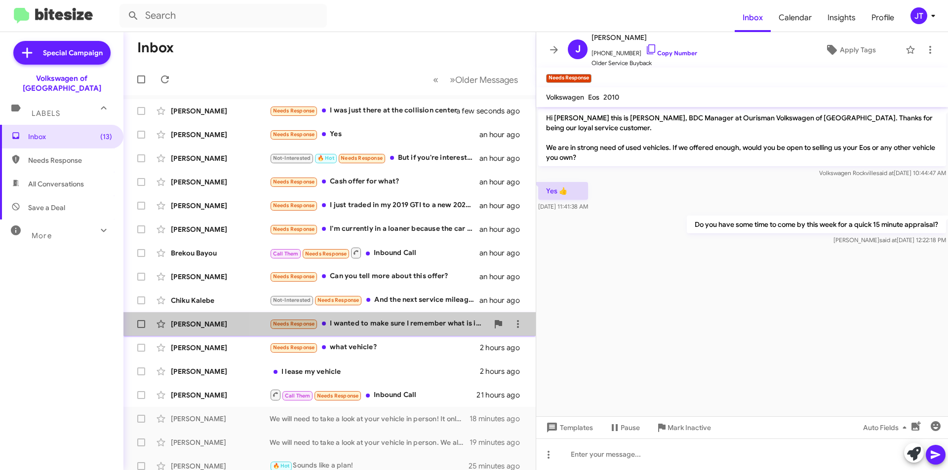
click at [399, 327] on div "Needs Response I wanted to make sure I remember what is included/covered in my …" at bounding box center [379, 323] width 219 height 11
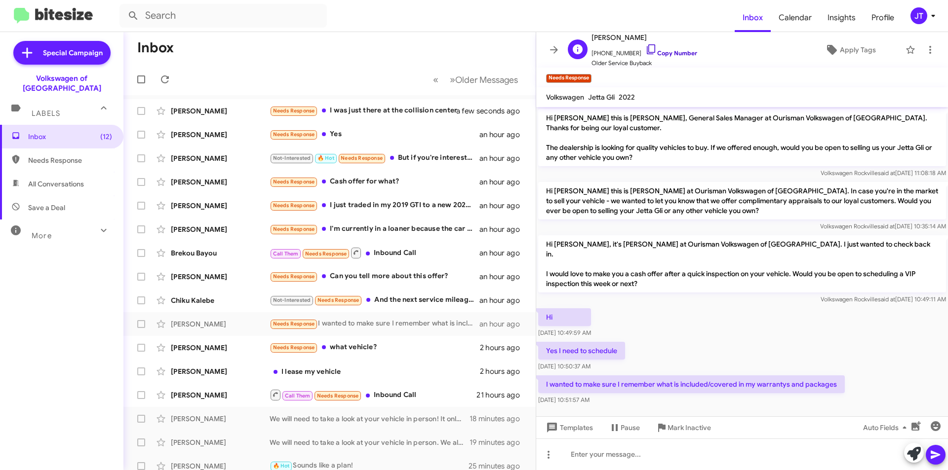
click at [677, 50] on link "Copy Number" at bounding box center [671, 52] width 52 height 7
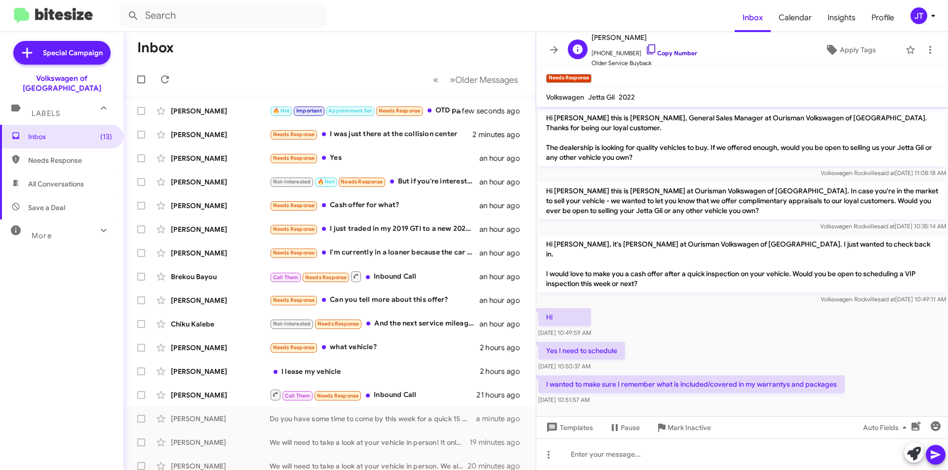
click at [645, 53] on icon at bounding box center [651, 49] width 12 height 12
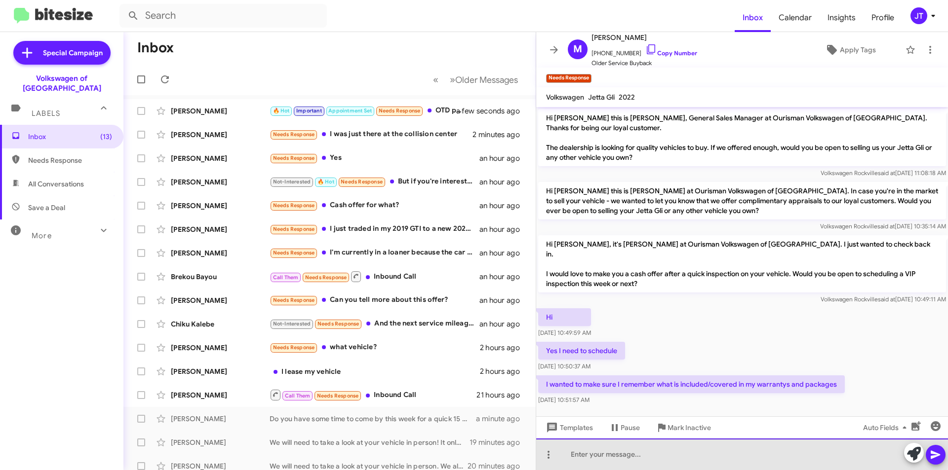
click at [600, 449] on div at bounding box center [742, 455] width 412 height 32
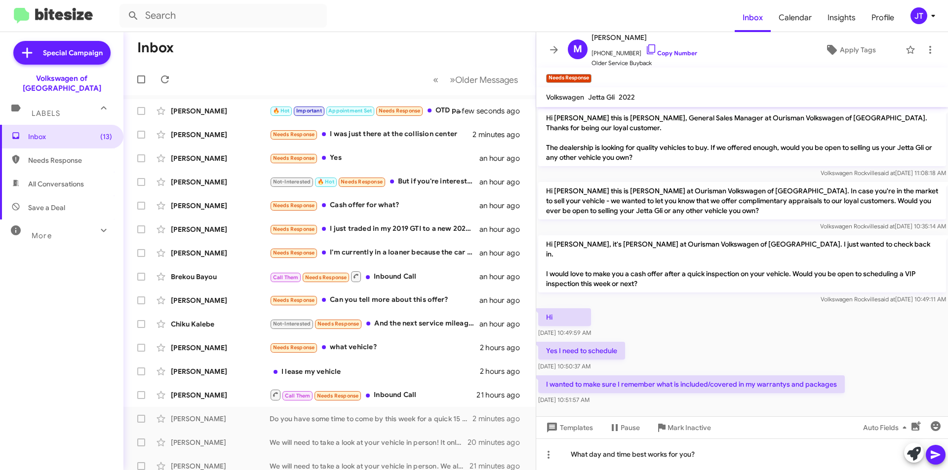
click at [938, 453] on icon at bounding box center [935, 455] width 12 height 12
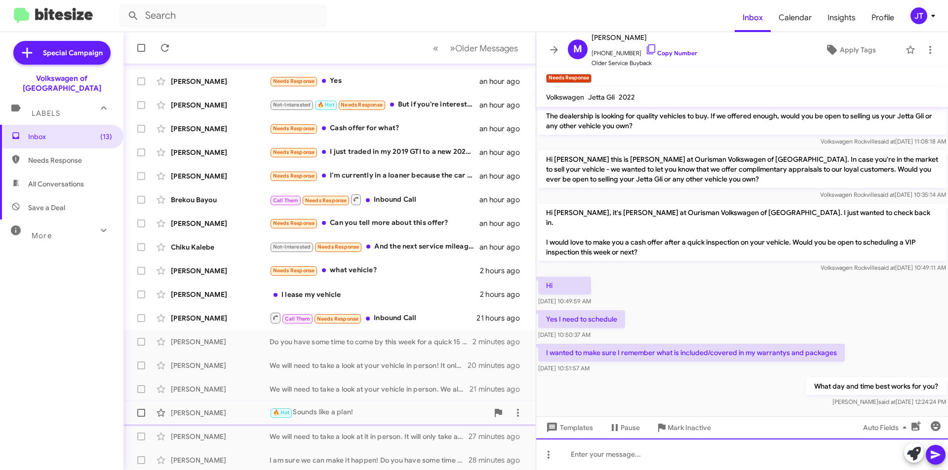
scroll to position [99, 0]
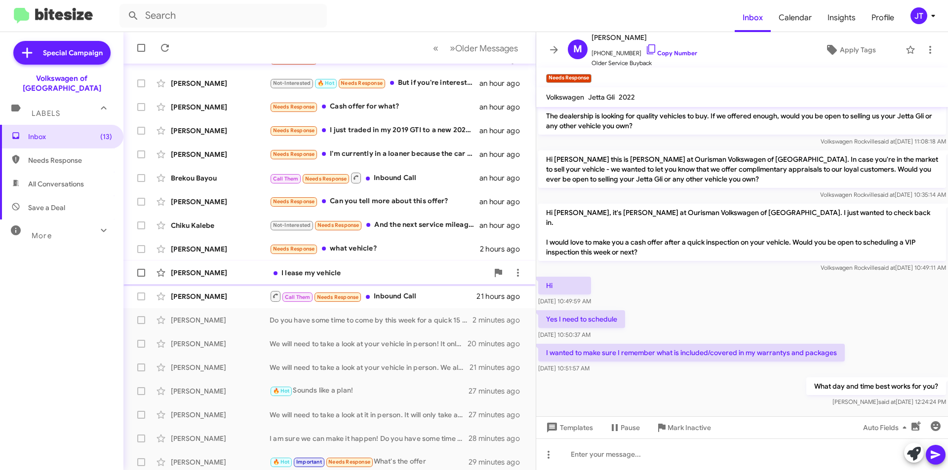
click at [386, 273] on div "I lease my vehicle" at bounding box center [379, 273] width 219 height 10
click at [330, 277] on div "I lease my vehicle" at bounding box center [379, 273] width 219 height 10
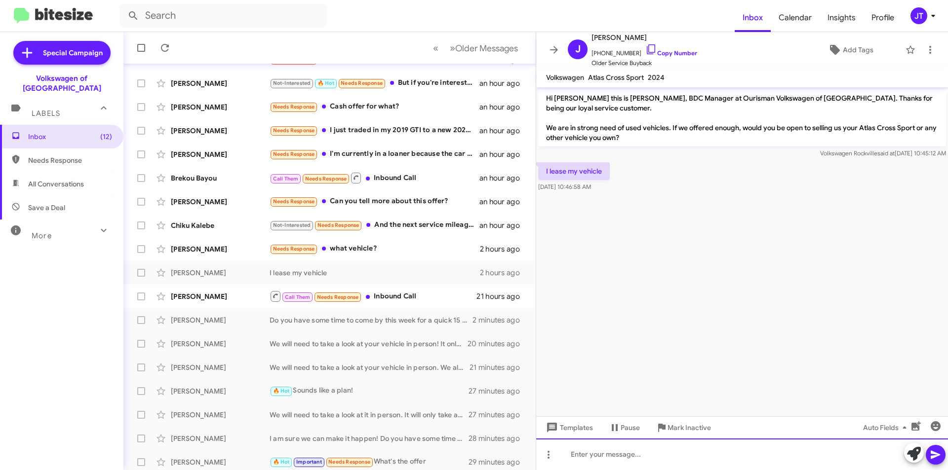
click at [617, 458] on div at bounding box center [742, 455] width 412 height 32
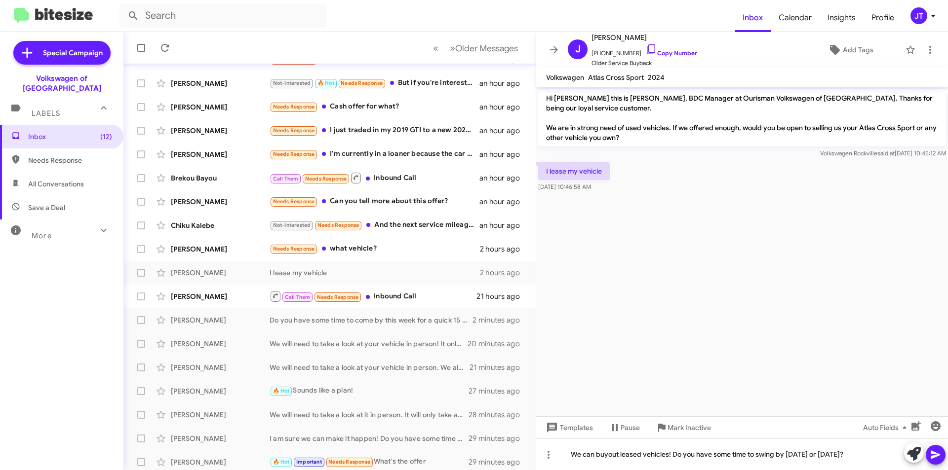
click at [931, 454] on icon at bounding box center [934, 455] width 9 height 8
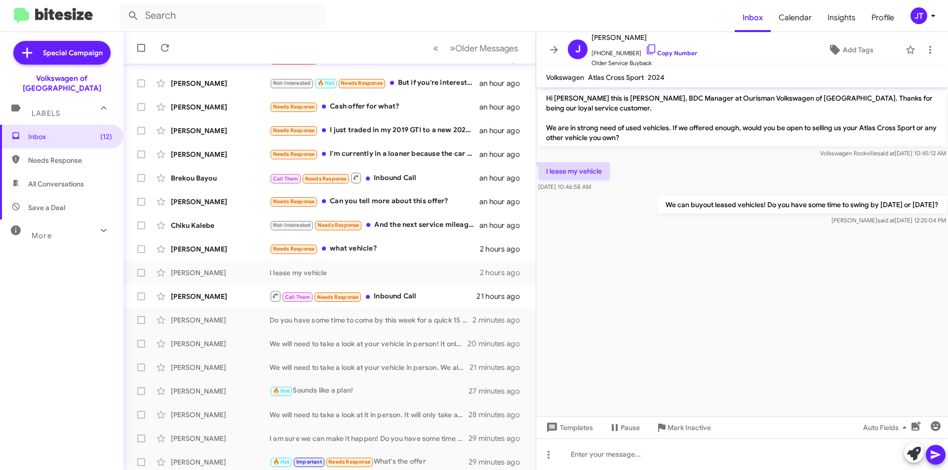
click at [939, 456] on icon at bounding box center [934, 455] width 9 height 8
click at [360, 249] on div "Needs Response what vehicle?" at bounding box center [379, 248] width 219 height 11
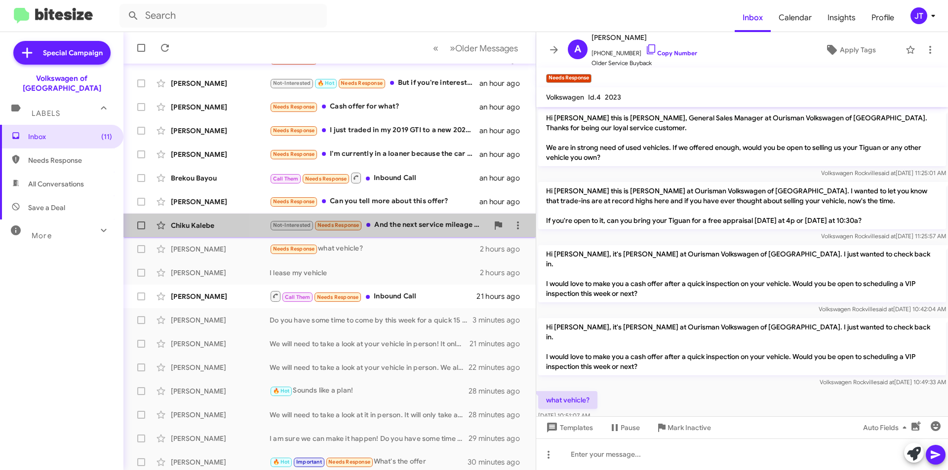
click at [408, 224] on div "Not-Interested Needs Response And the next service mileage was not set so it st…" at bounding box center [379, 225] width 219 height 11
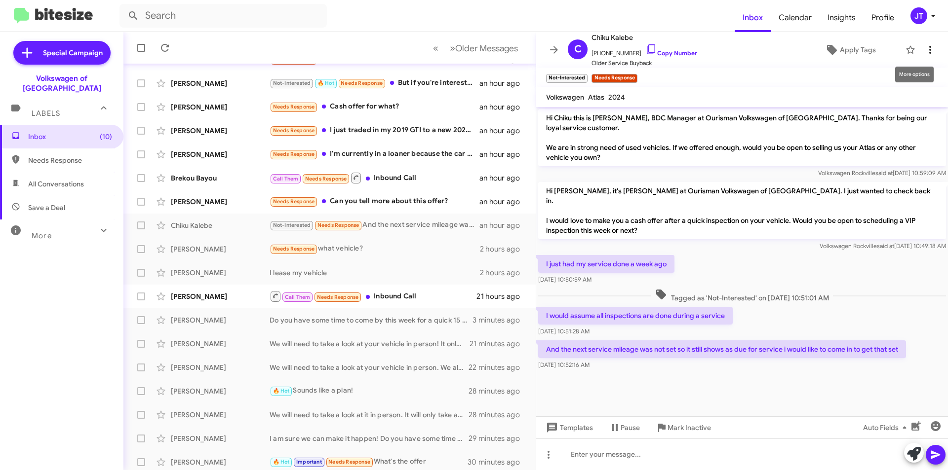
click at [925, 54] on icon at bounding box center [930, 50] width 12 height 12
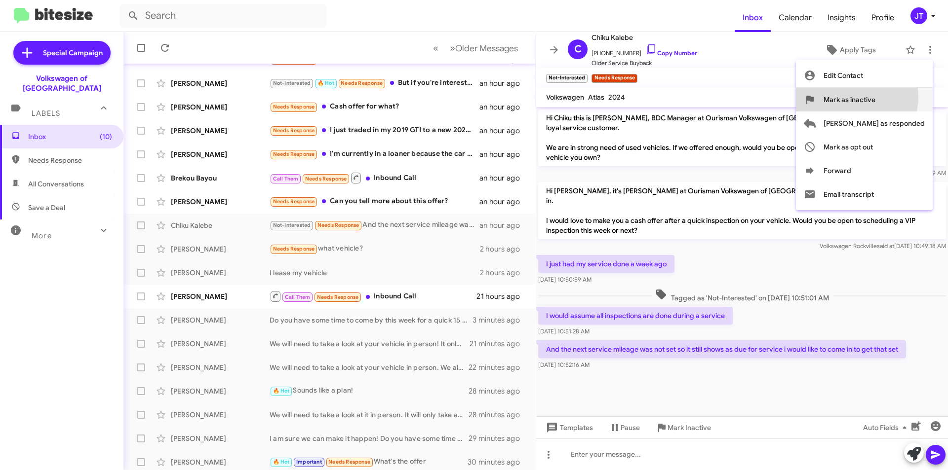
click at [875, 97] on span "Mark as inactive" at bounding box center [849, 100] width 52 height 24
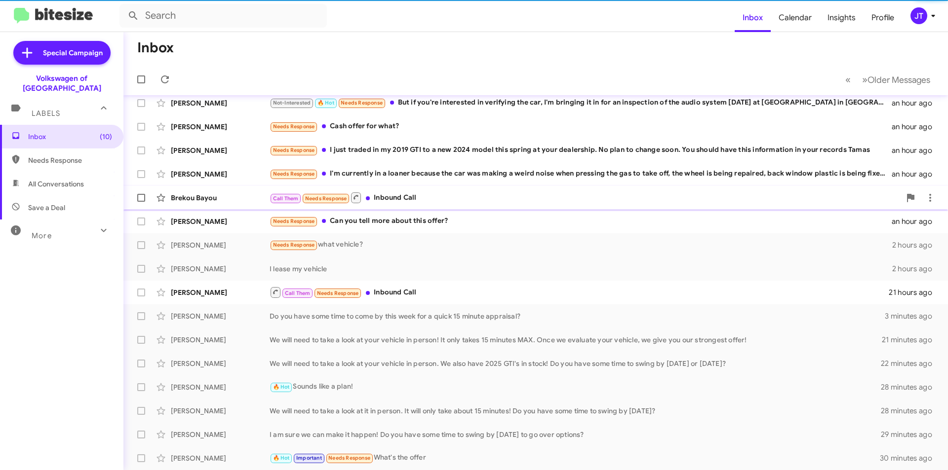
scroll to position [79, 0]
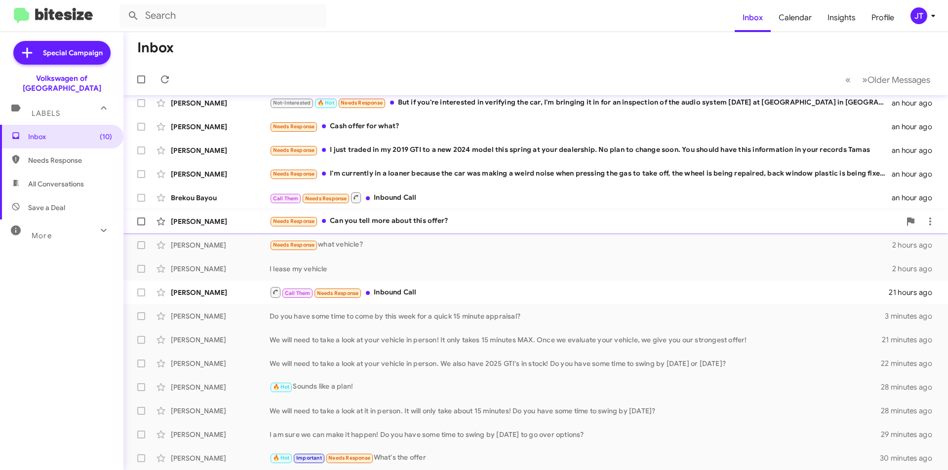
click at [434, 229] on div "[PERSON_NAME] Needs Response Can you tell more about this offer? an hour ago" at bounding box center [535, 222] width 809 height 20
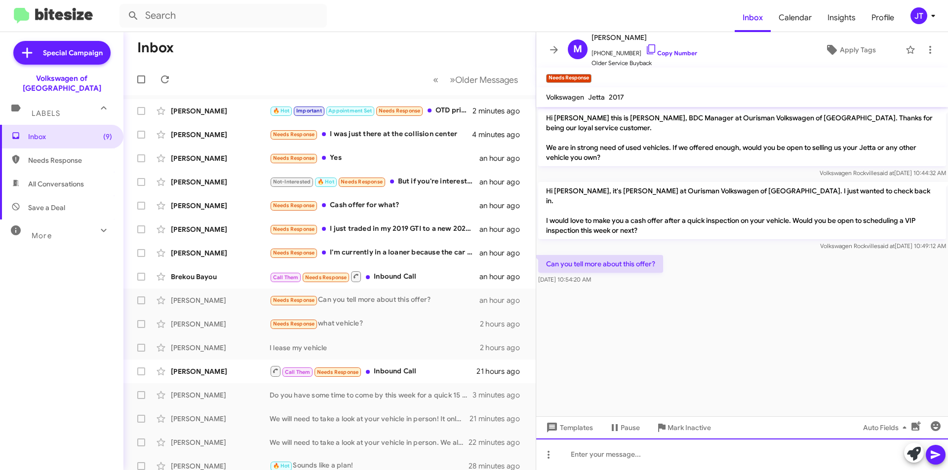
click at [592, 452] on div at bounding box center [742, 455] width 412 height 32
click at [392, 229] on div "Needs Response I just traded in my 2019 GTI to a new 2024 model this spring at …" at bounding box center [379, 229] width 219 height 11
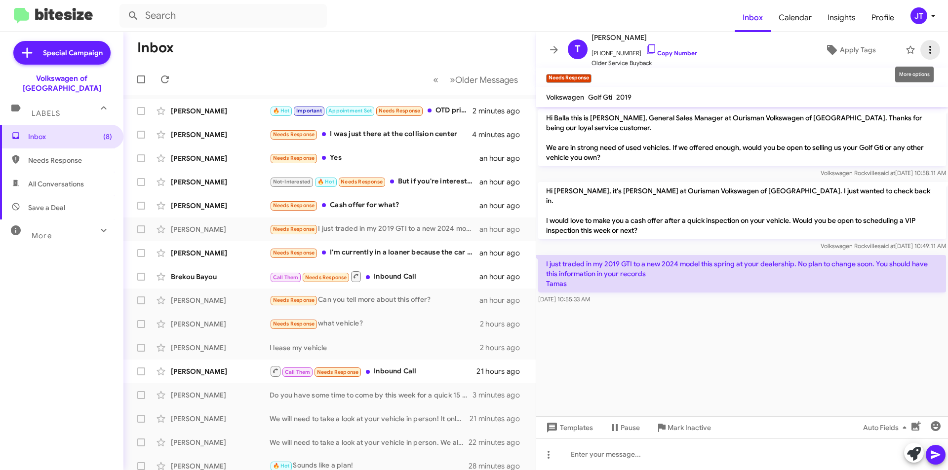
click at [925, 56] on button at bounding box center [930, 50] width 20 height 20
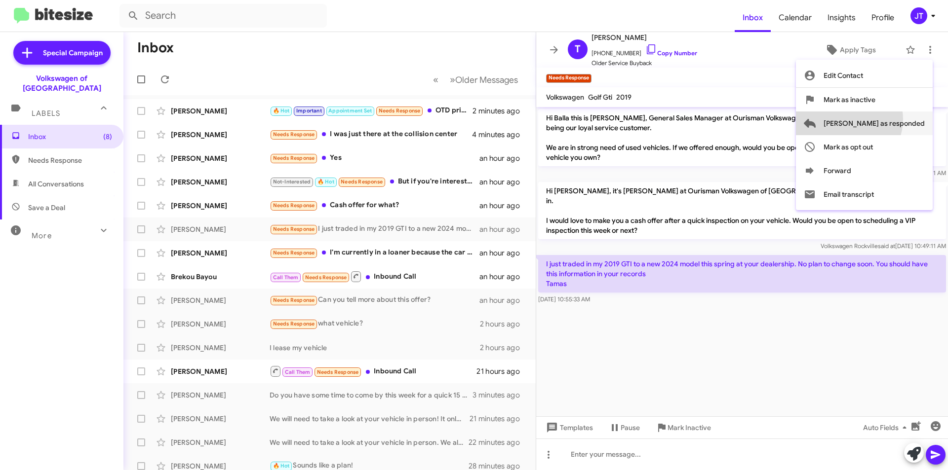
click at [888, 119] on span "[PERSON_NAME] as responded" at bounding box center [873, 124] width 101 height 24
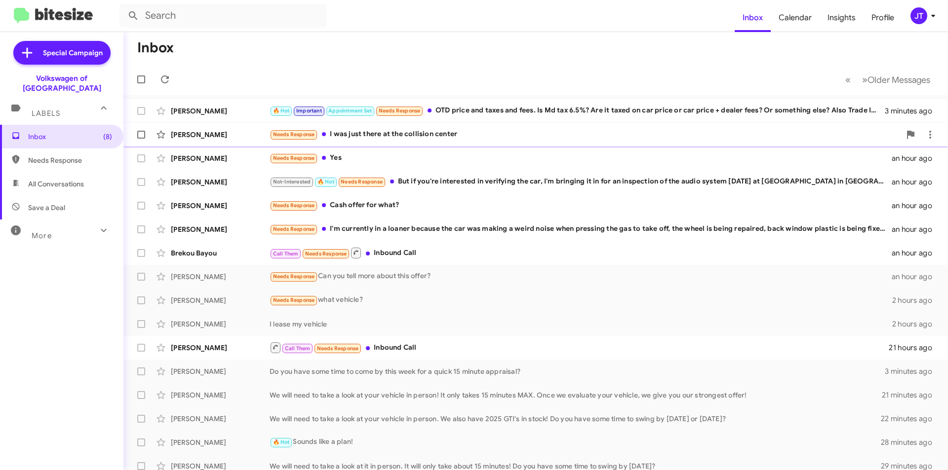
click at [496, 136] on div "Needs Response I was just there at the collision center" at bounding box center [585, 134] width 631 height 11
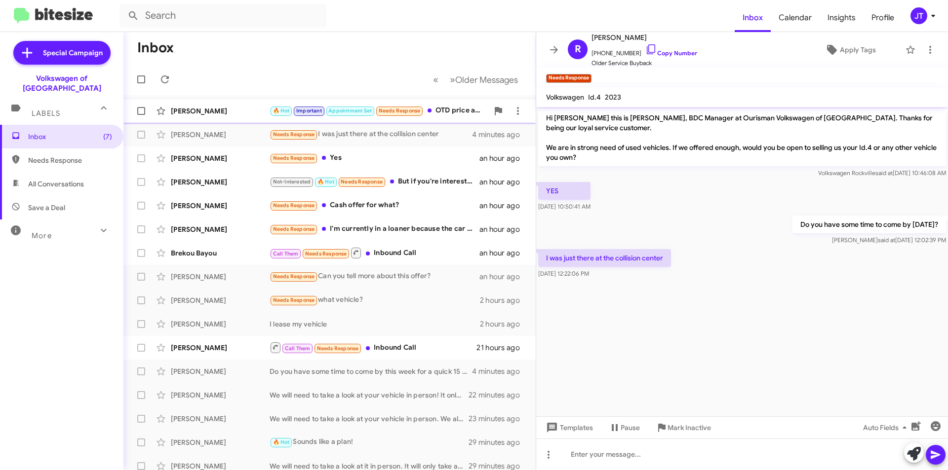
click at [453, 116] on div "🔥 Hot Important Appointment Set Needs Response OTD price and taxes and fees. Is…" at bounding box center [379, 110] width 219 height 11
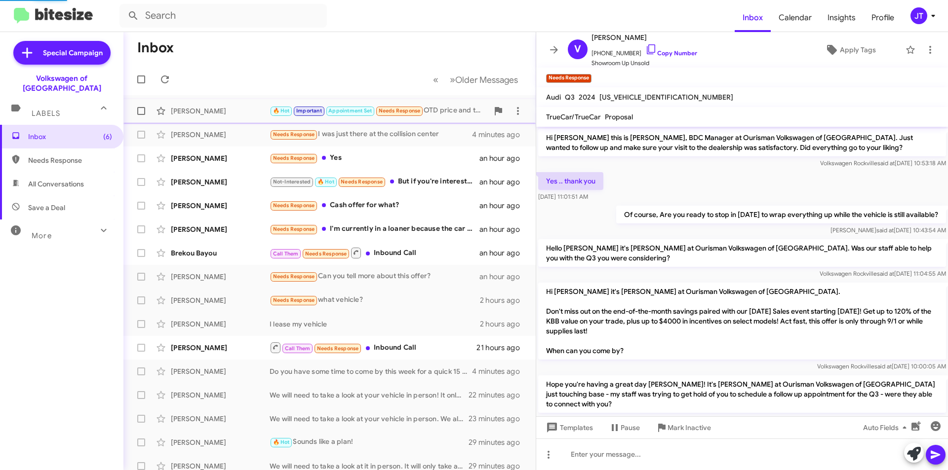
scroll to position [246, 0]
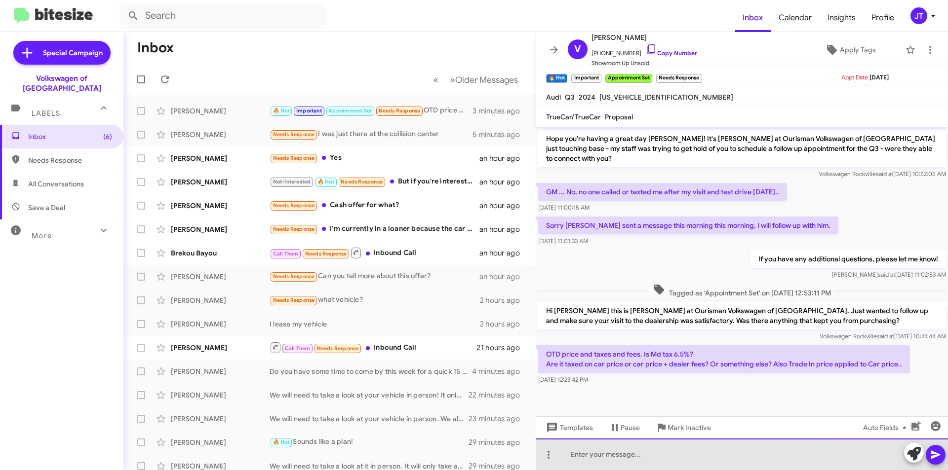
click at [636, 453] on div at bounding box center [742, 455] width 412 height 32
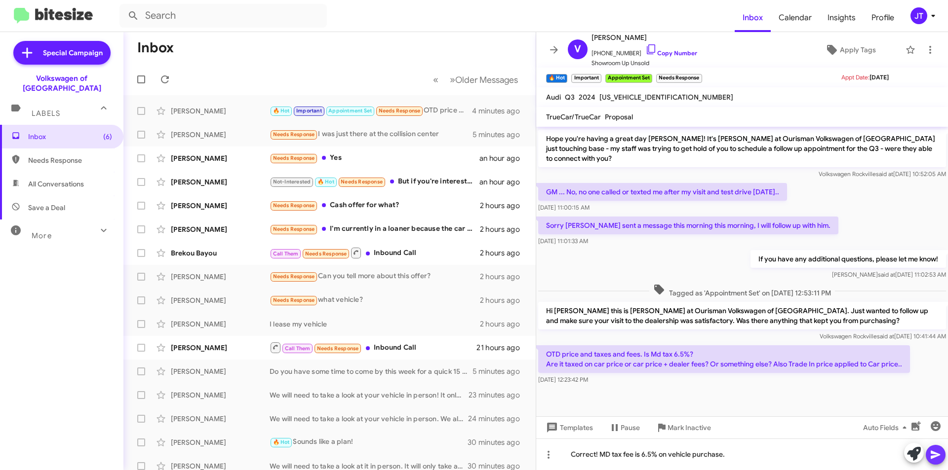
click at [933, 453] on icon at bounding box center [934, 455] width 9 height 8
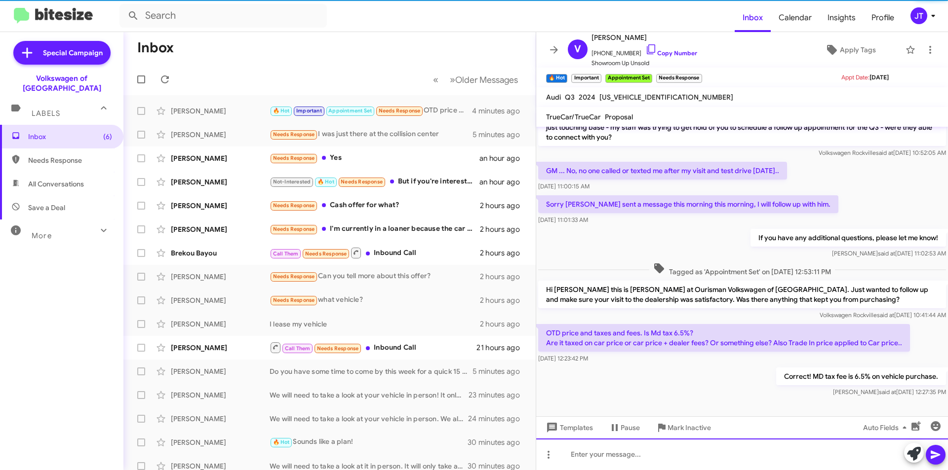
scroll to position [282, 0]
